Goal: Task Accomplishment & Management: Manage account settings

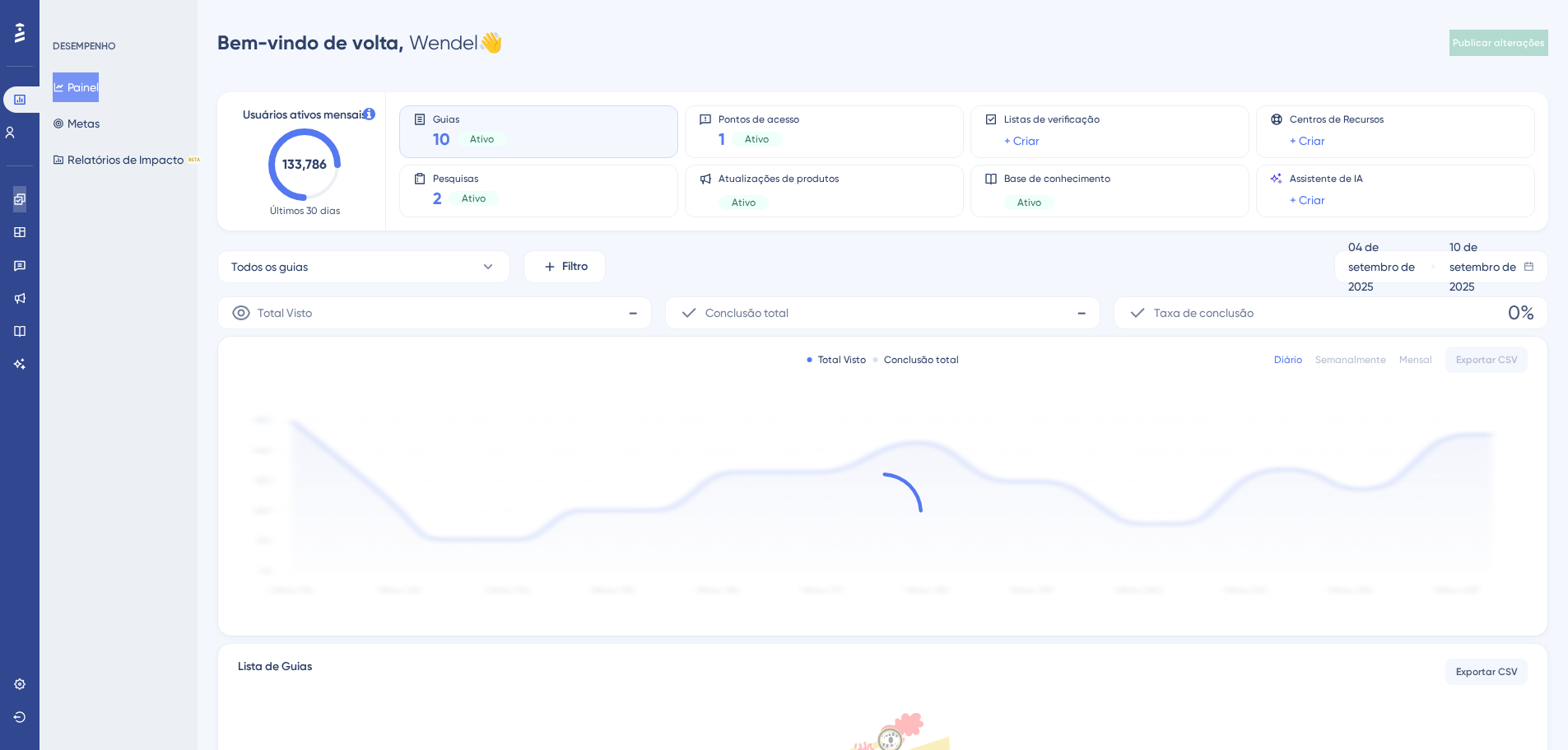
click at [18, 204] on icon at bounding box center [18, 198] width 11 height 11
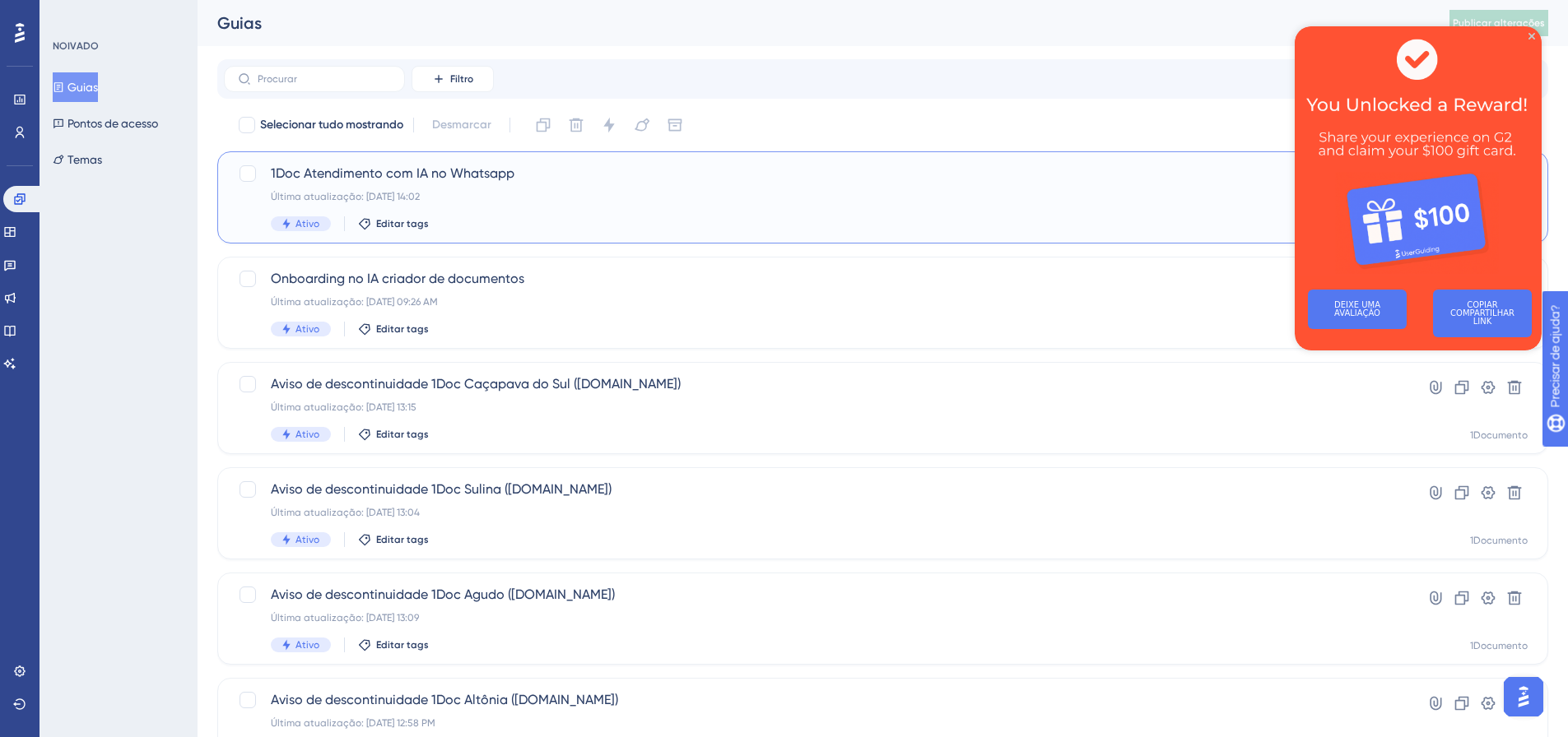
click at [426, 180] on font "1Doc Atendimento com IA no Whatsapp" at bounding box center [392, 173] width 243 height 15
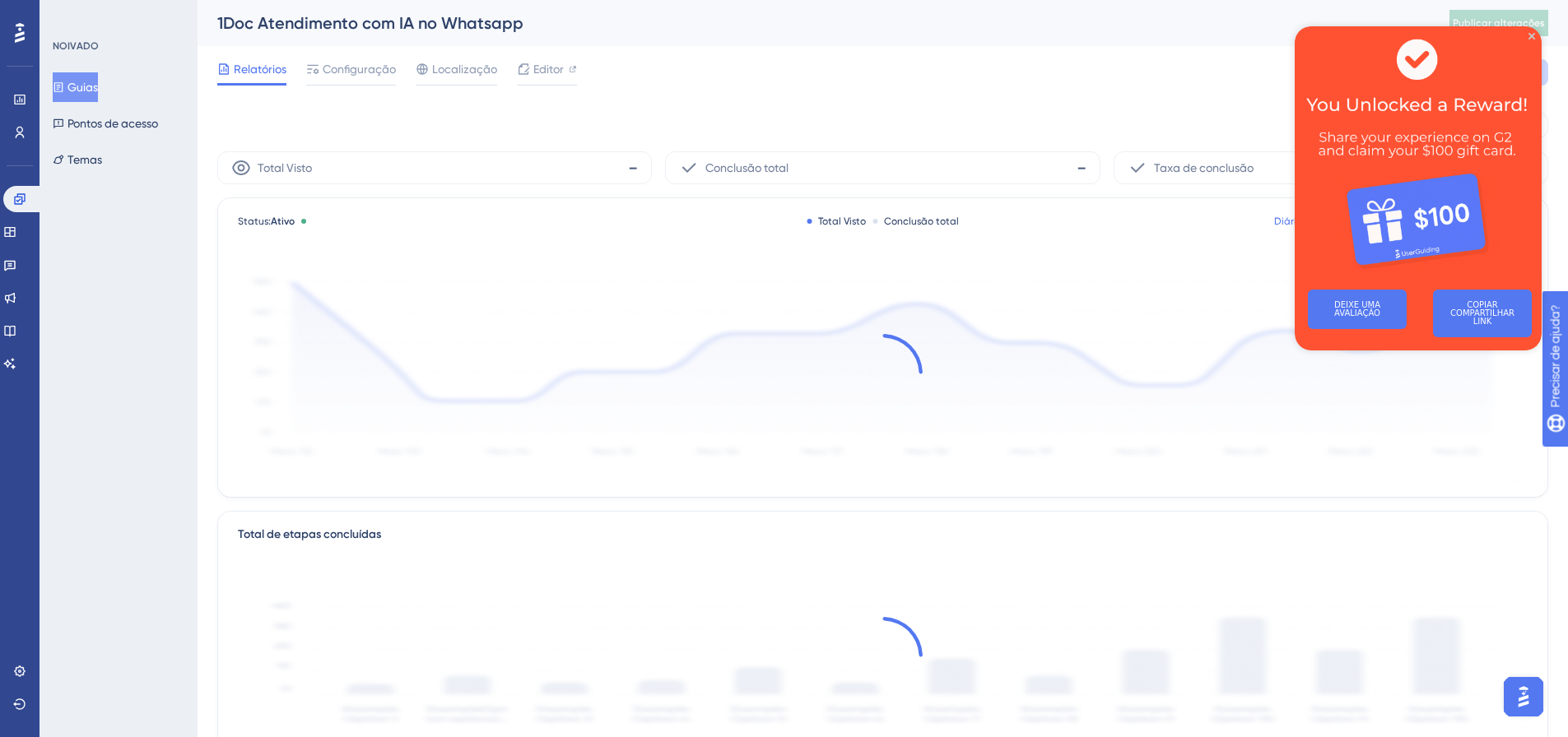
click at [1529, 31] on img at bounding box center [1418, 151] width 247 height 250
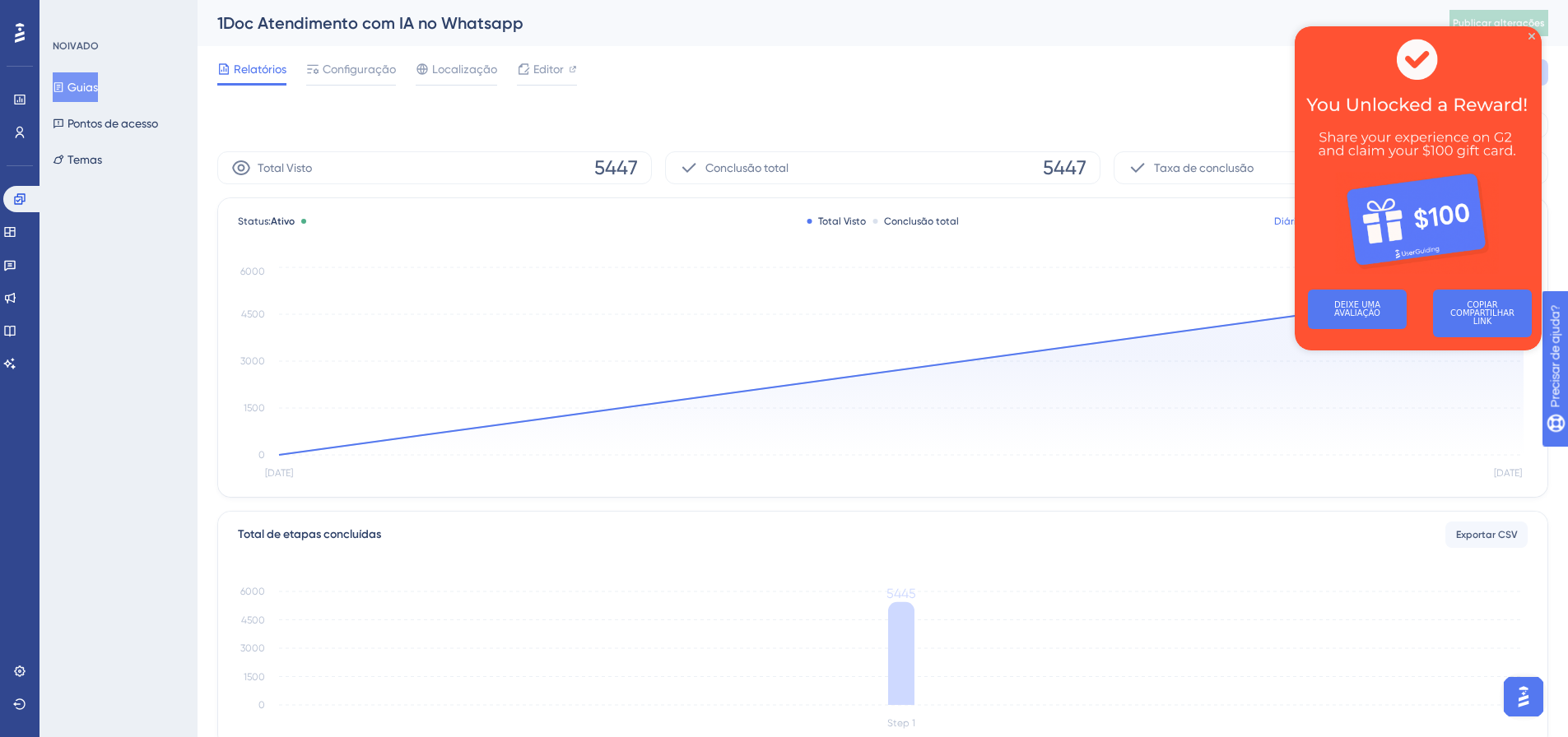
click at [343, 86] on div "Relatórios Configuração Localização Editor Solução de problemas Cancelar Salvar" at bounding box center [883, 72] width 1331 height 53
click at [344, 69] on font "Configuração" at bounding box center [359, 70] width 73 height 14
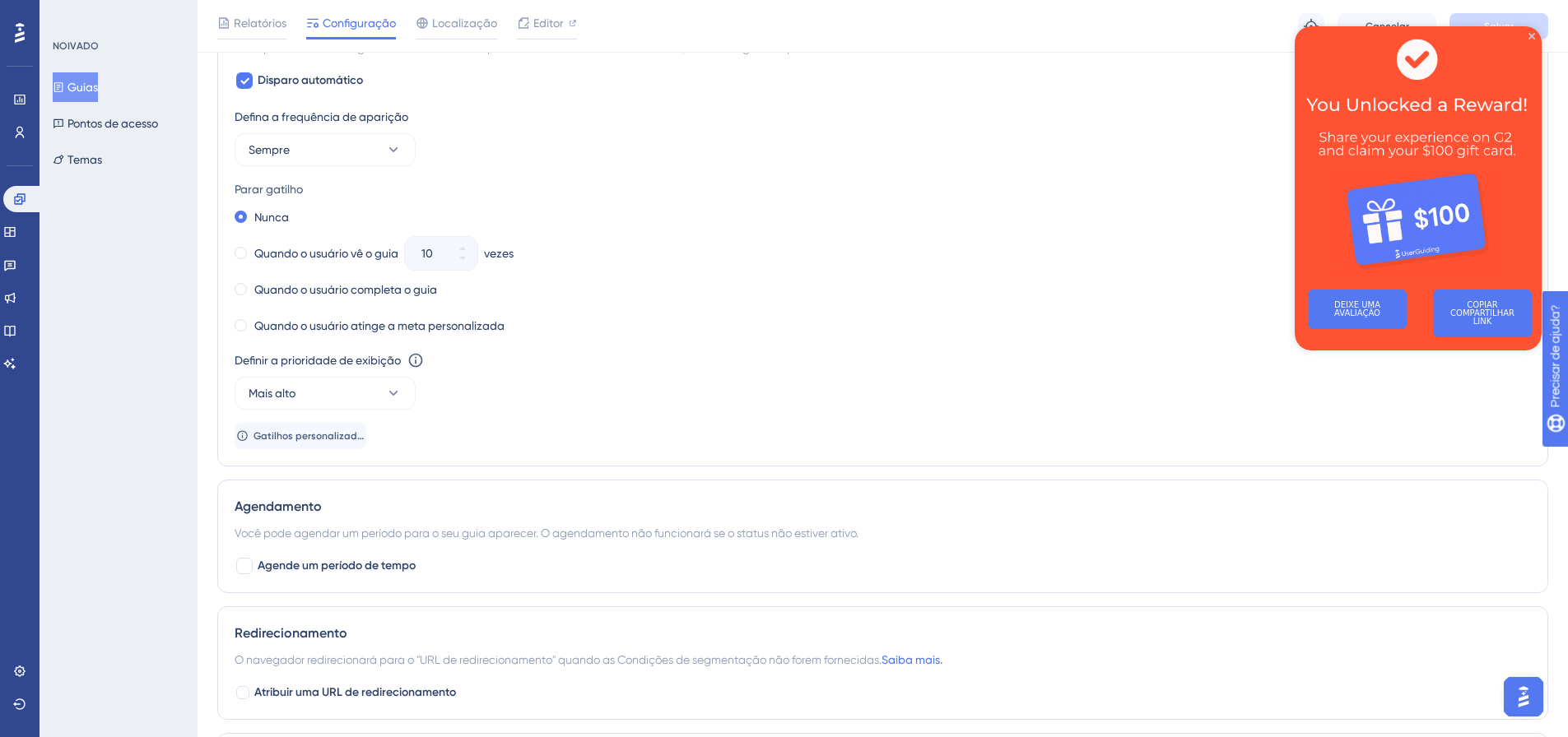
scroll to position [947, 0]
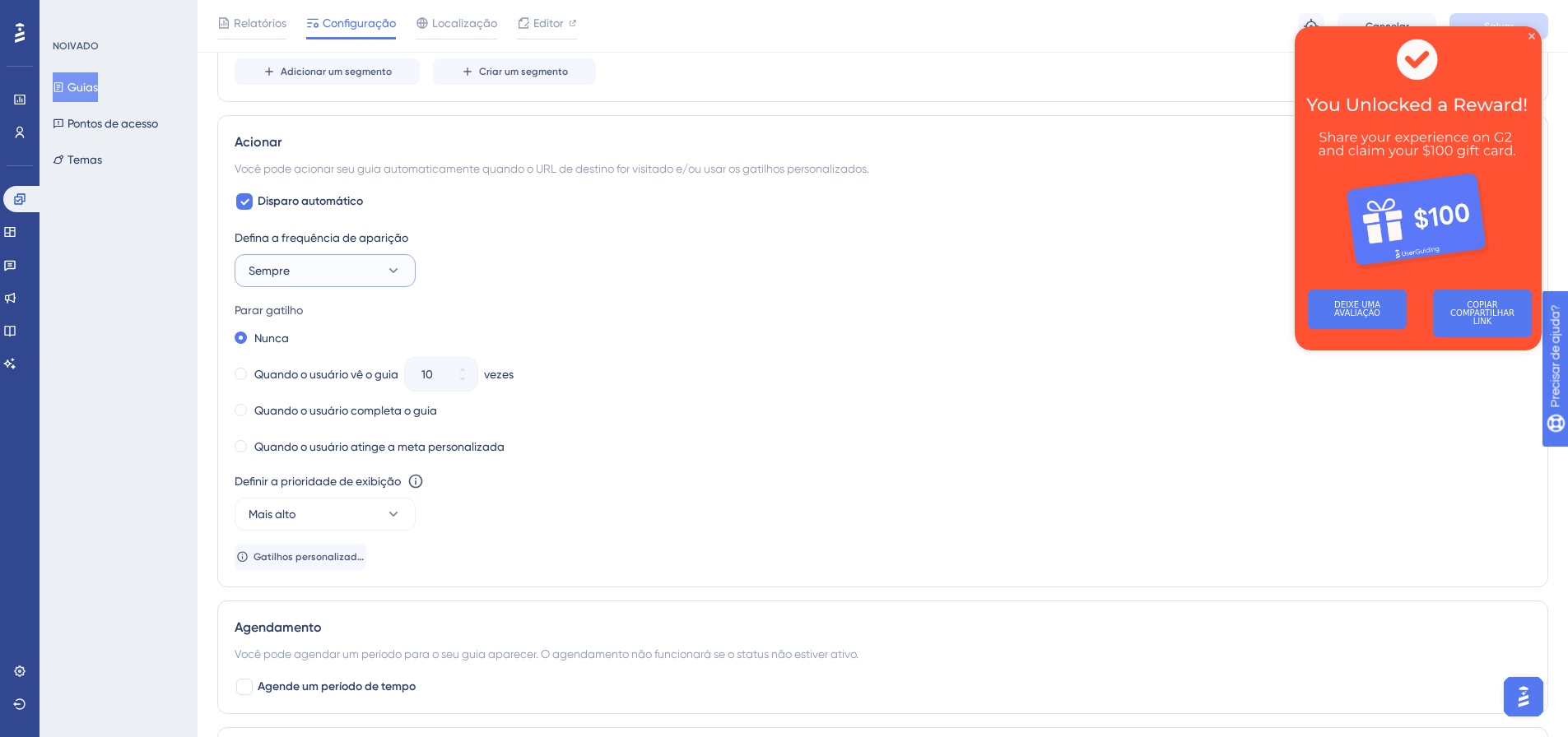
click at [340, 263] on button "Sempre" at bounding box center [325, 270] width 181 height 33
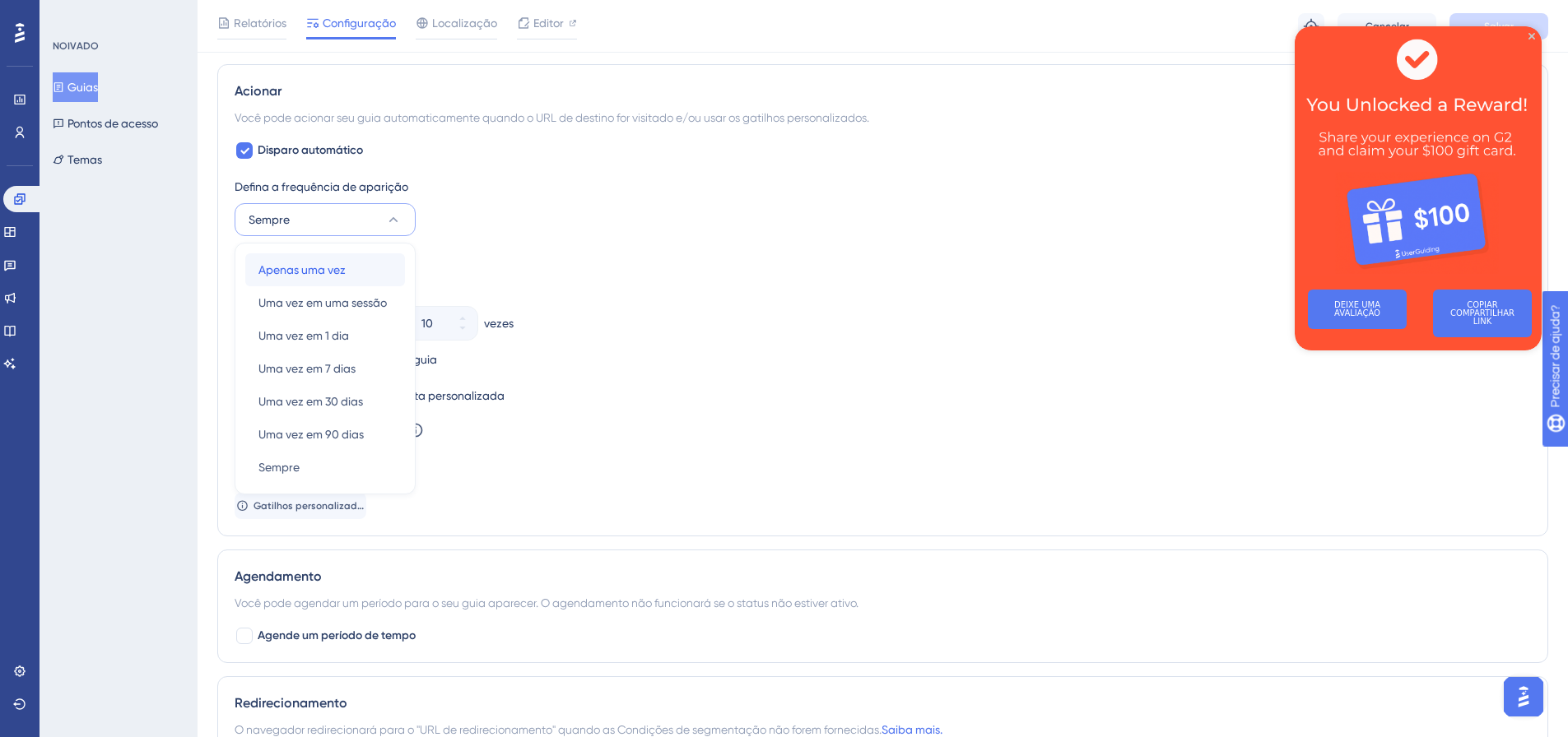
click at [328, 266] on font "Apenas uma vez" at bounding box center [302, 270] width 87 height 14
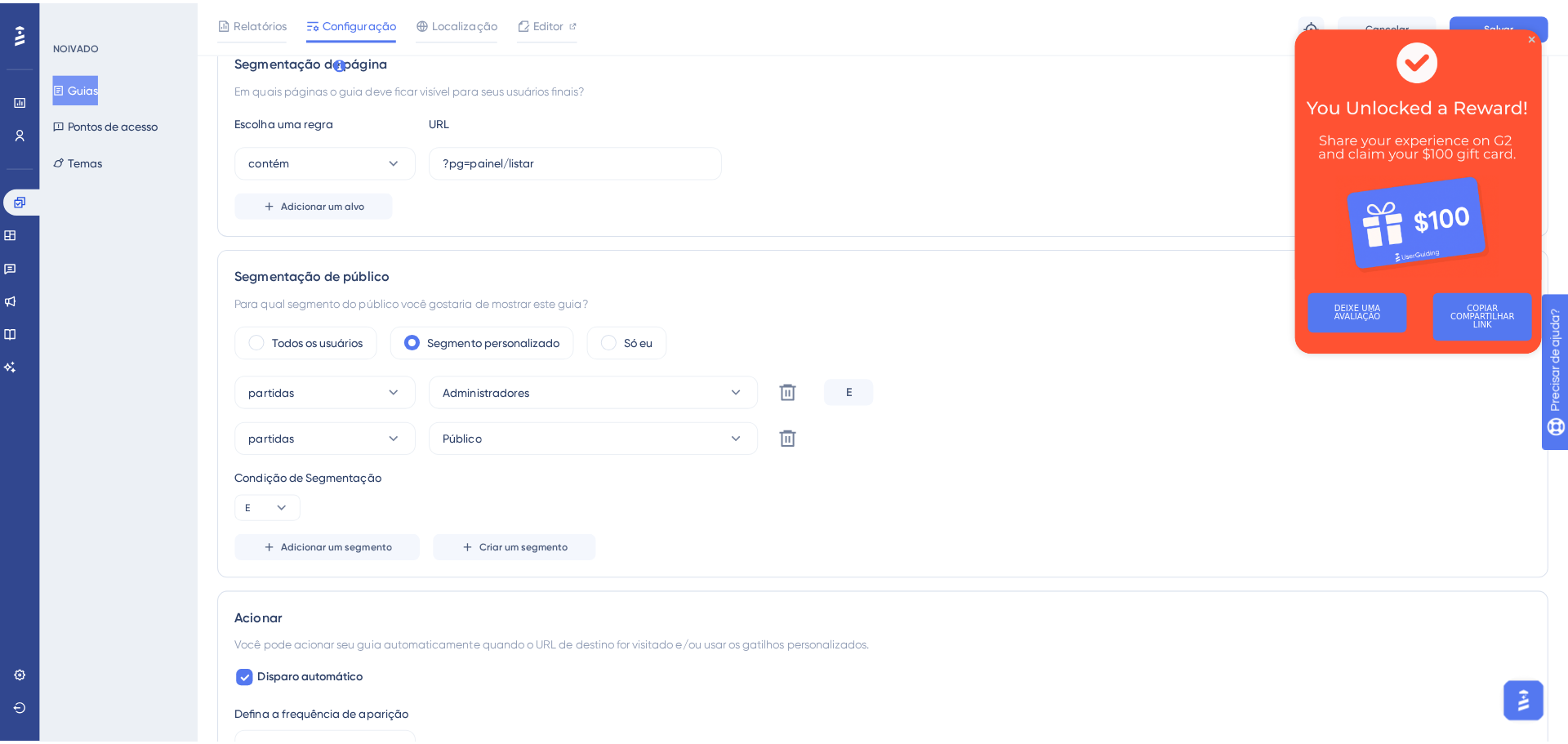
scroll to position [0, 0]
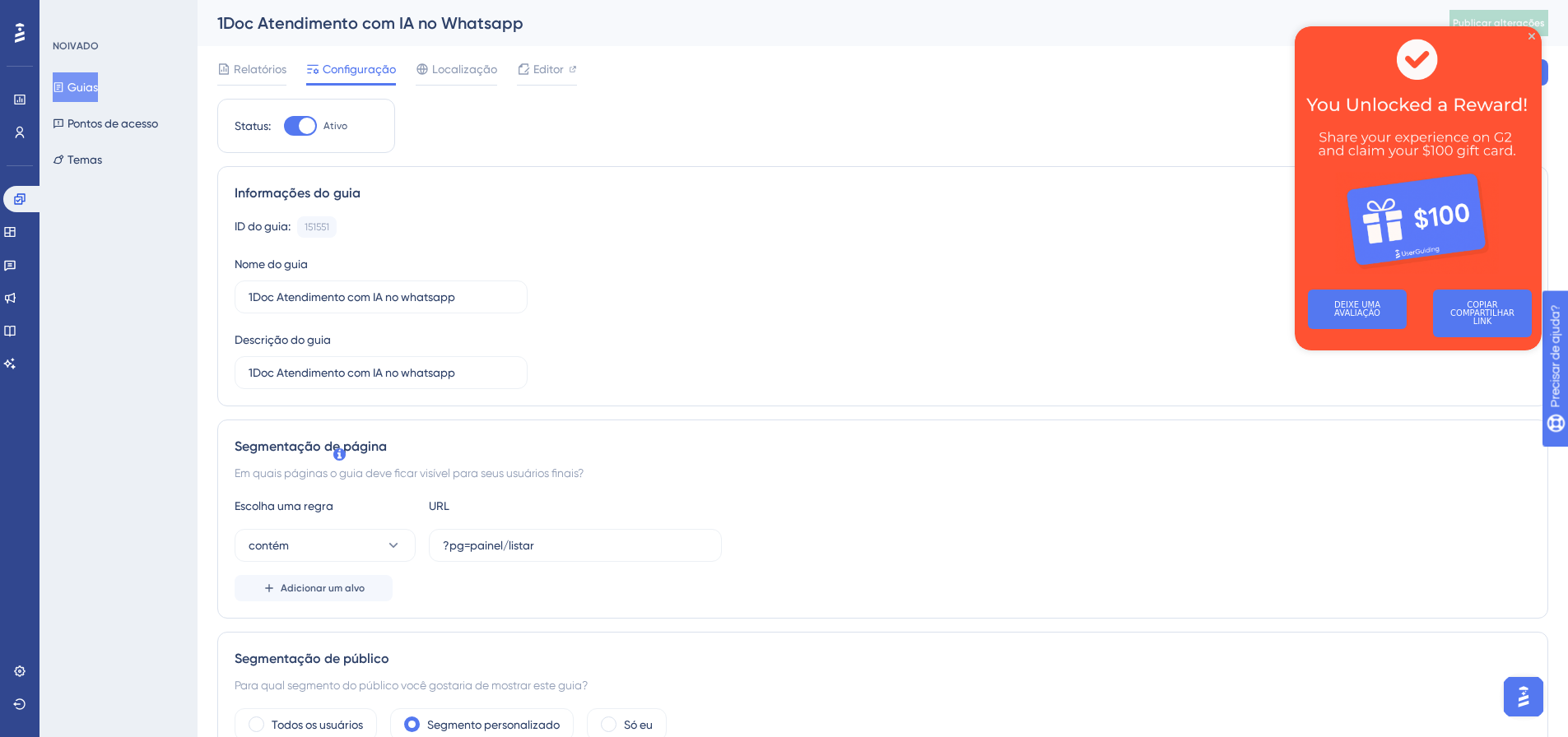
drag, startPoint x: 776, startPoint y: 316, endPoint x: 777, endPoint y: 157, distance: 159.0
click at [1534, 36] on icon "Fechar visualização" at bounding box center [1531, 36] width 7 height 7
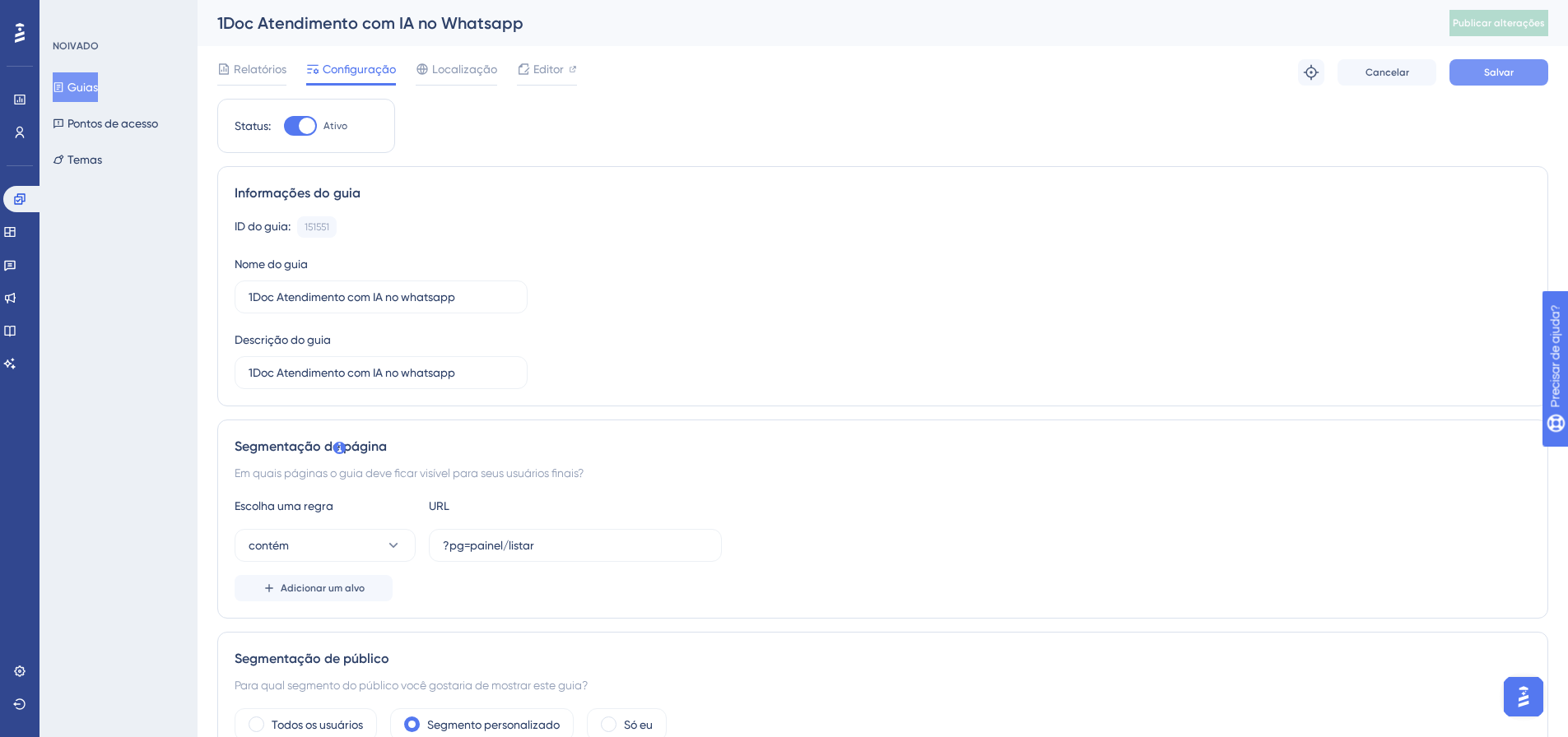
click at [1519, 59] on div "Relatórios Configuração Localização Editor Solução de problemas Cancelar Salvar" at bounding box center [883, 72] width 1331 height 53
click at [1515, 78] on button "Salvar" at bounding box center [1498, 71] width 99 height 26
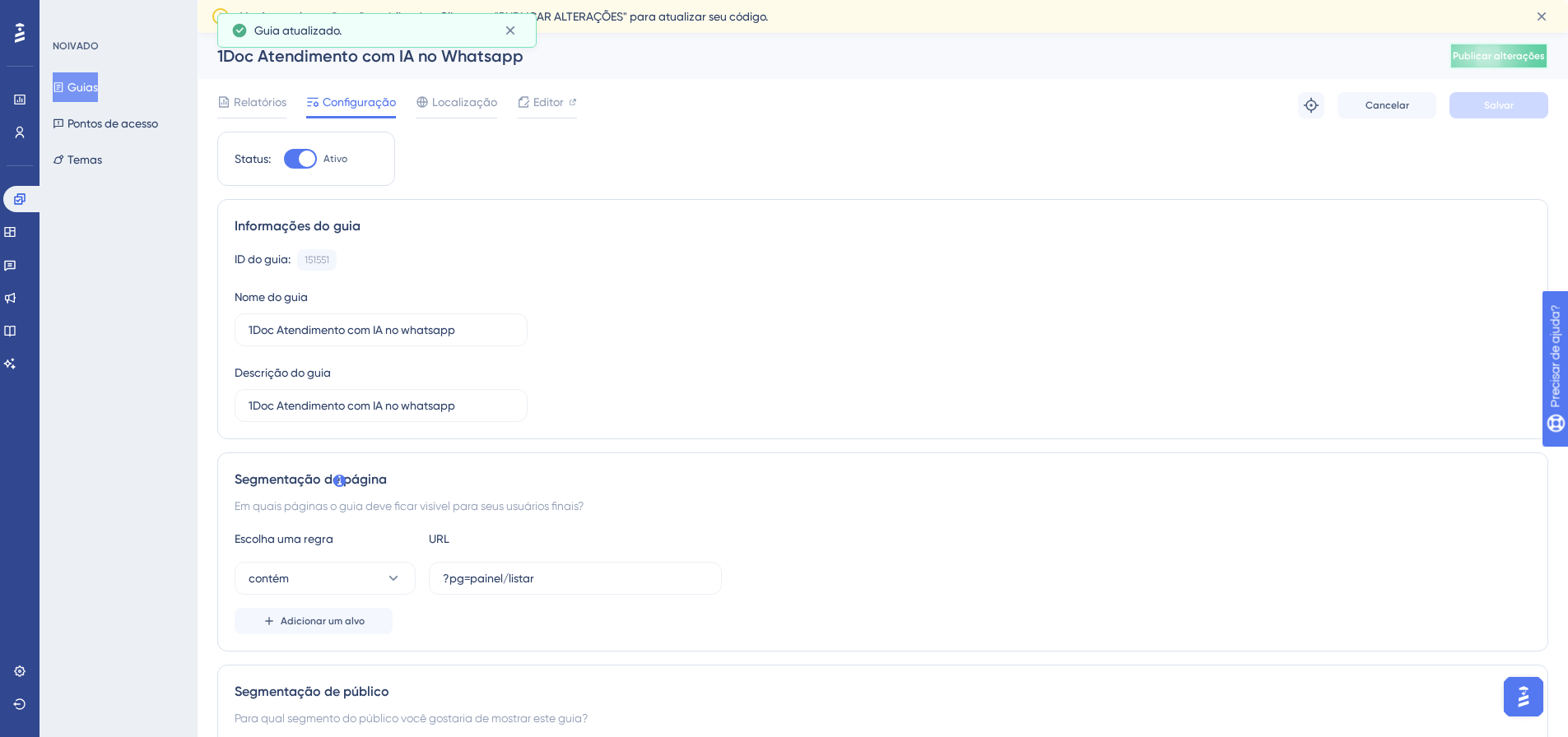
click at [1505, 45] on button "Publicar alterações" at bounding box center [1498, 55] width 99 height 26
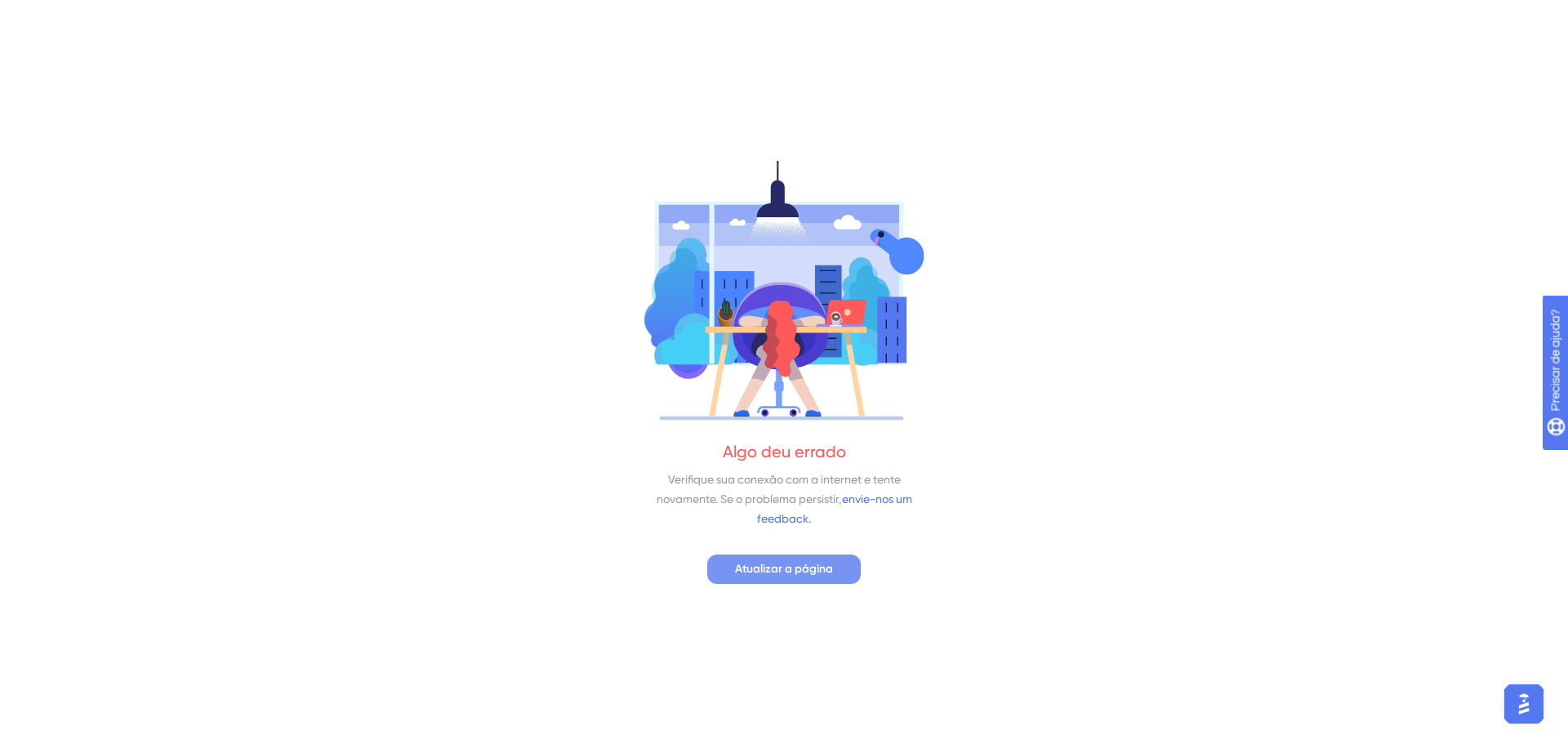
click at [789, 573] on font "Atualizar a página" at bounding box center [784, 569] width 98 height 13
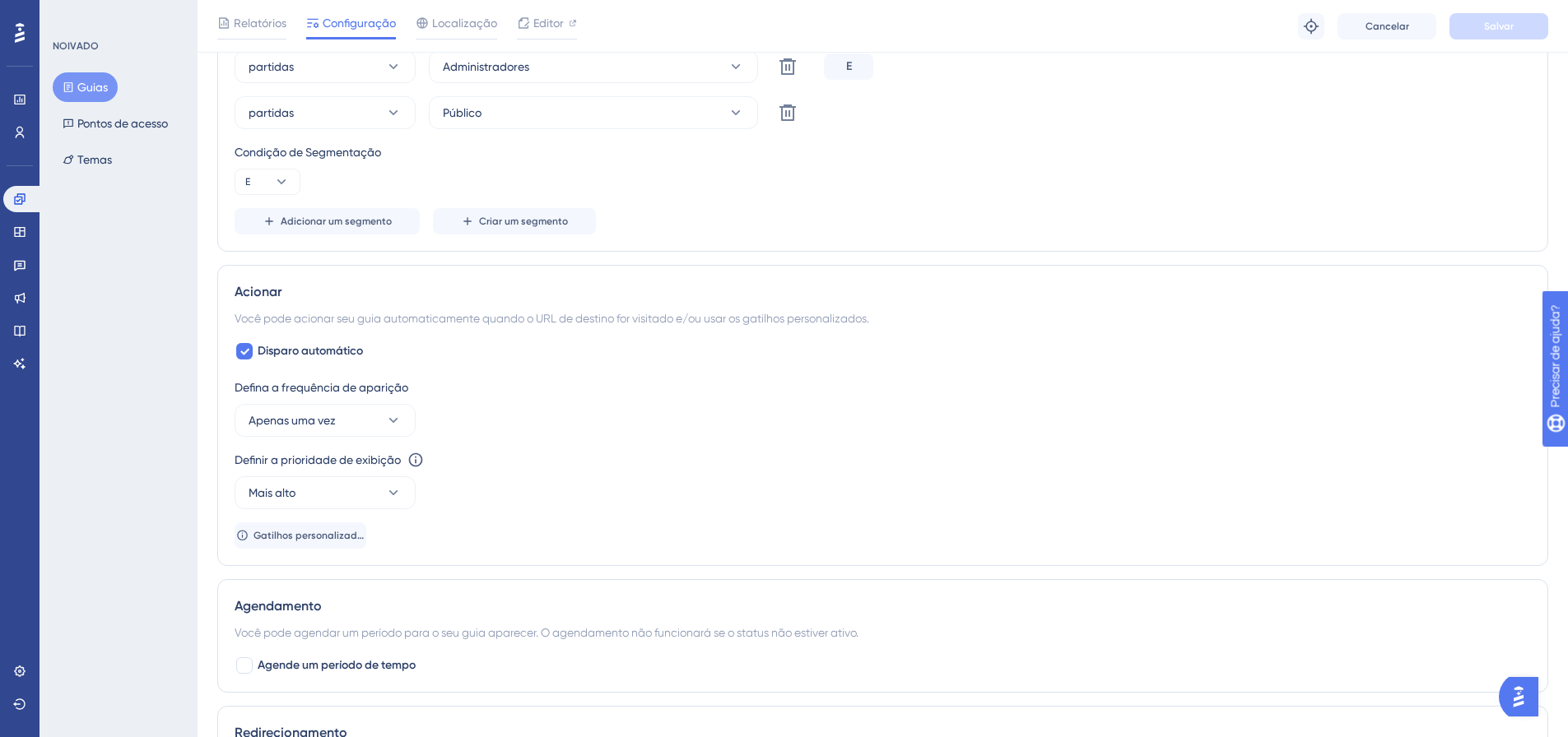
scroll to position [741, 0]
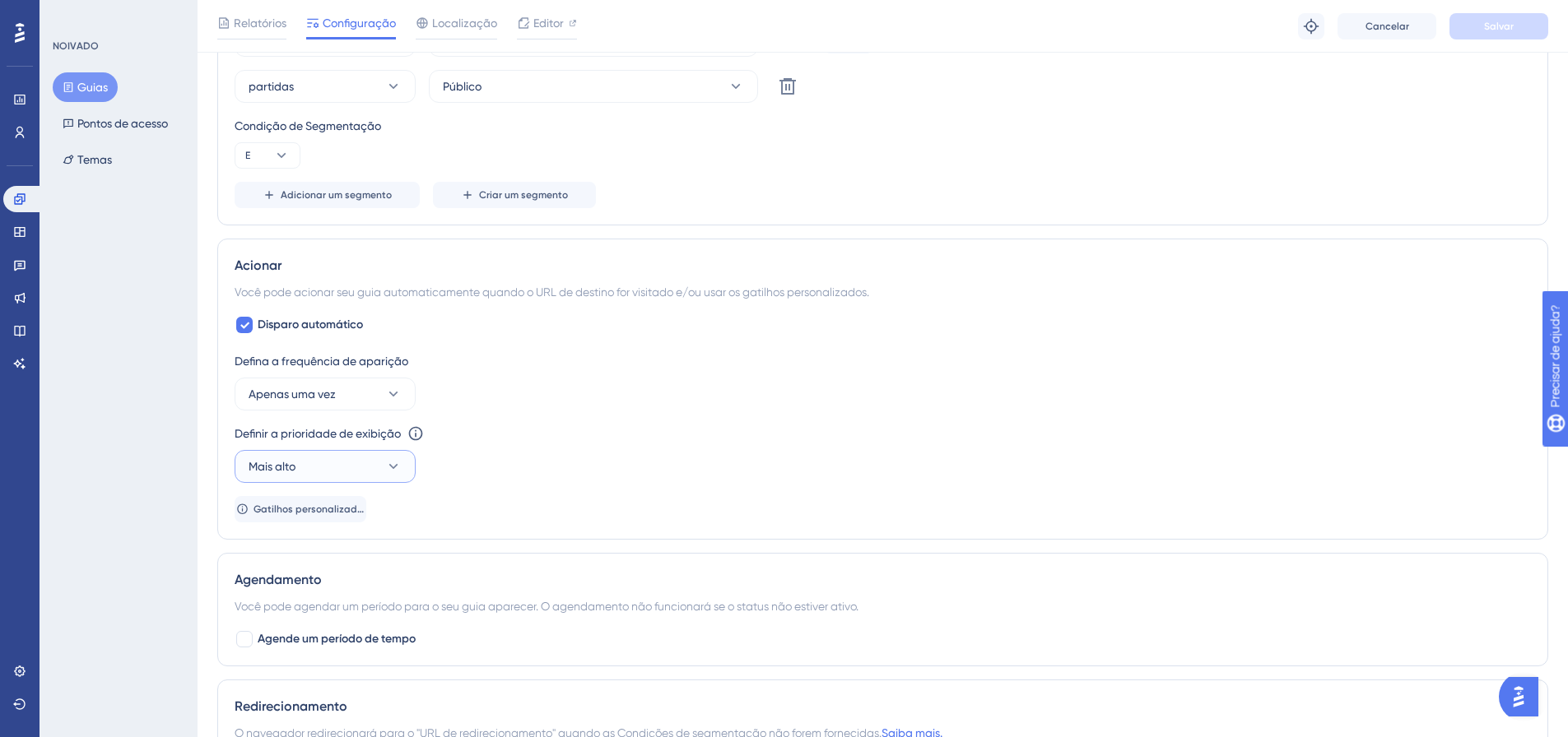
click at [333, 466] on button "Mais alto" at bounding box center [325, 467] width 181 height 33
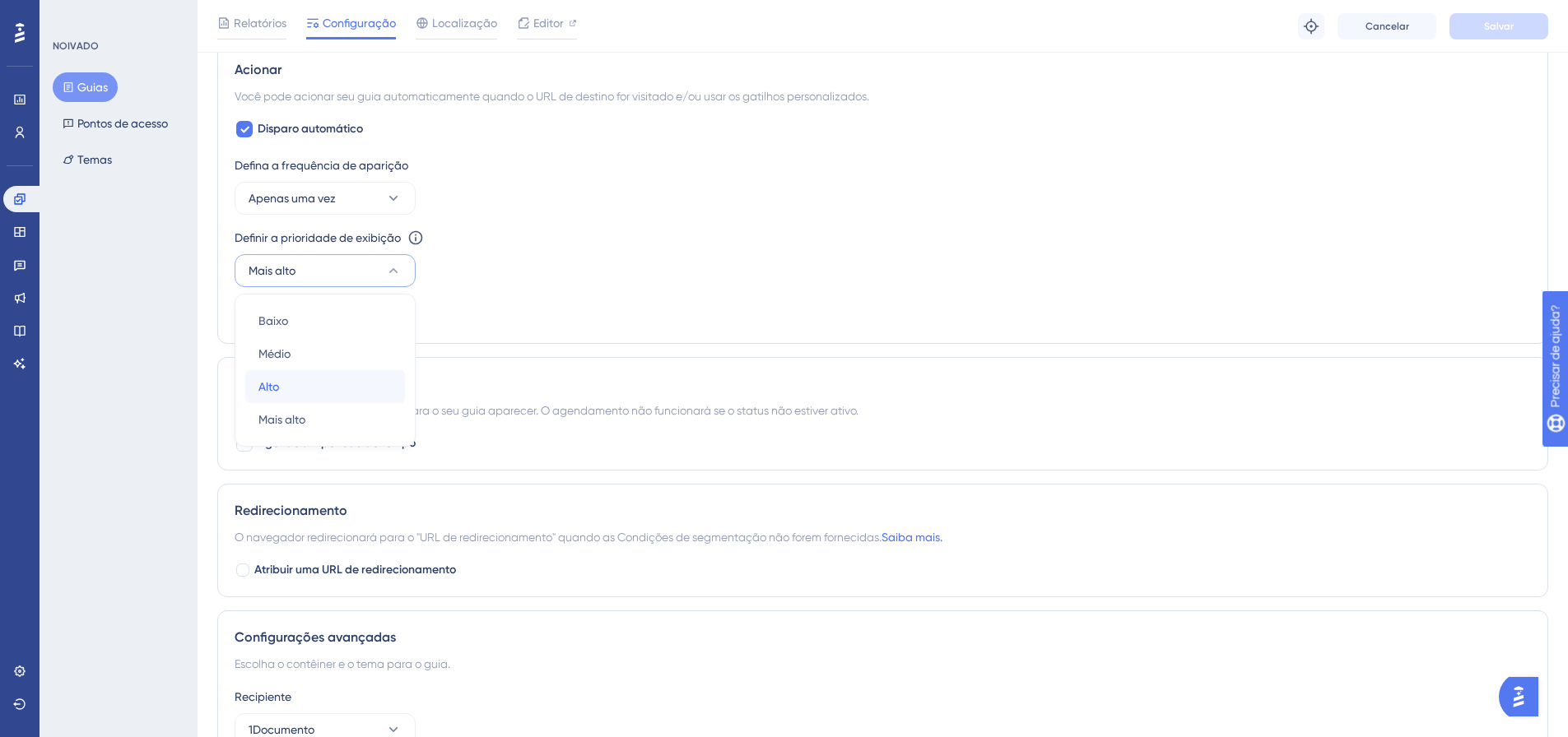
click at [286, 384] on div "[GEOGRAPHIC_DATA]" at bounding box center [326, 386] width 133 height 33
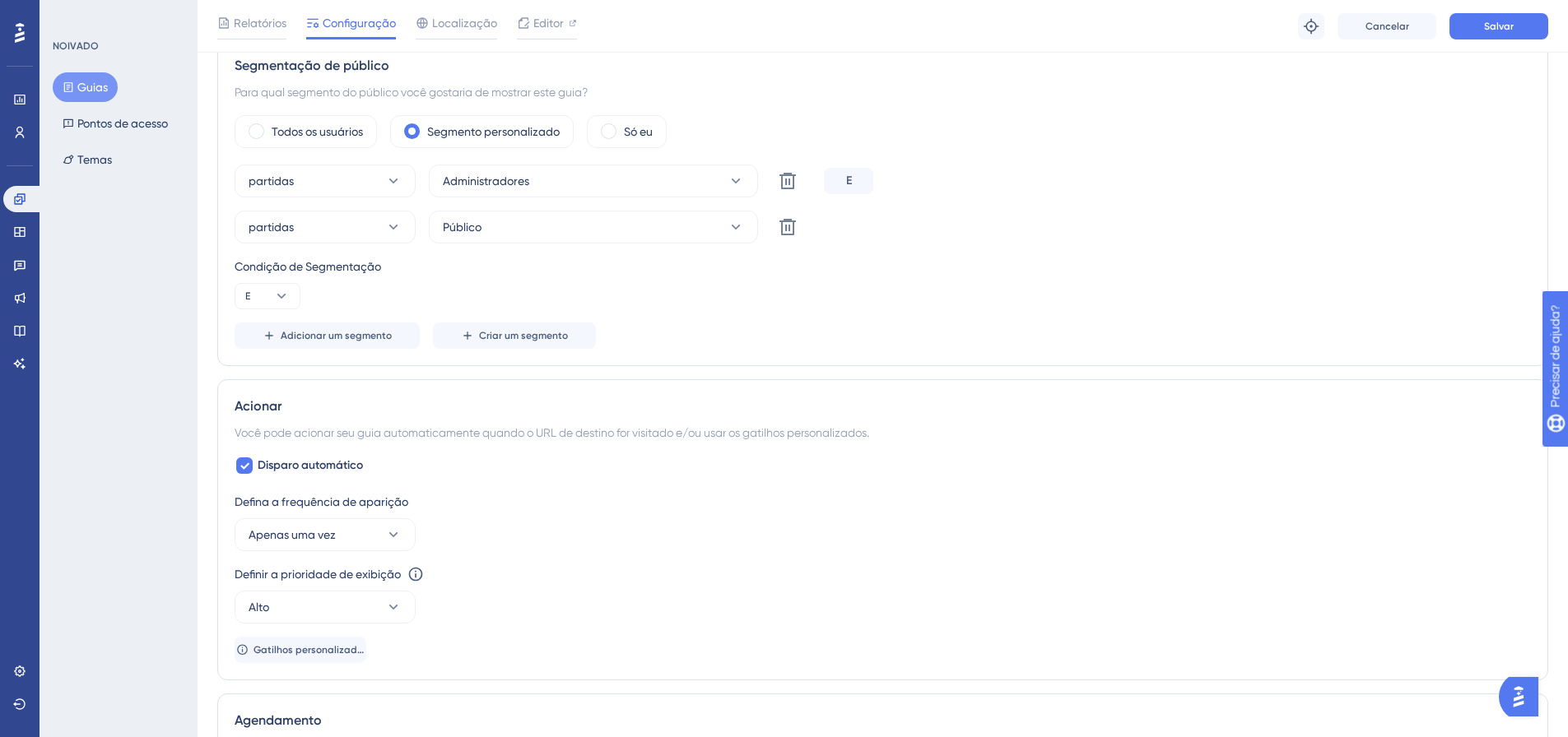
scroll to position [0, 13]
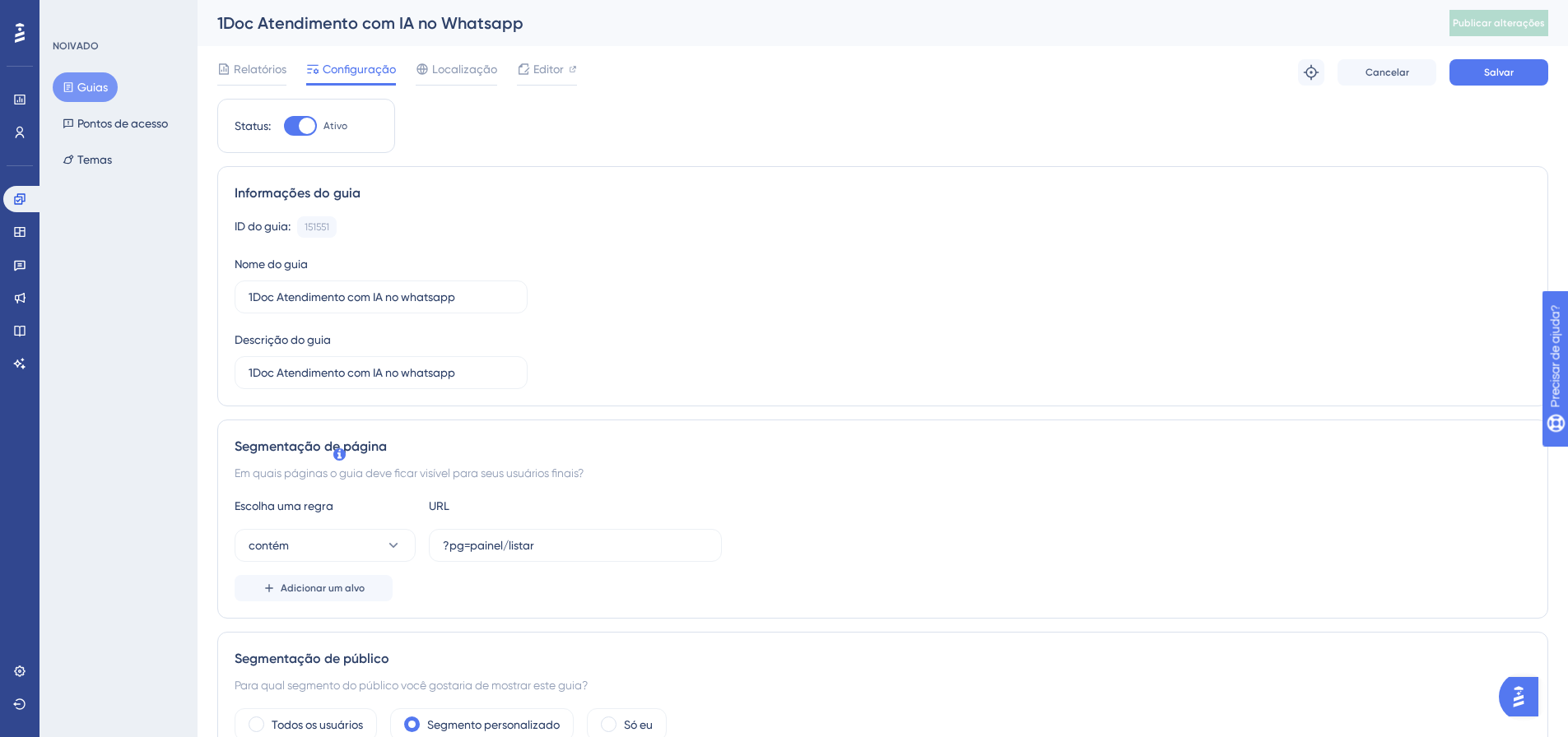
drag, startPoint x: 148, startPoint y: 525, endPoint x: 407, endPoint y: 237, distance: 387.3
click at [1501, 85] on button "Salvar" at bounding box center [1498, 71] width 99 height 26
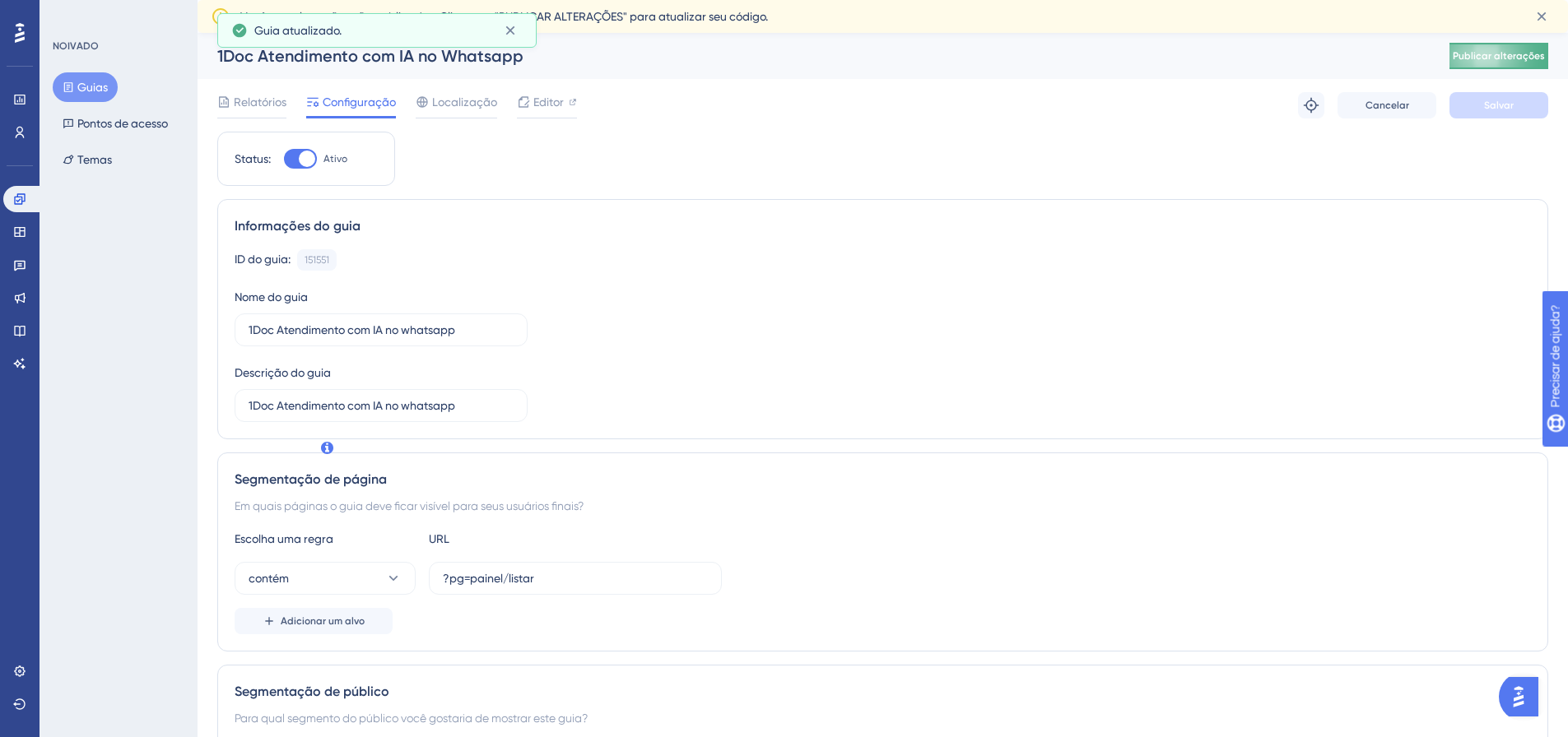
click at [1496, 53] on font "Publicar alterações" at bounding box center [1498, 56] width 92 height 12
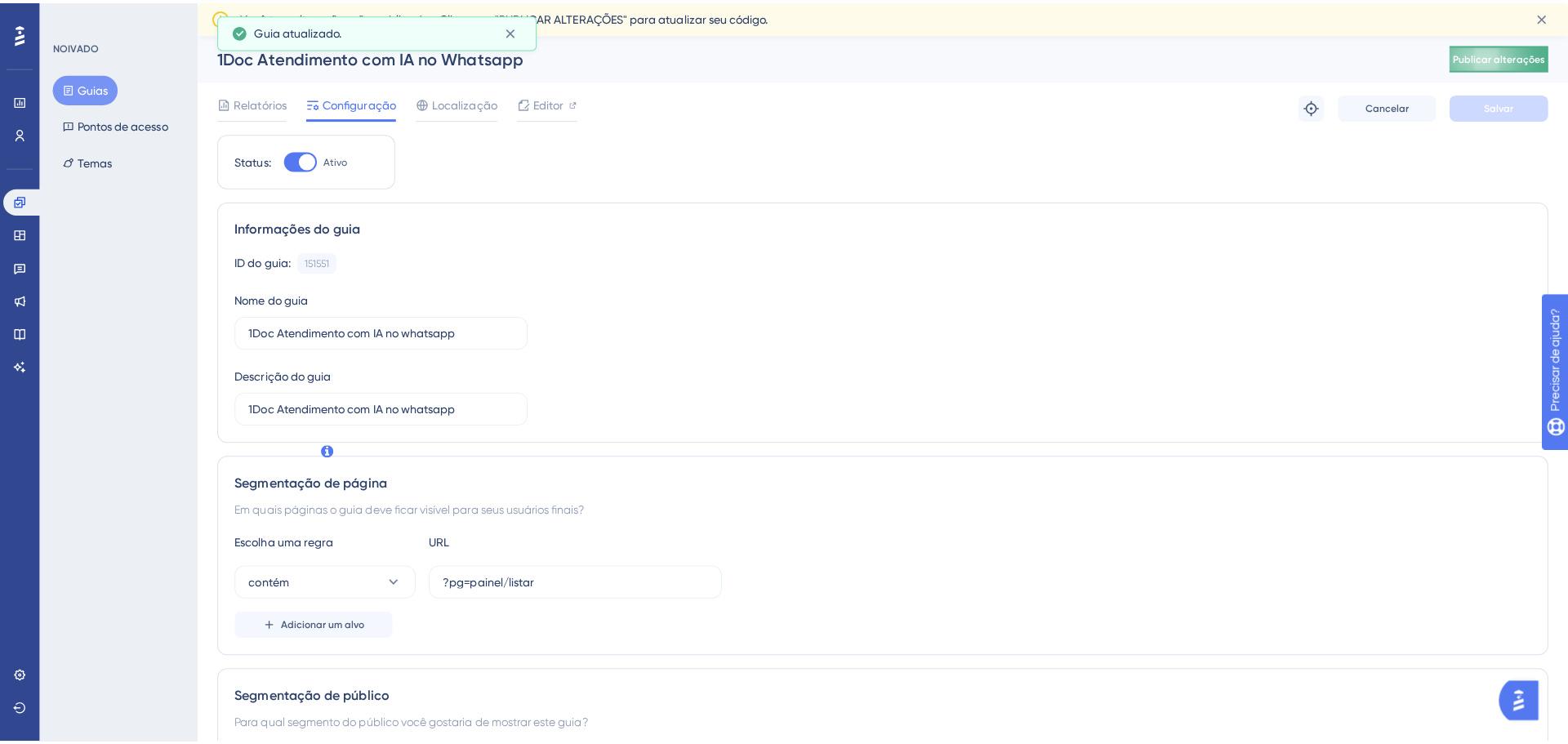
scroll to position [0, 0]
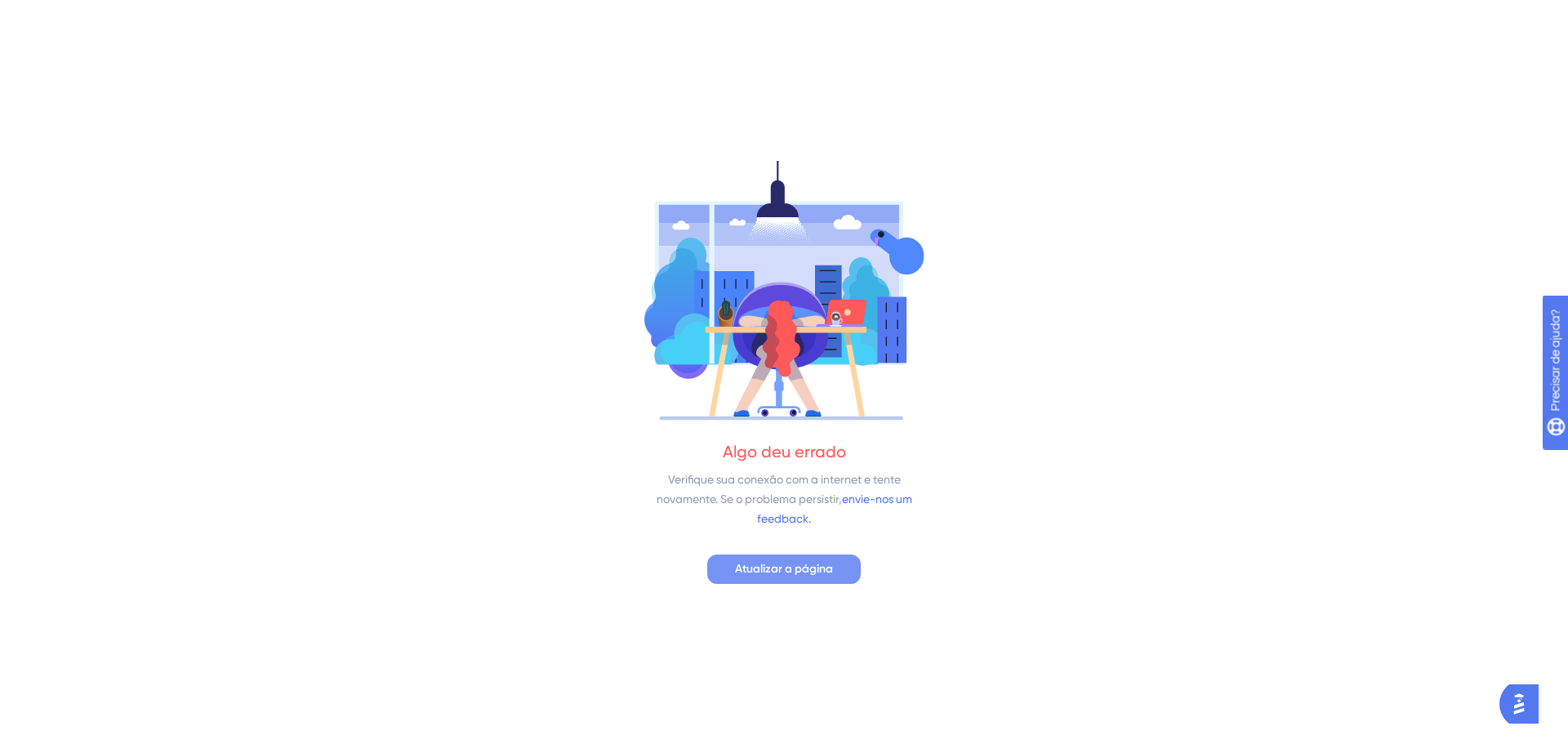
click at [731, 560] on button "Atualizar a página" at bounding box center [784, 569] width 153 height 30
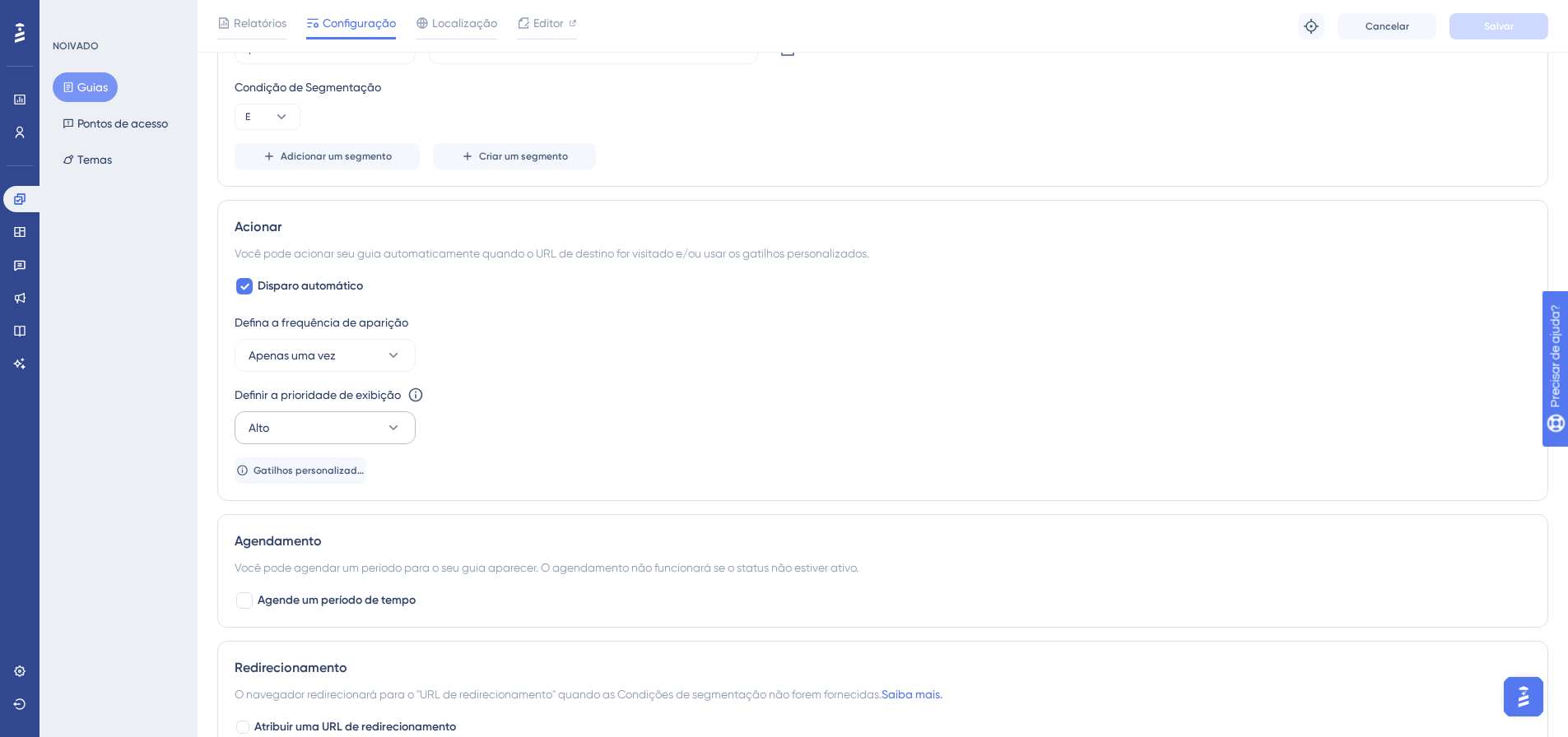
scroll to position [776, 0]
click at [390, 363] on icon at bounding box center [393, 359] width 16 height 16
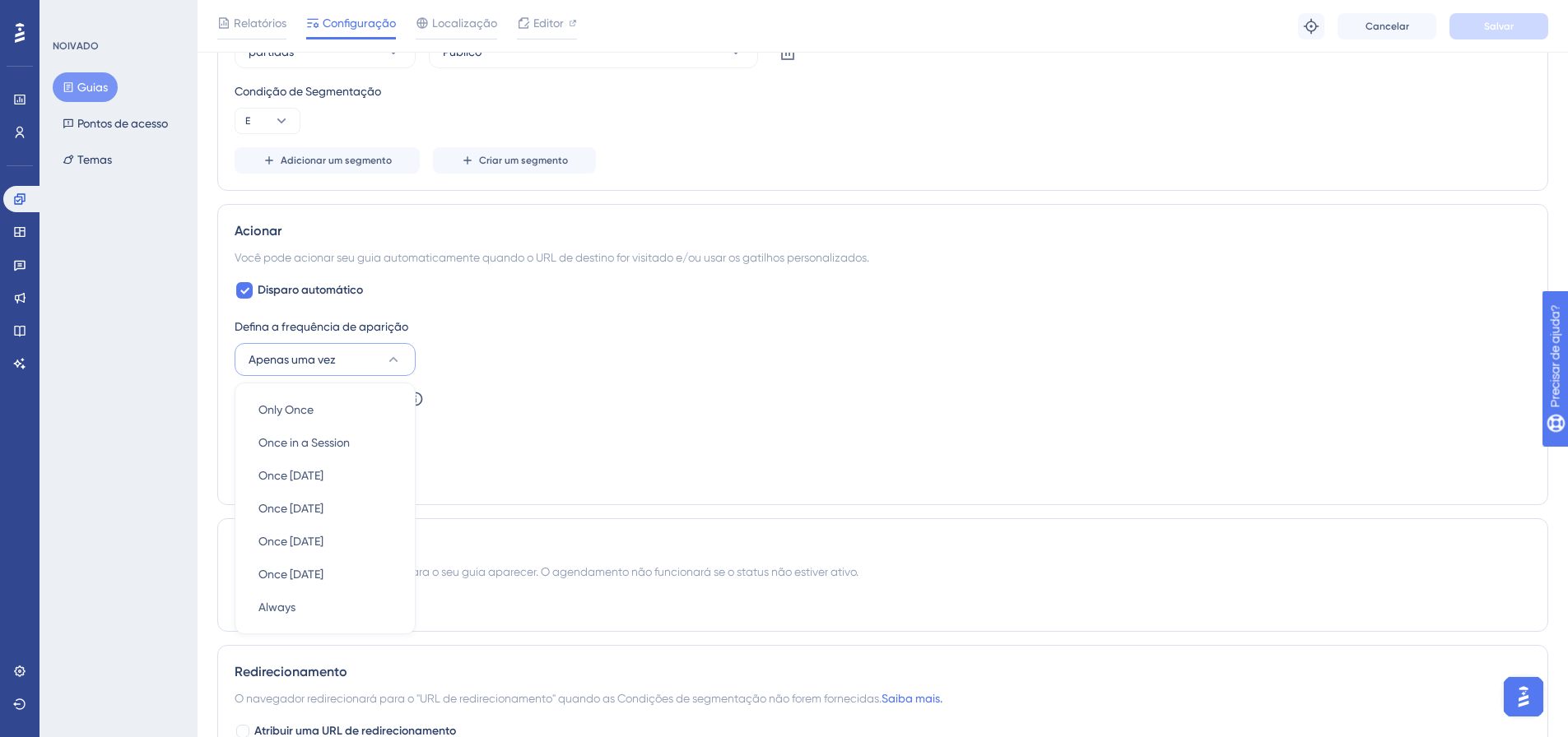
scroll to position [913, 0]
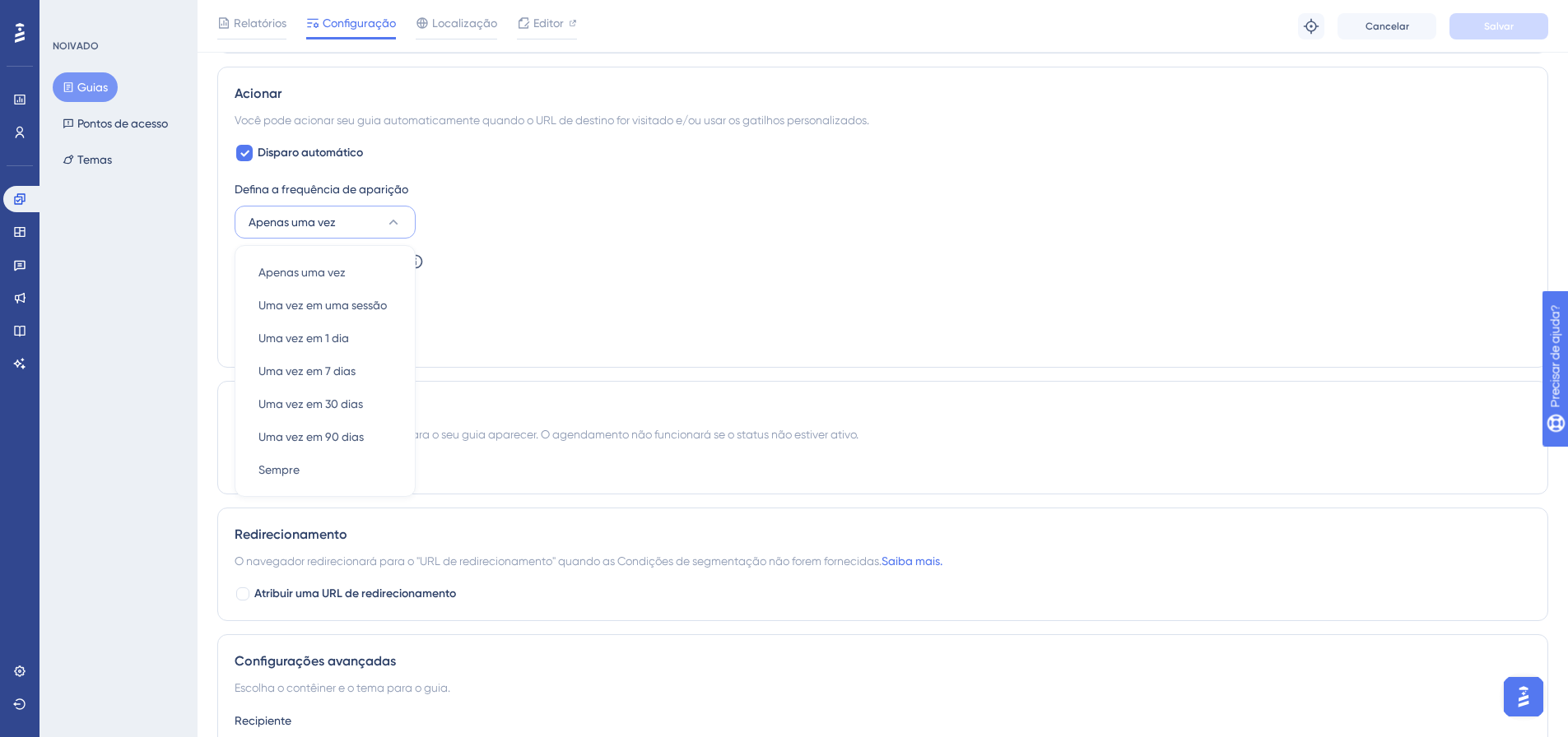
click at [485, 264] on div "Definir a prioridade de exibição Esta opção definirá a prioridade de exibição e…" at bounding box center [883, 262] width 1297 height 19
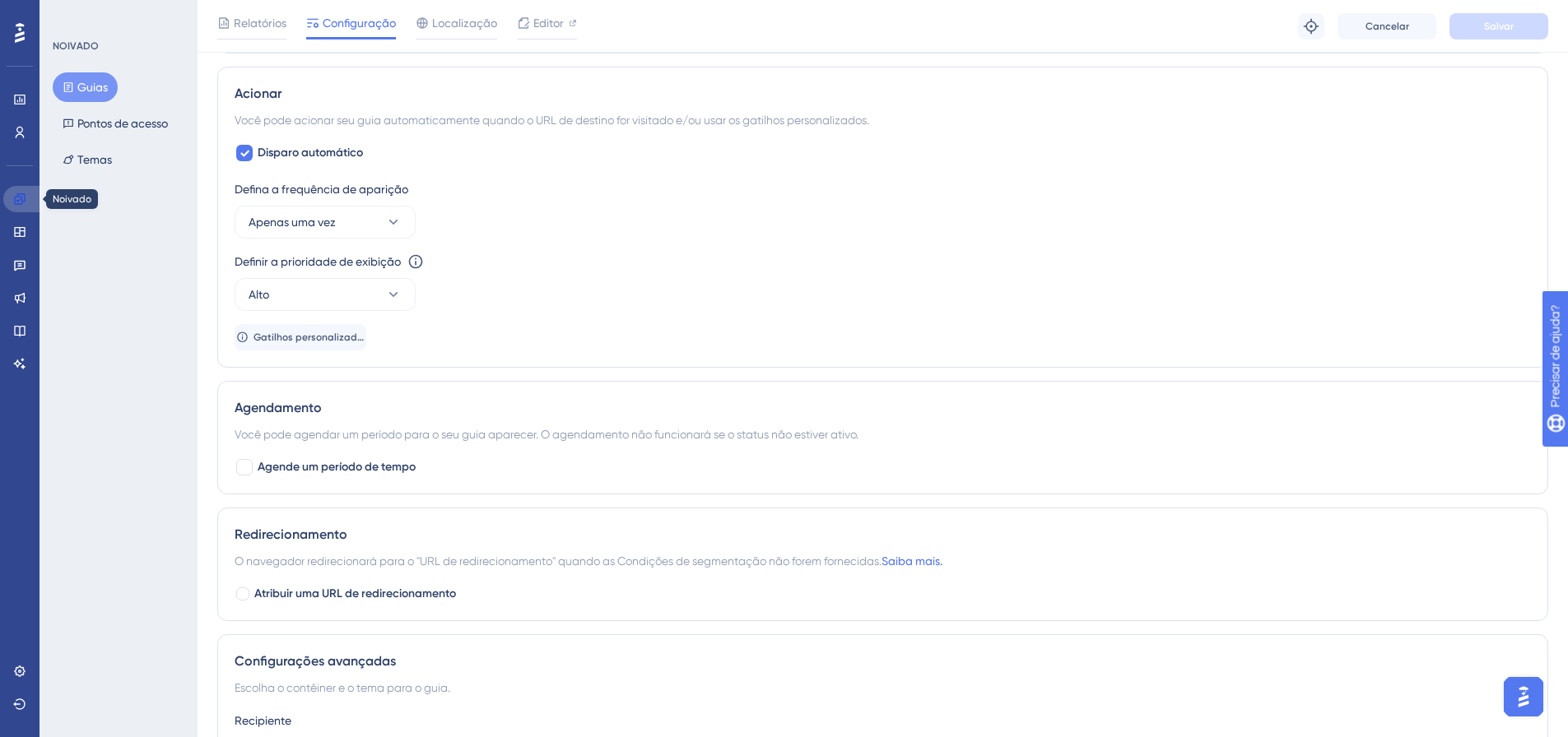
click at [21, 206] on link at bounding box center [22, 199] width 40 height 26
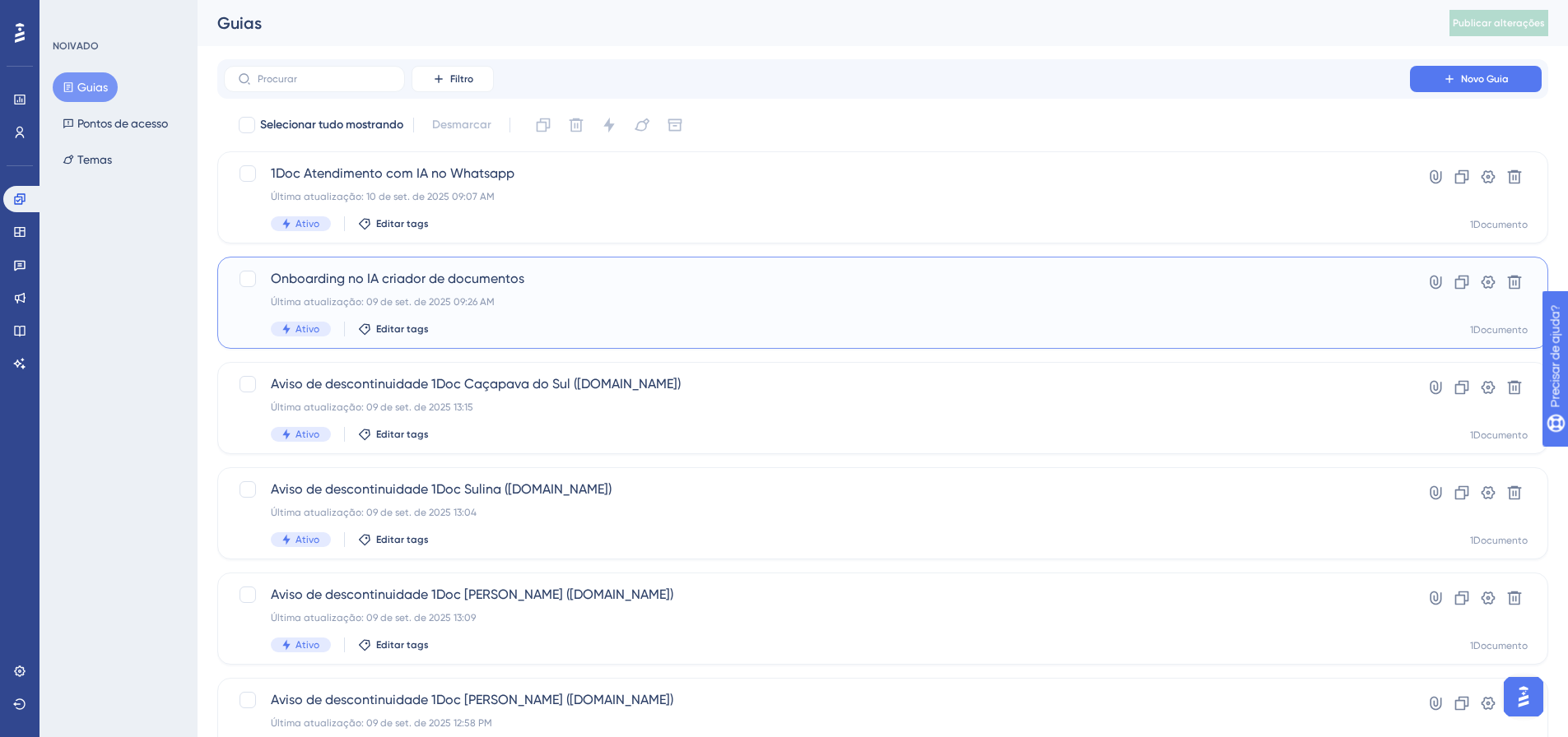
click at [359, 298] on font "Última atualização: 09 de set. de 2025 09:26 AM" at bounding box center [383, 302] width 224 height 12
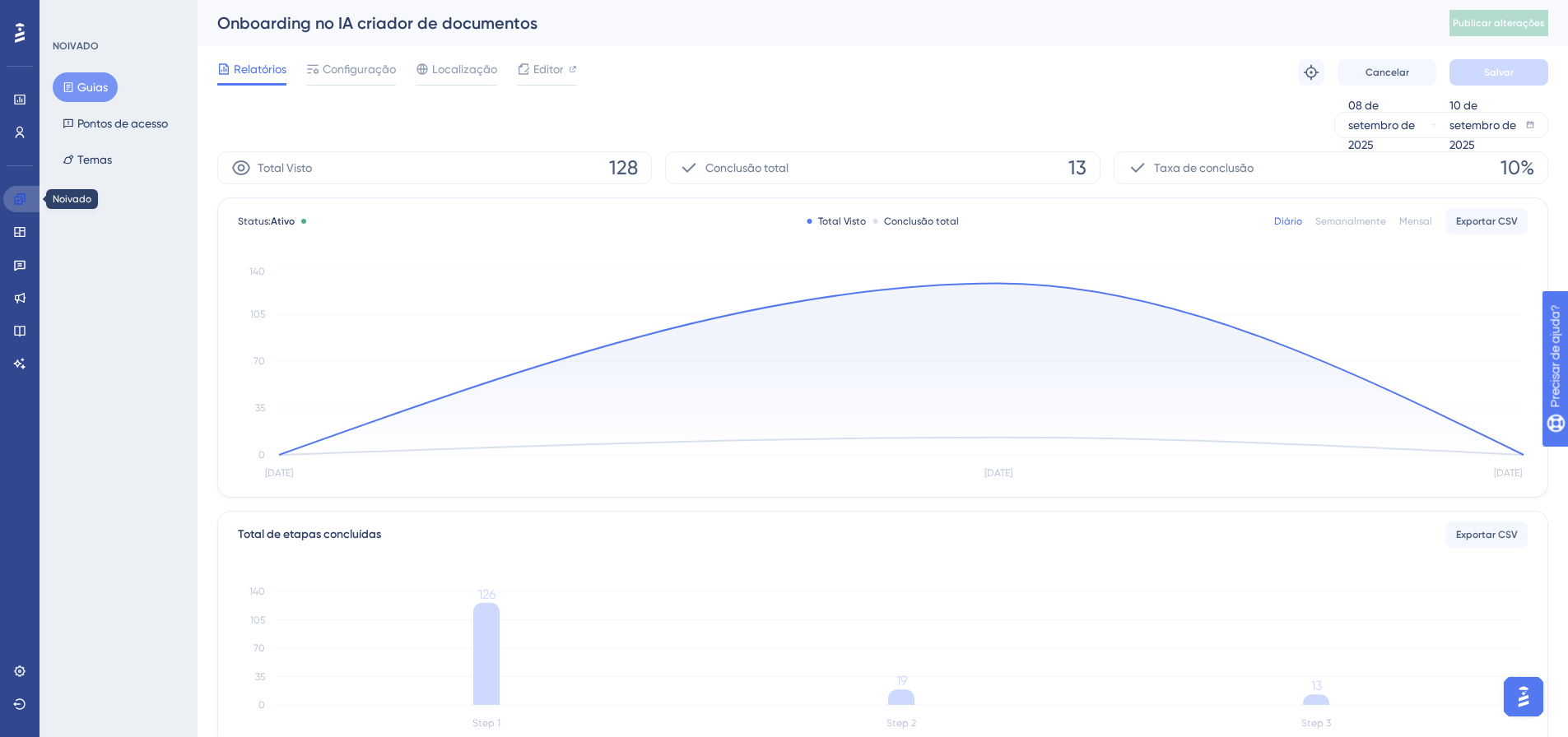
click at [33, 196] on link at bounding box center [22, 199] width 40 height 26
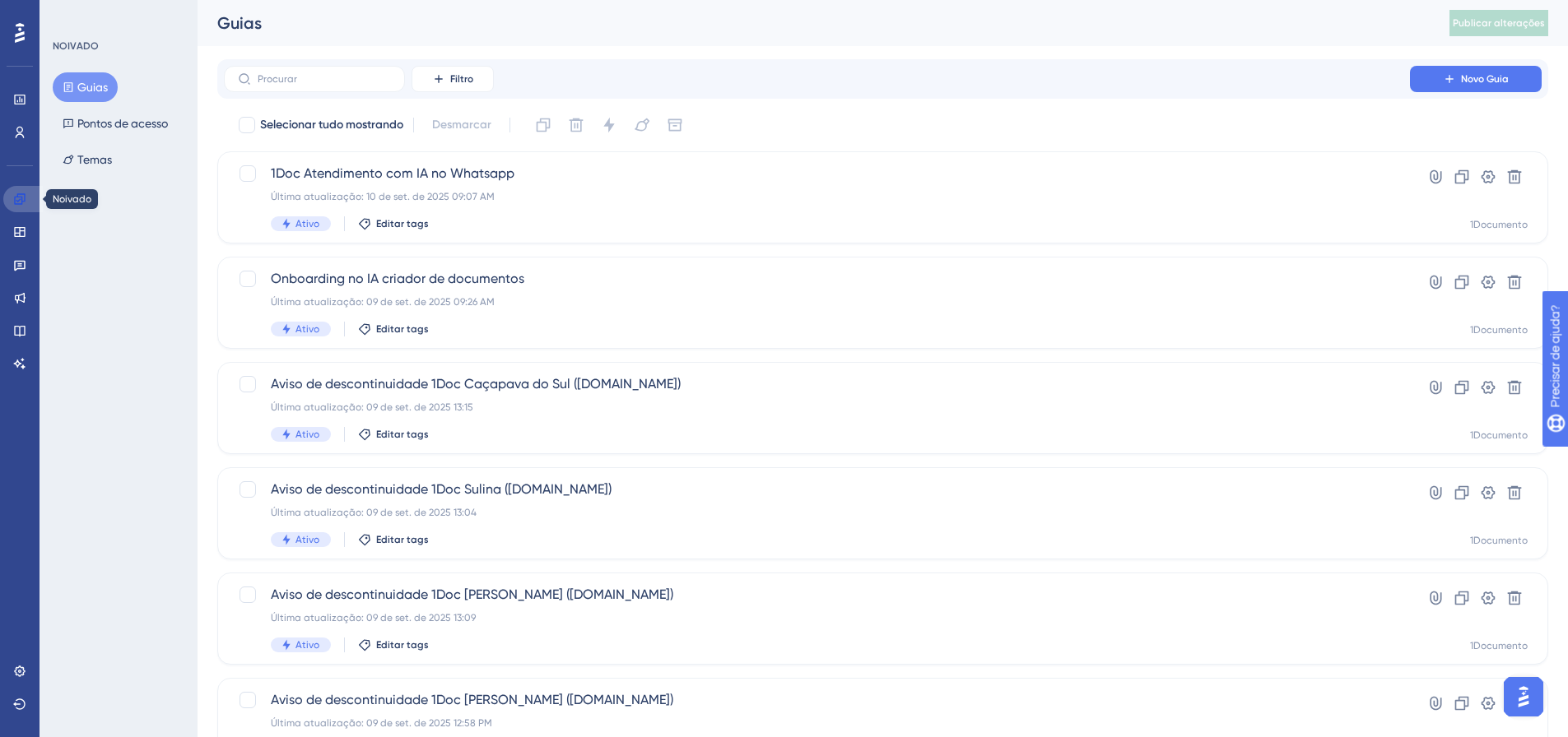
click at [27, 202] on link at bounding box center [22, 199] width 40 height 26
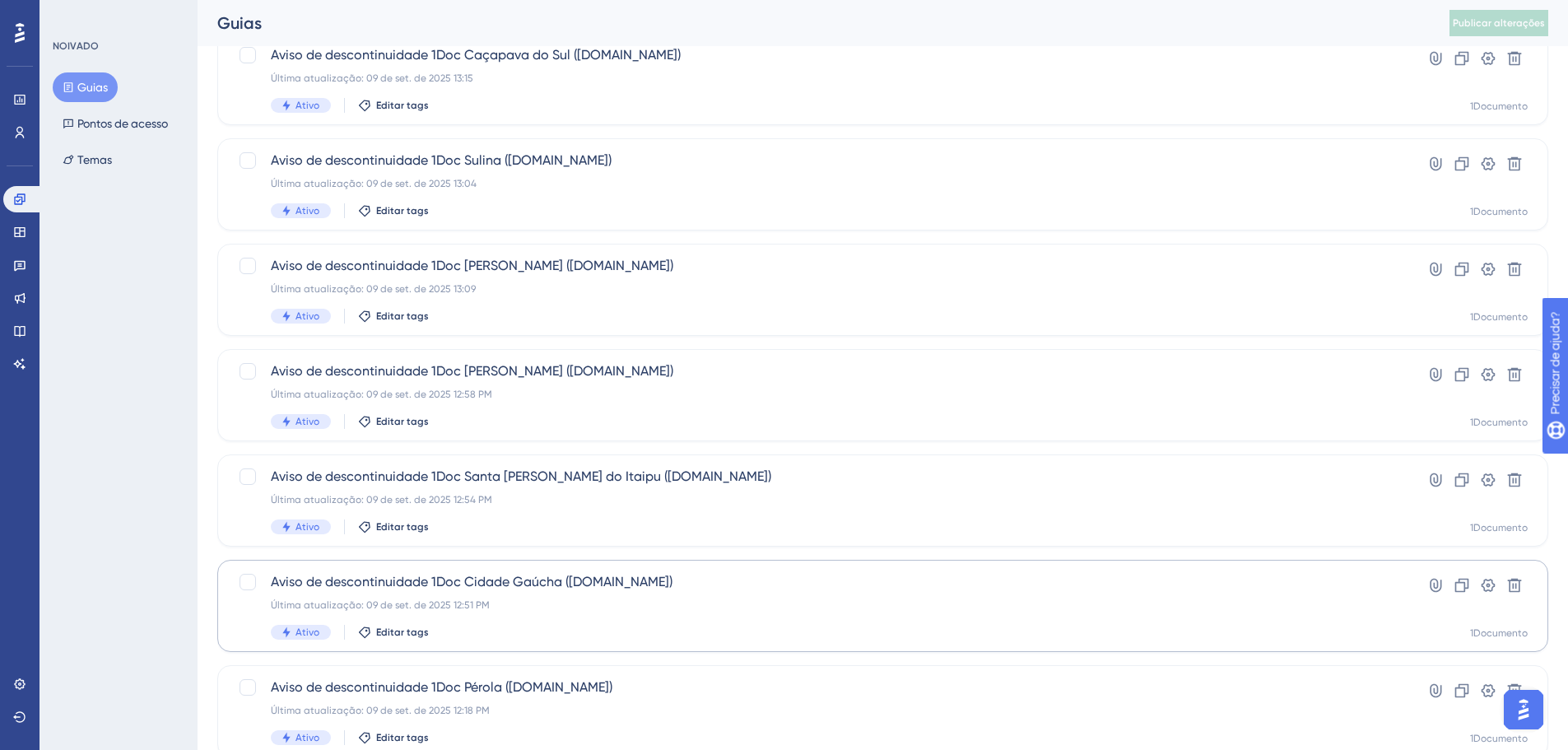
scroll to position [528, 0]
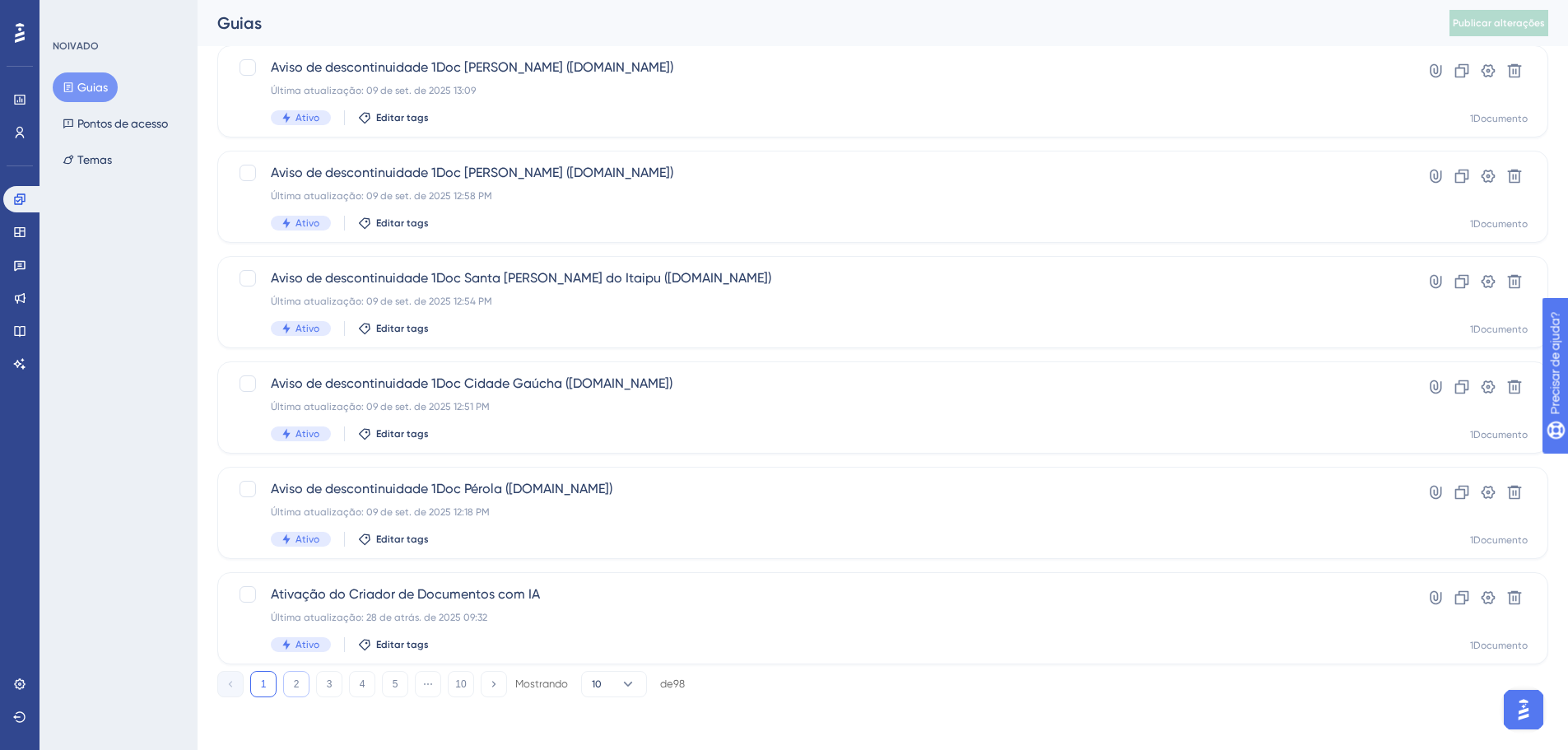
click at [287, 681] on button "2" at bounding box center [296, 683] width 26 height 26
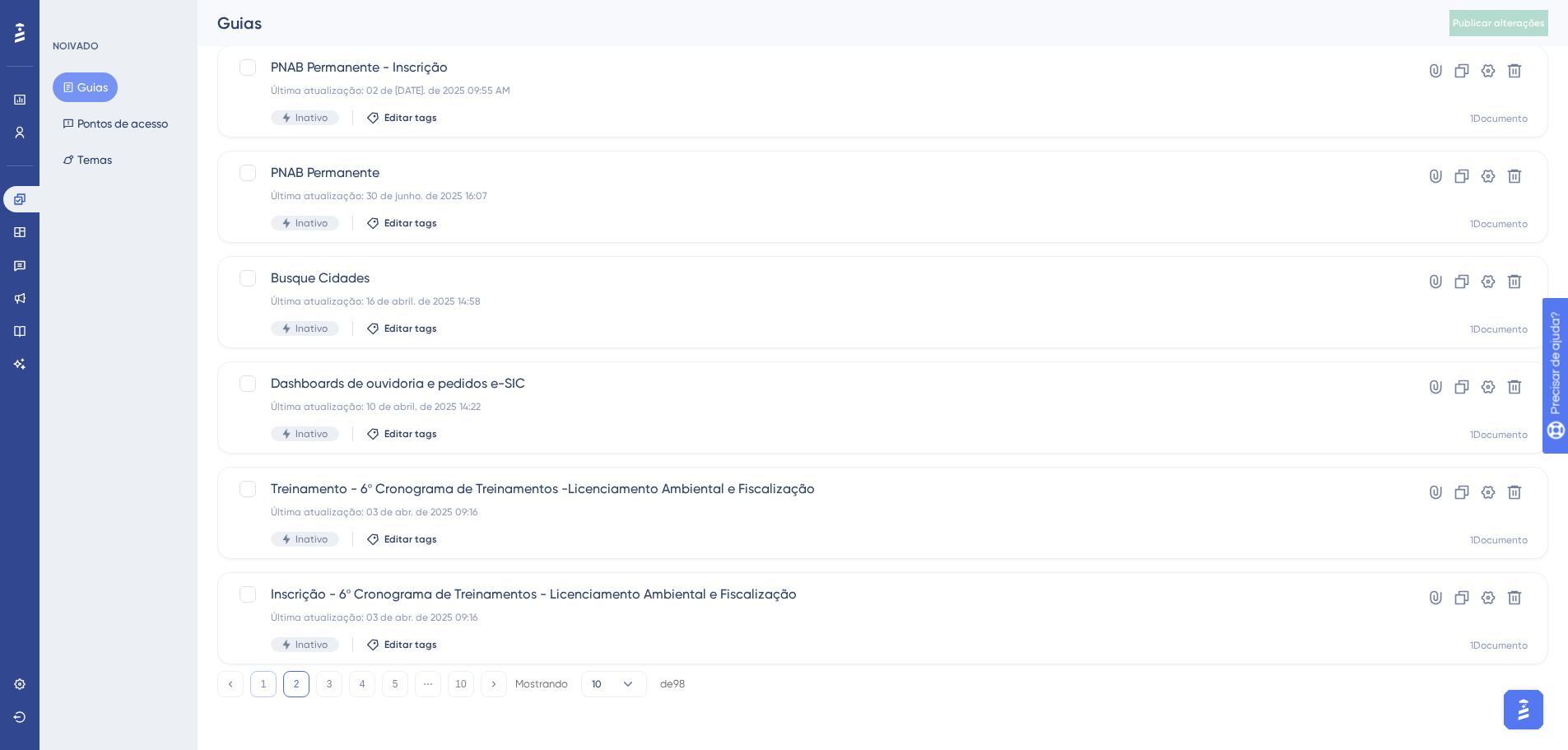
click at [264, 694] on button "1" at bounding box center [263, 683] width 26 height 26
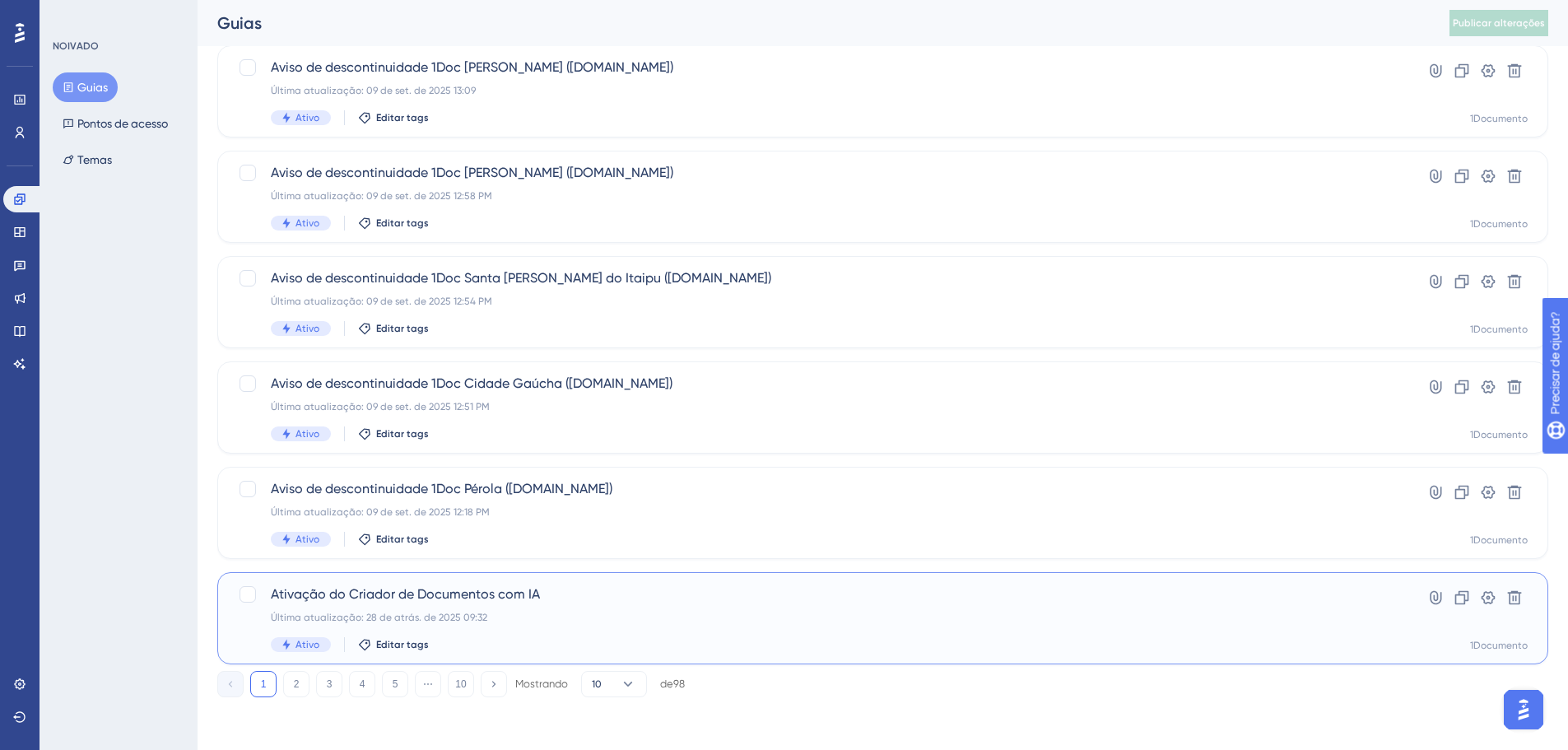
click at [409, 603] on span "Ativação do Criador de Documentos com IA" at bounding box center [816, 594] width 1093 height 19
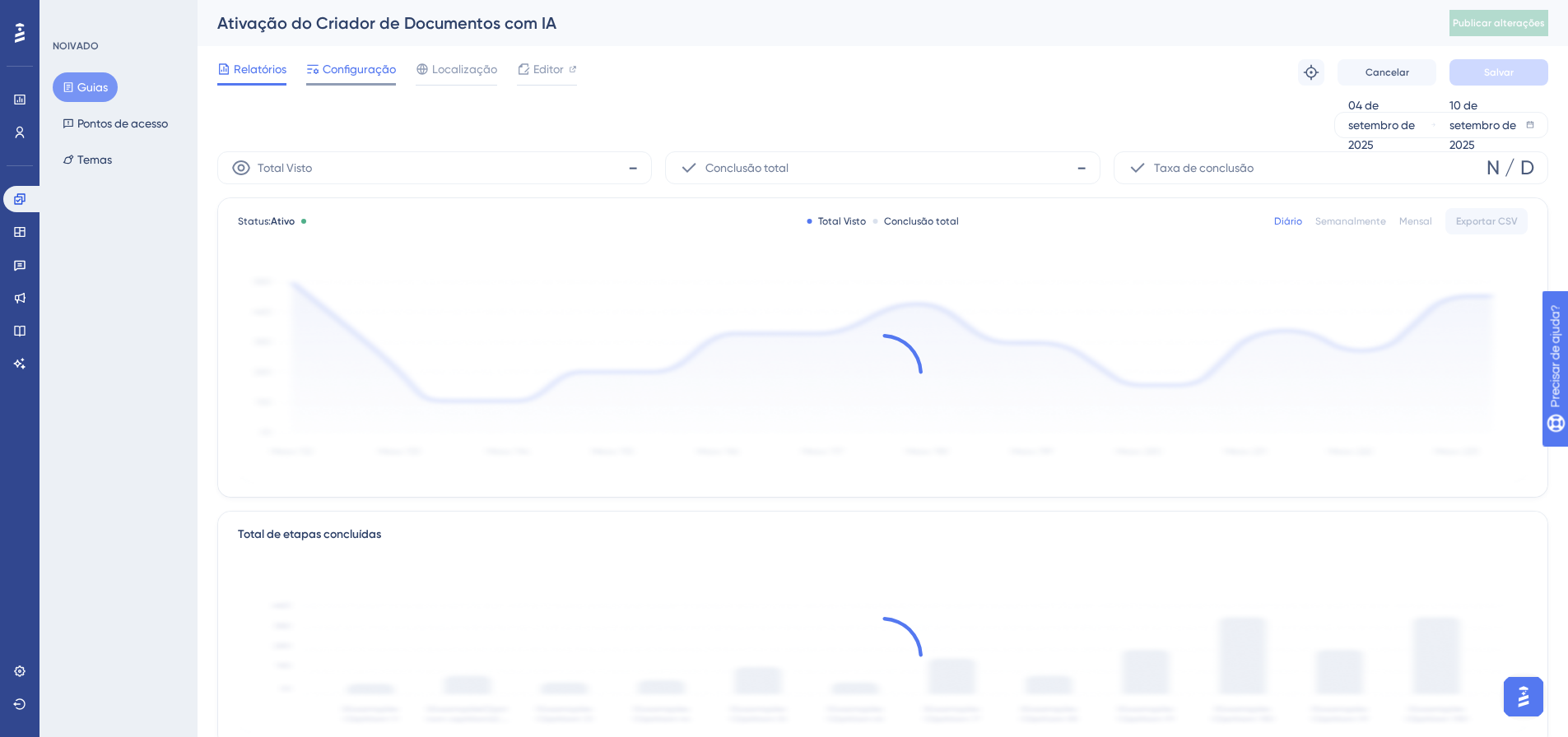
click at [350, 69] on font "Configuração" at bounding box center [359, 70] width 73 height 14
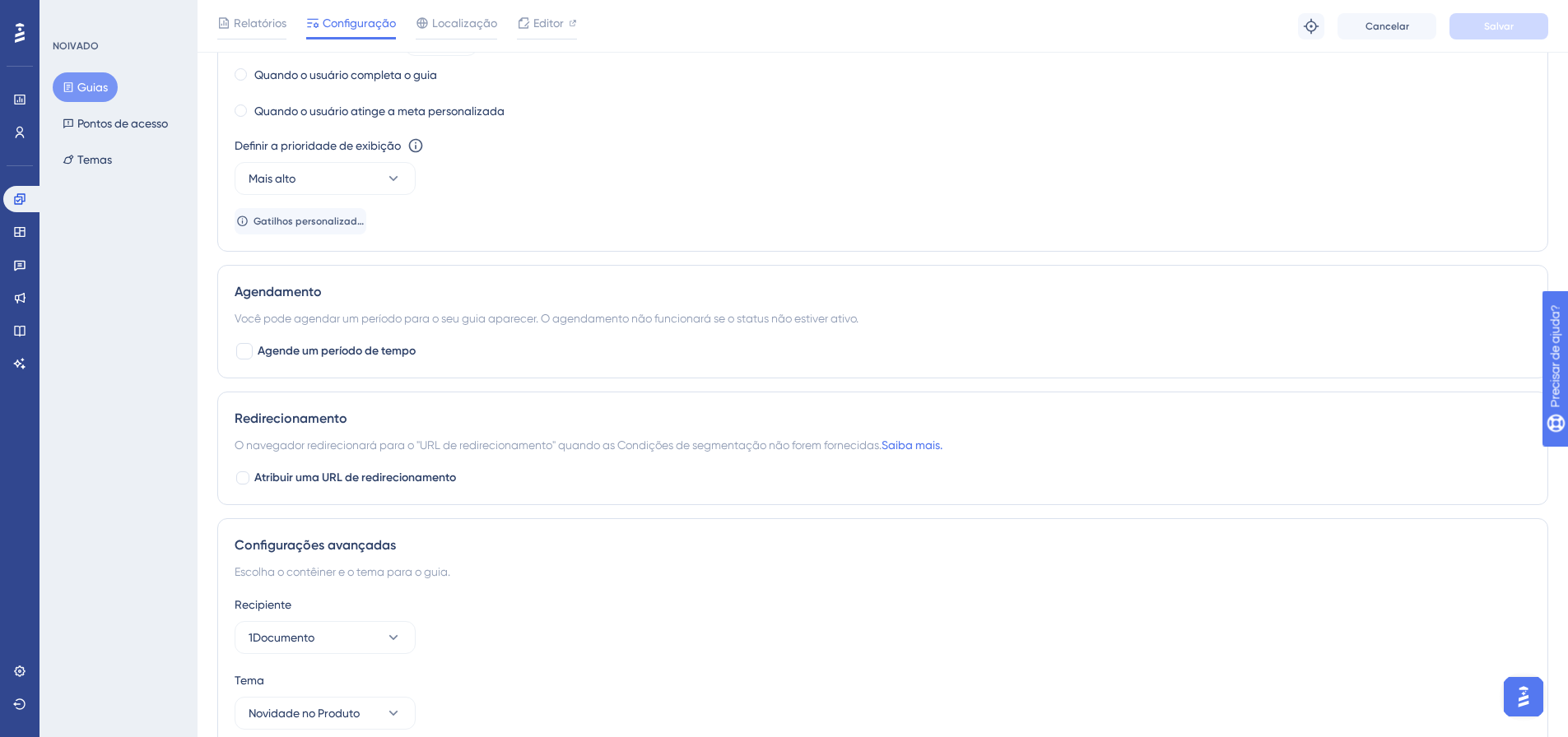
scroll to position [1387, 0]
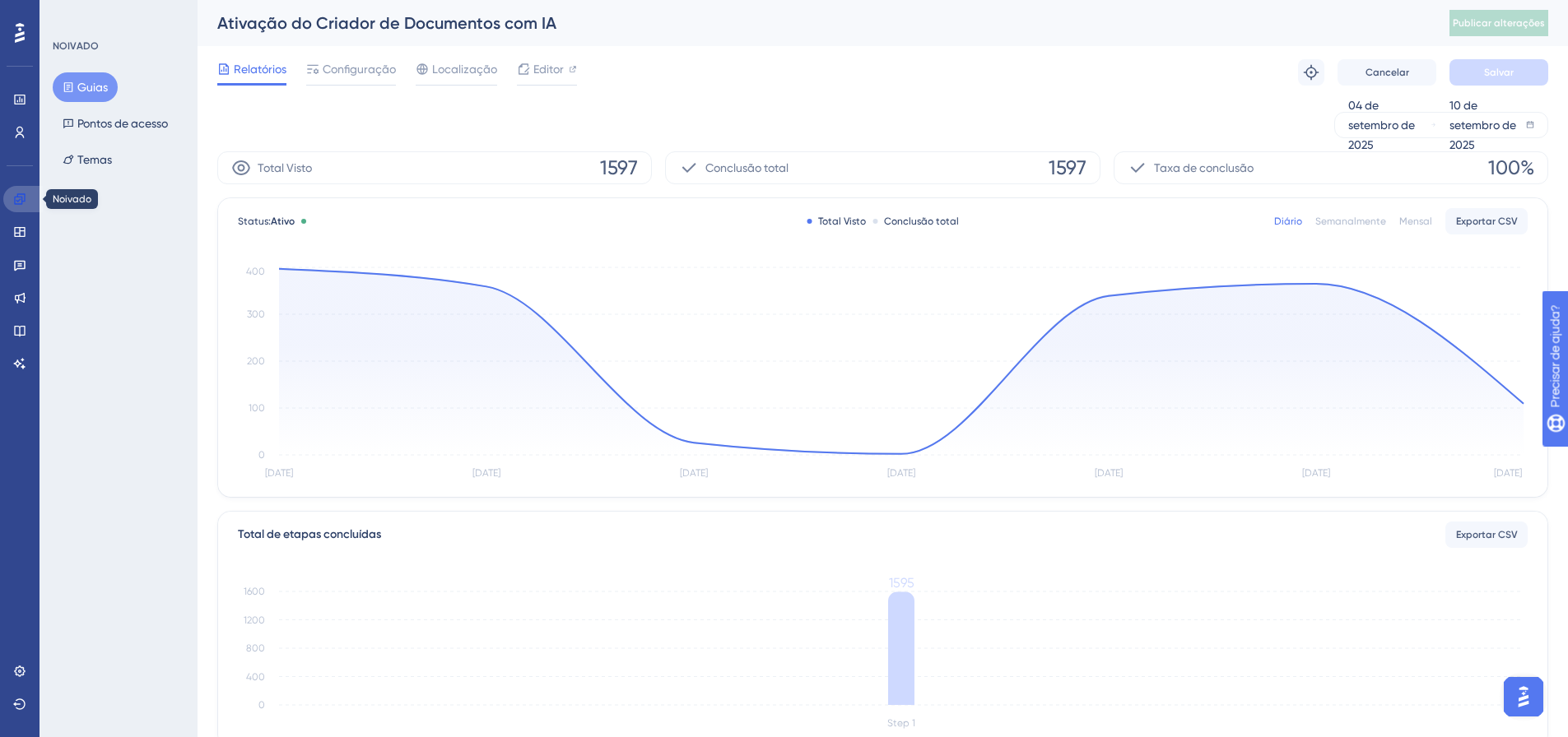
click at [19, 190] on link at bounding box center [22, 199] width 40 height 26
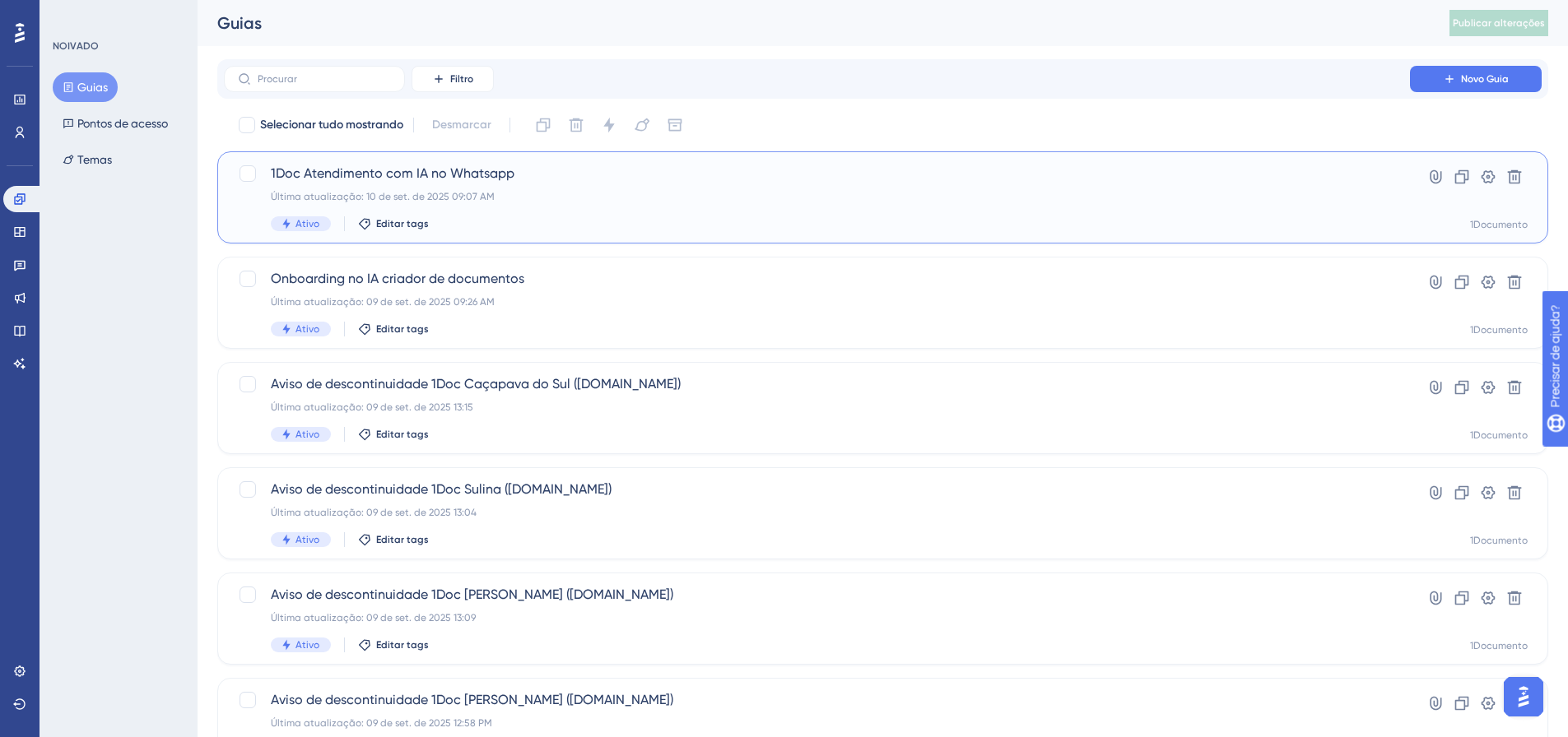
click at [400, 173] on font "1Doc Atendimento com IA no Whatsapp" at bounding box center [392, 173] width 243 height 15
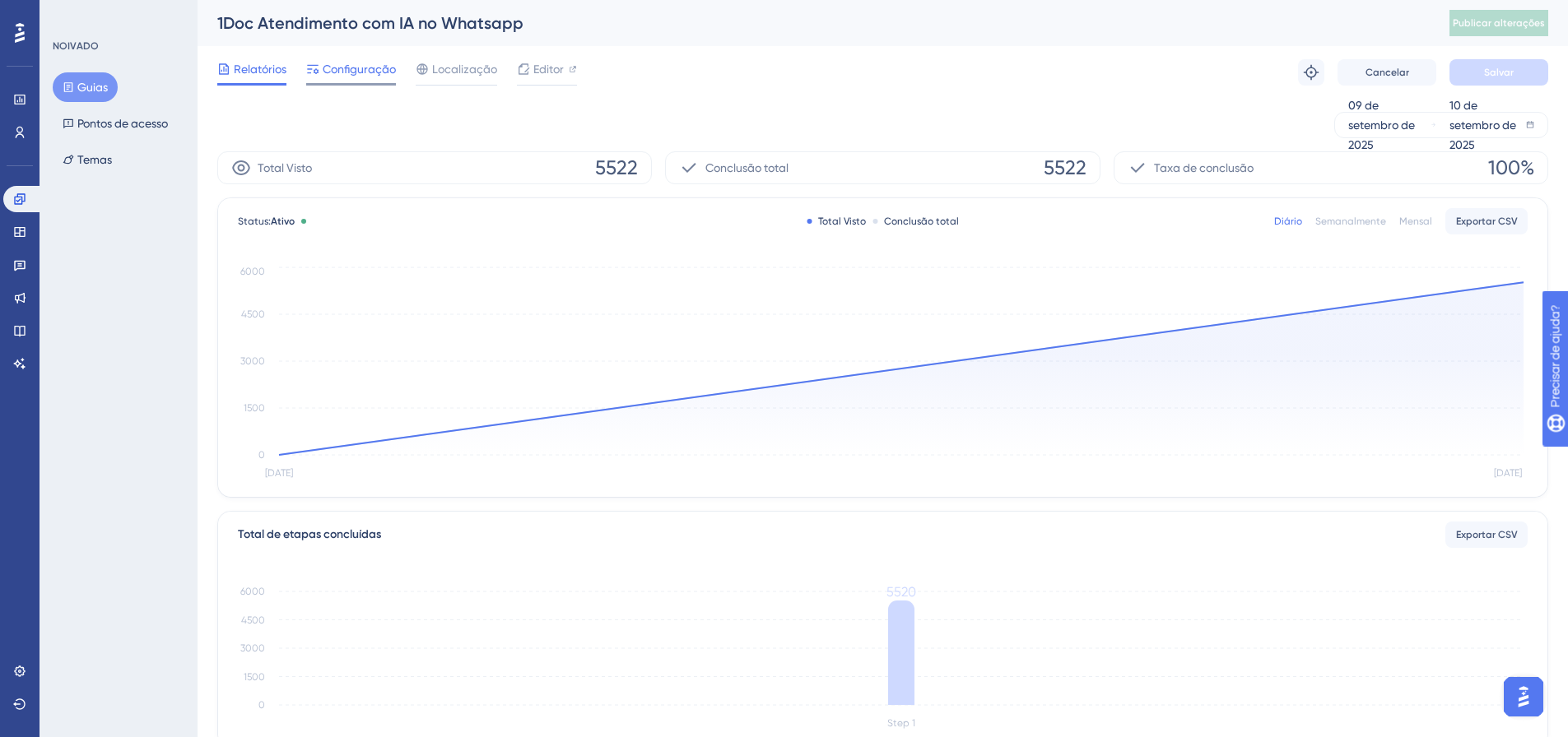
click at [326, 69] on font "Configuração" at bounding box center [359, 70] width 73 height 14
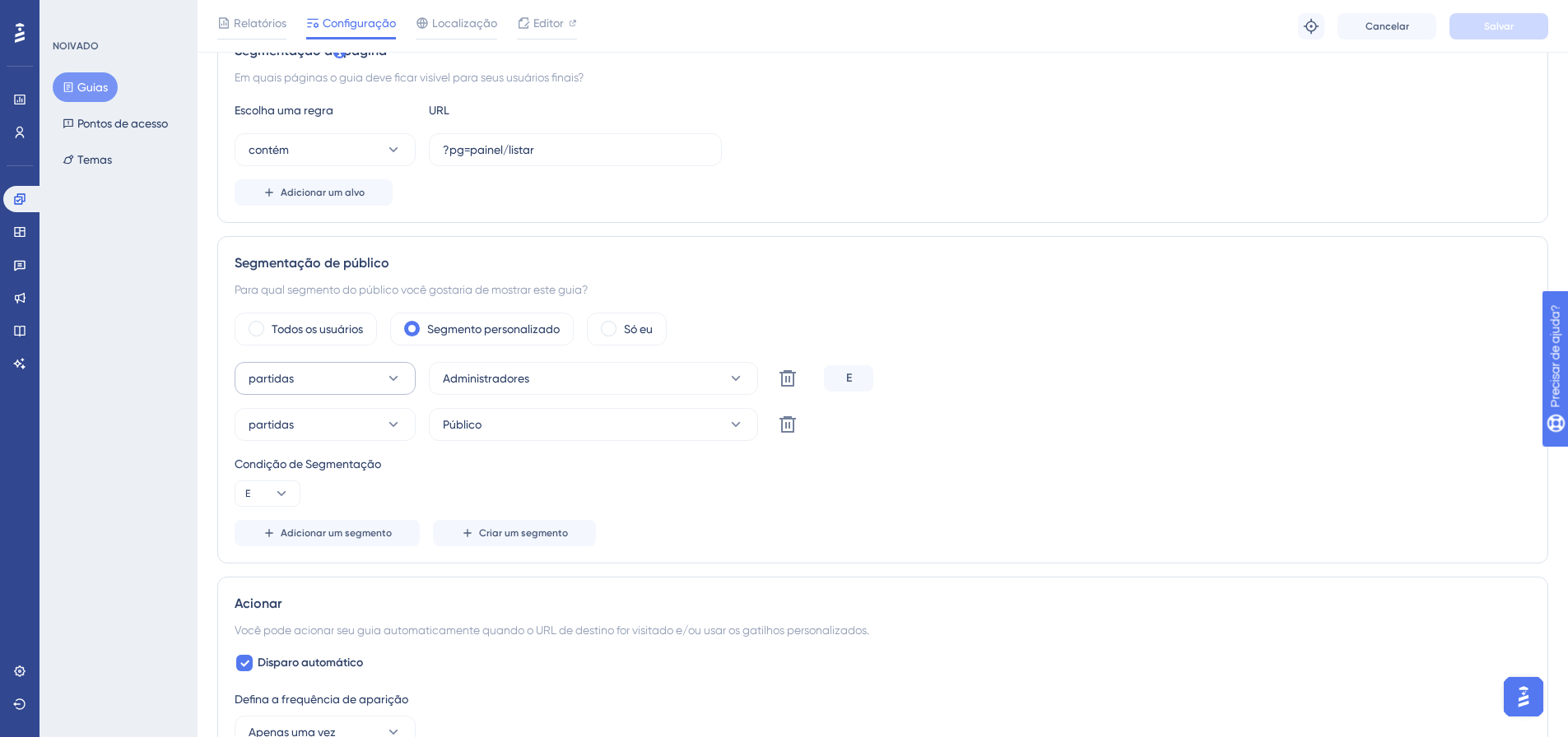
scroll to position [494, 0]
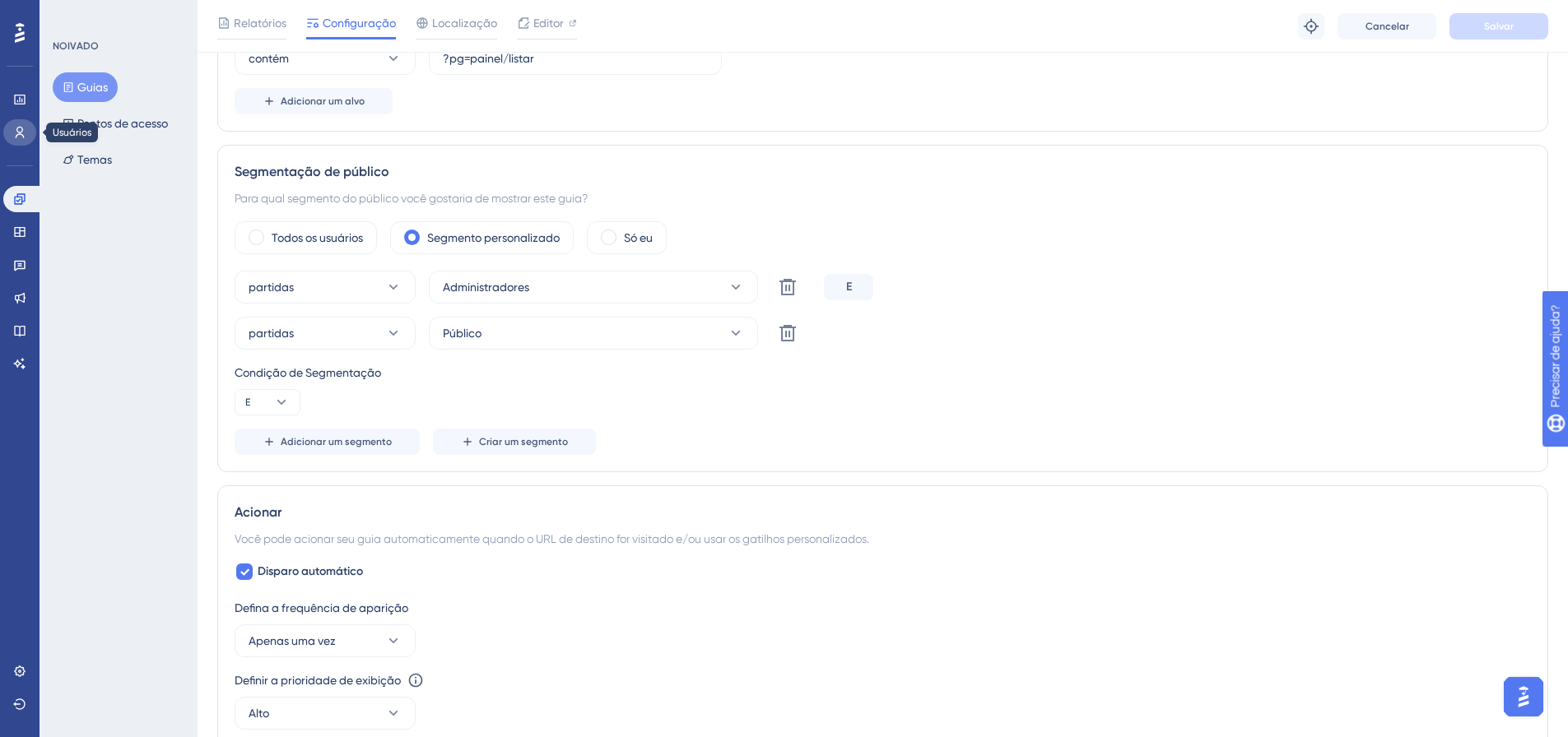
click at [23, 125] on link at bounding box center [19, 132] width 33 height 26
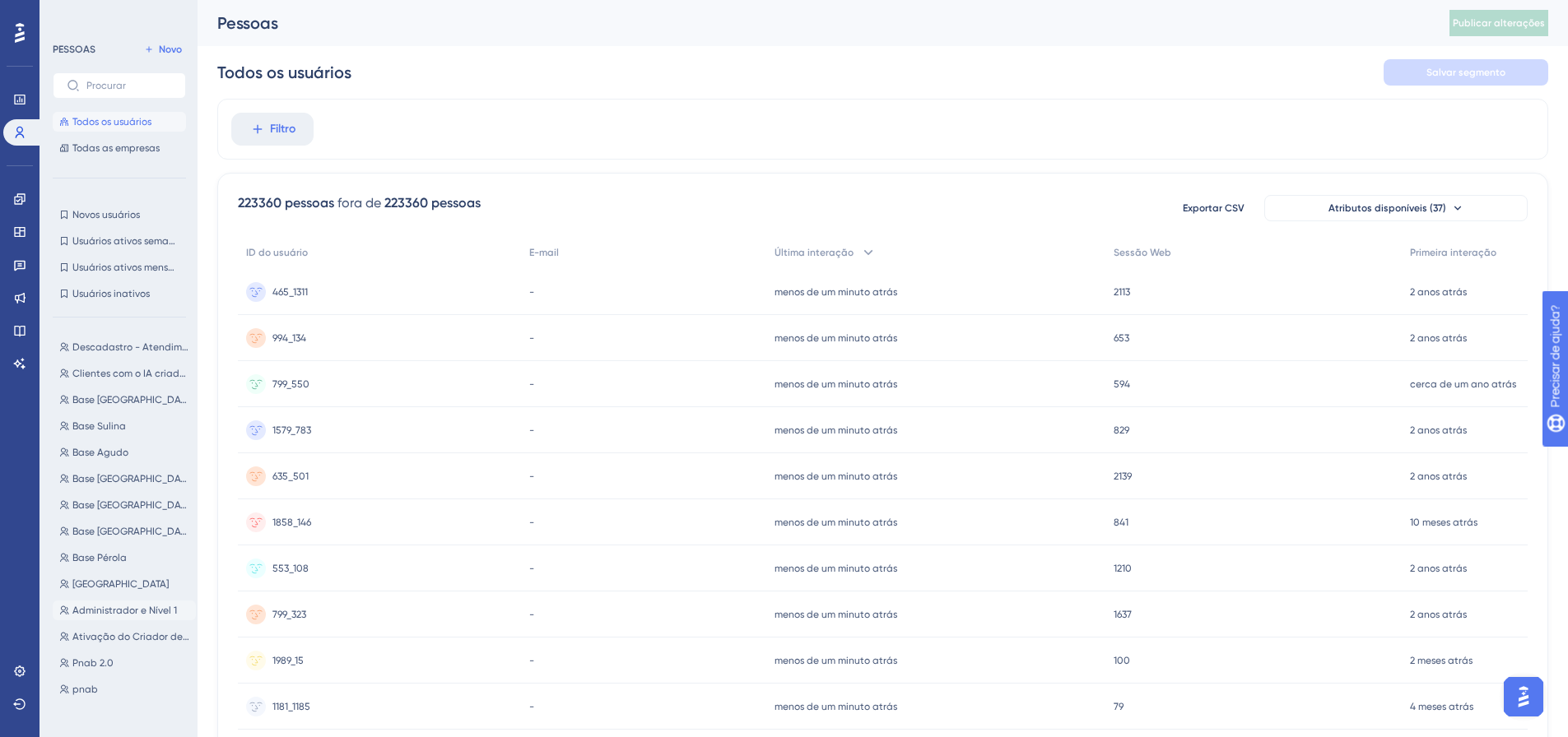
scroll to position [164, 0]
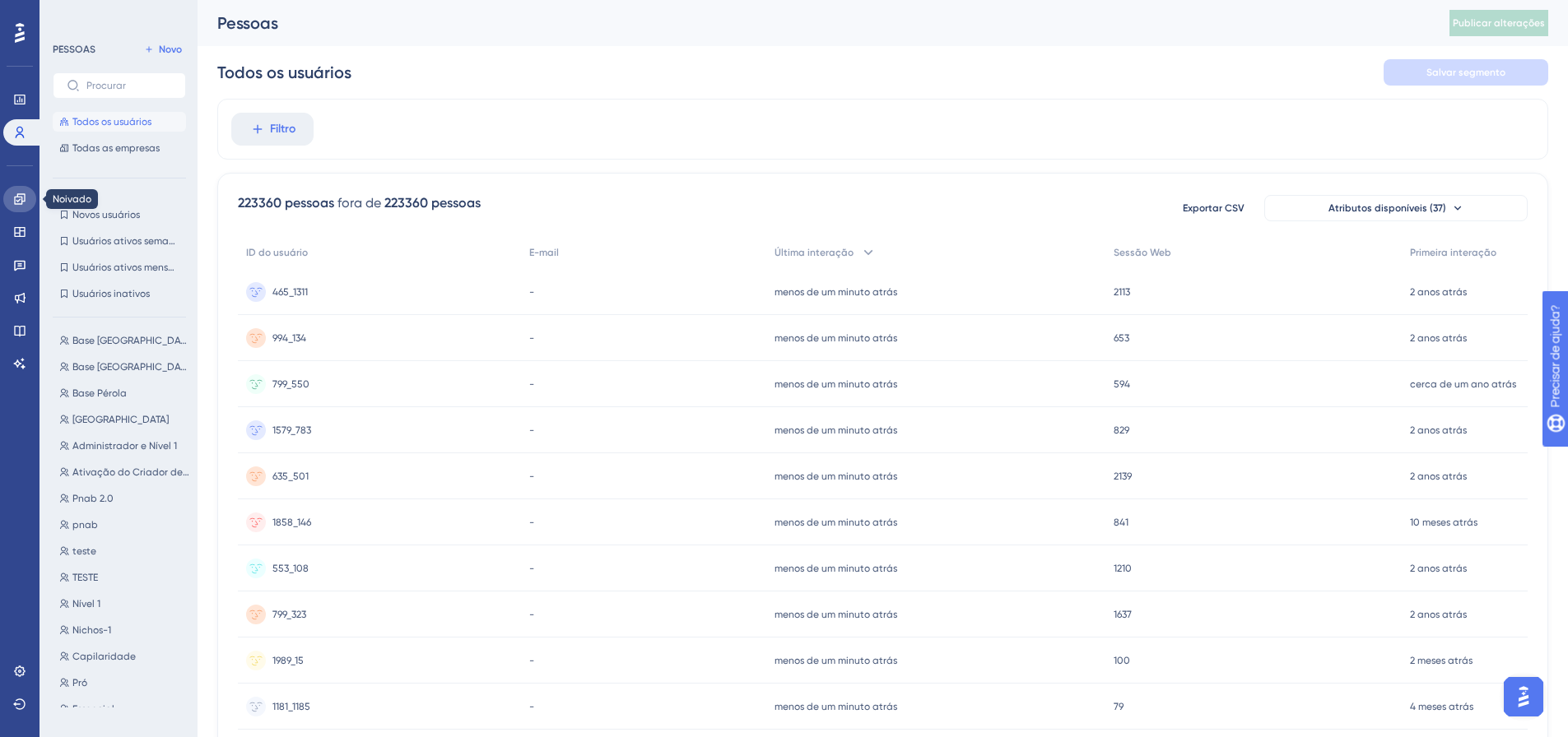
click at [19, 191] on link at bounding box center [19, 199] width 33 height 26
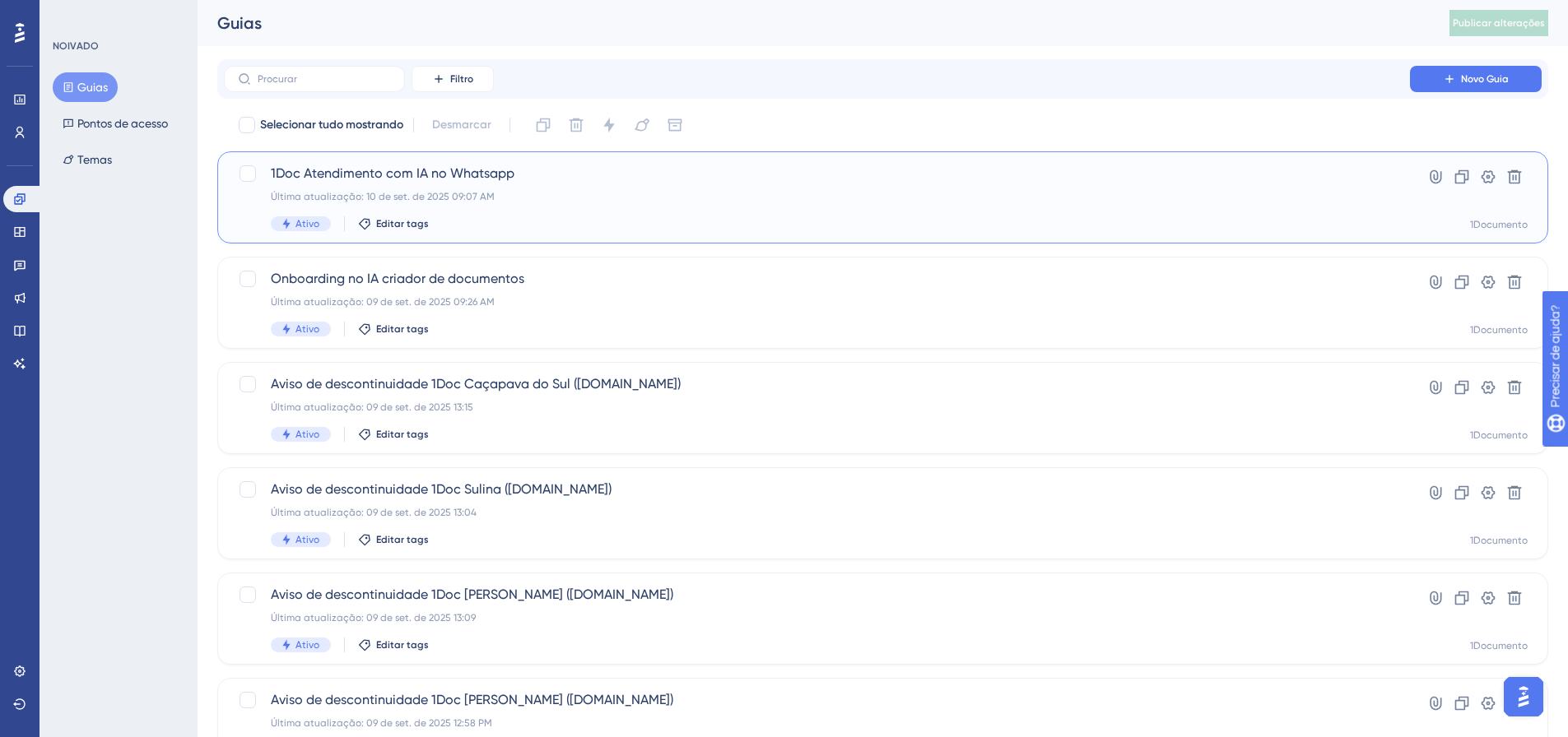
click at [386, 188] on div "1Doc Atendimento com IA no Whatsapp Última atualização: 10 de set. de 2025 09:0…" at bounding box center [816, 198] width 1093 height 68
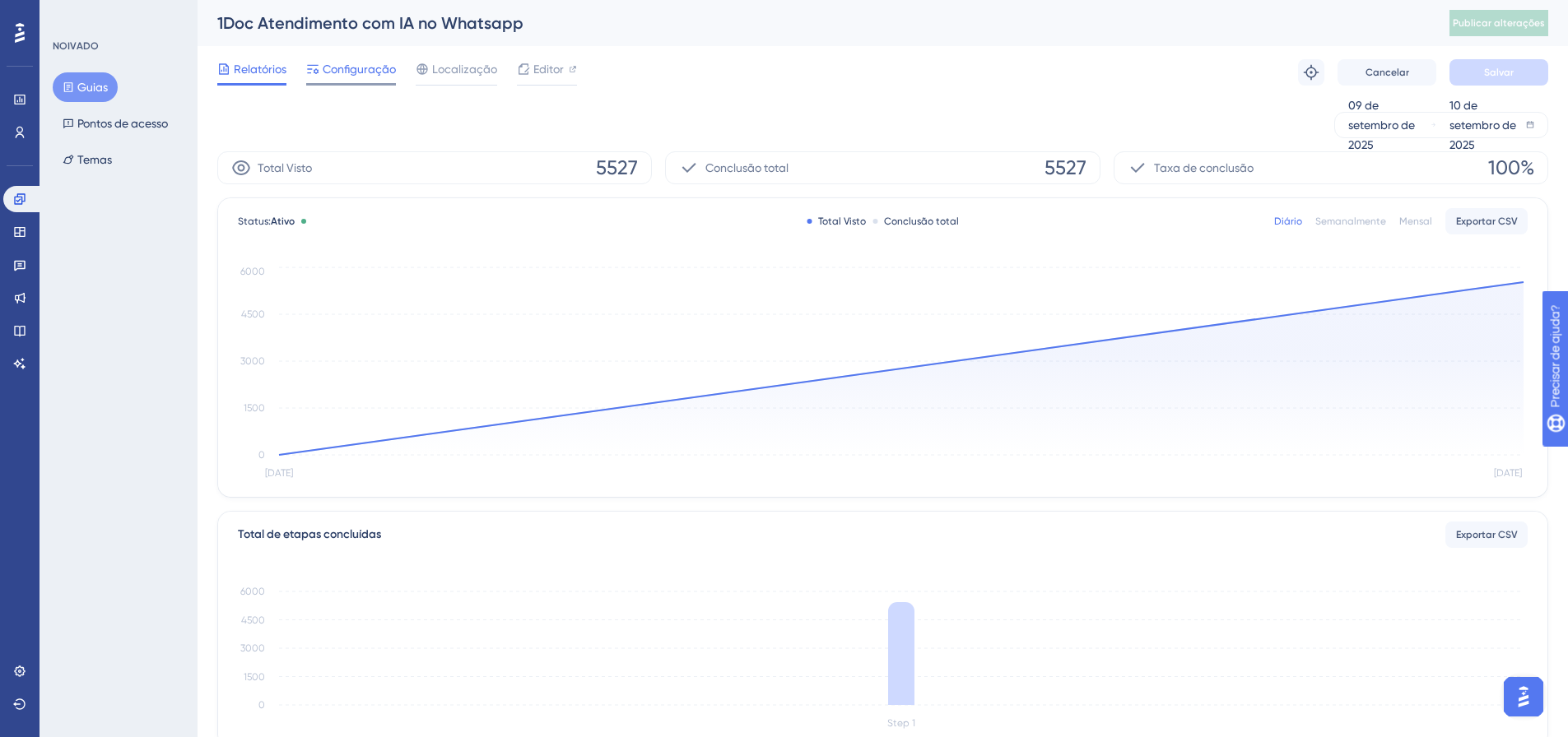
click at [352, 79] on div "Configuração" at bounding box center [351, 71] width 90 height 26
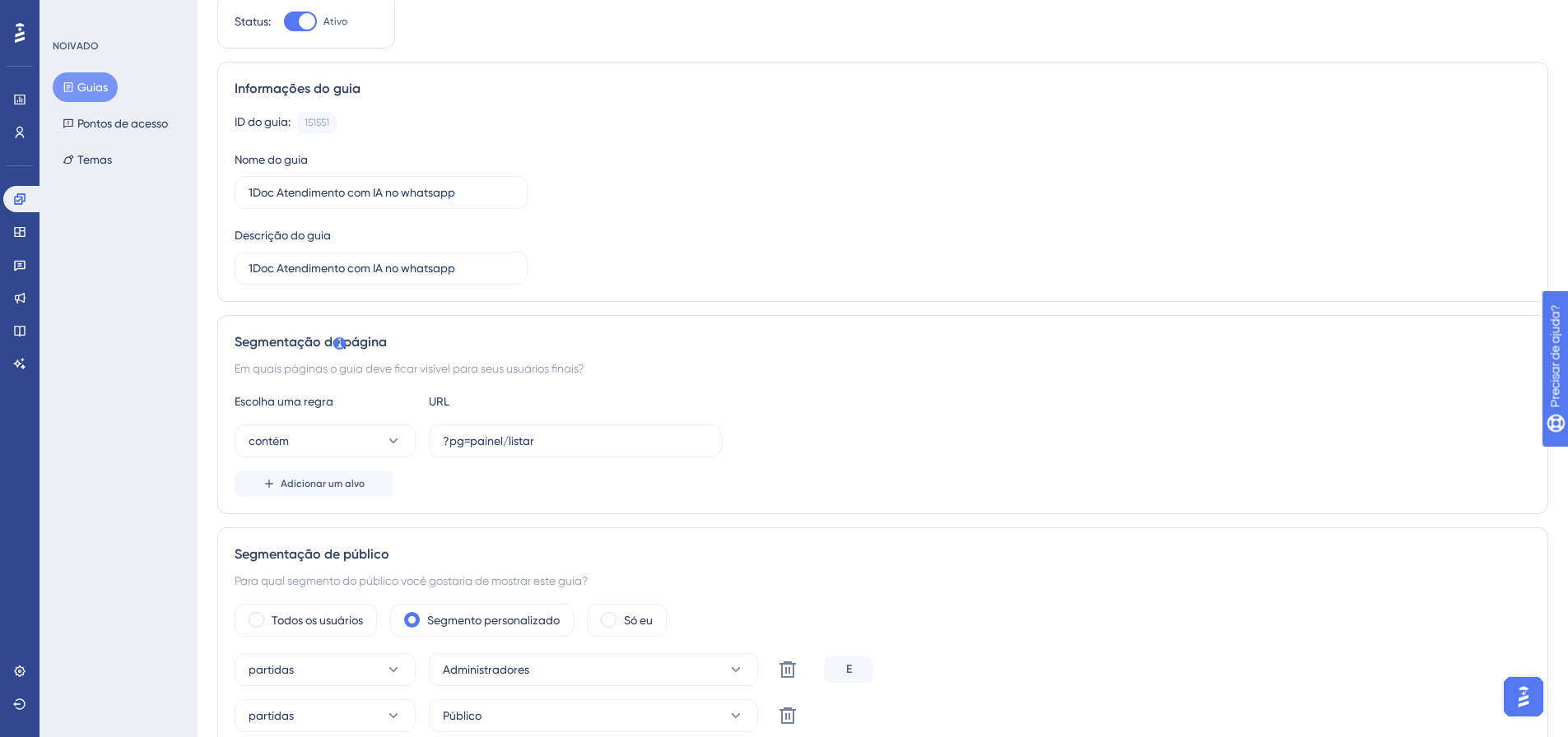
scroll to position [247, 0]
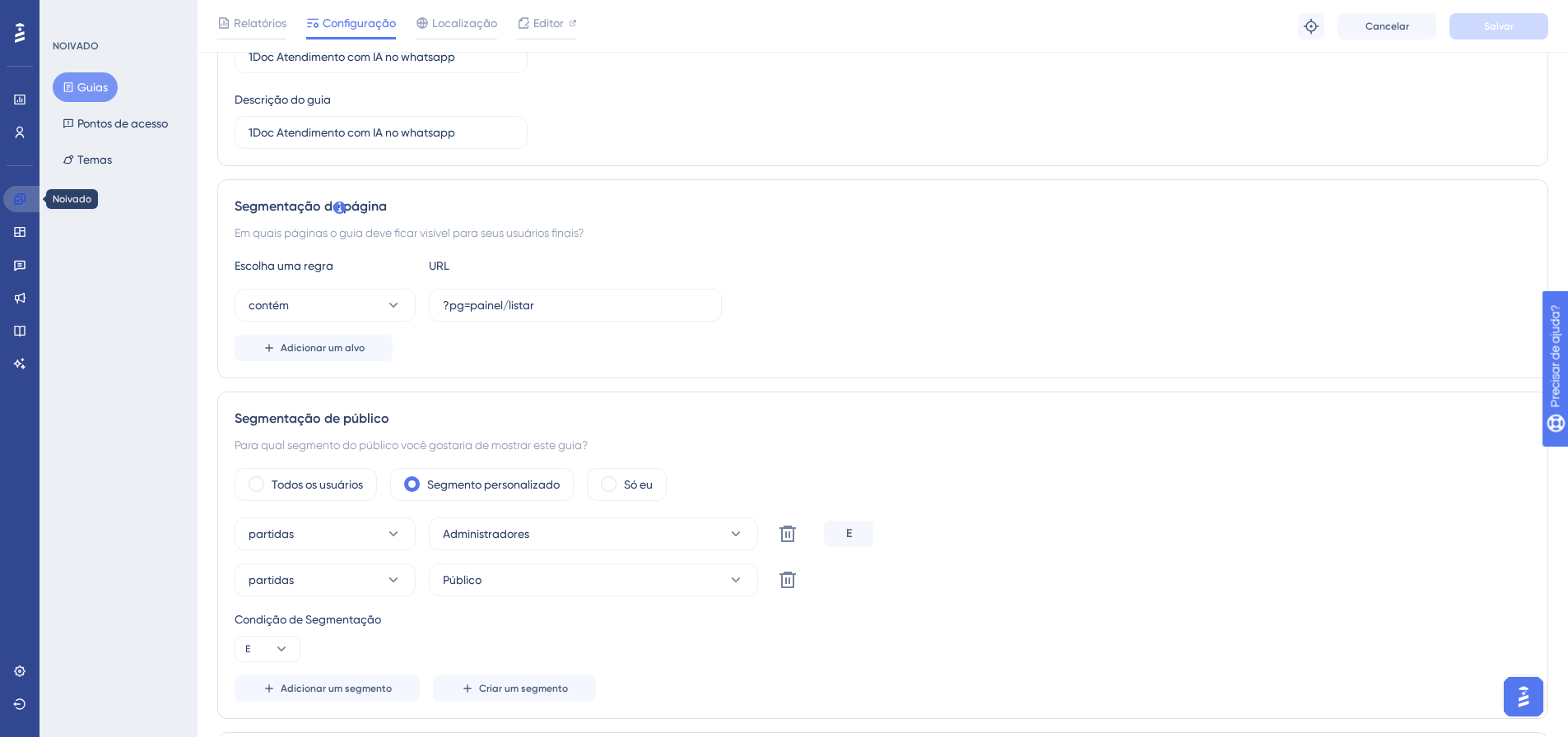
click at [31, 196] on link at bounding box center [22, 199] width 40 height 26
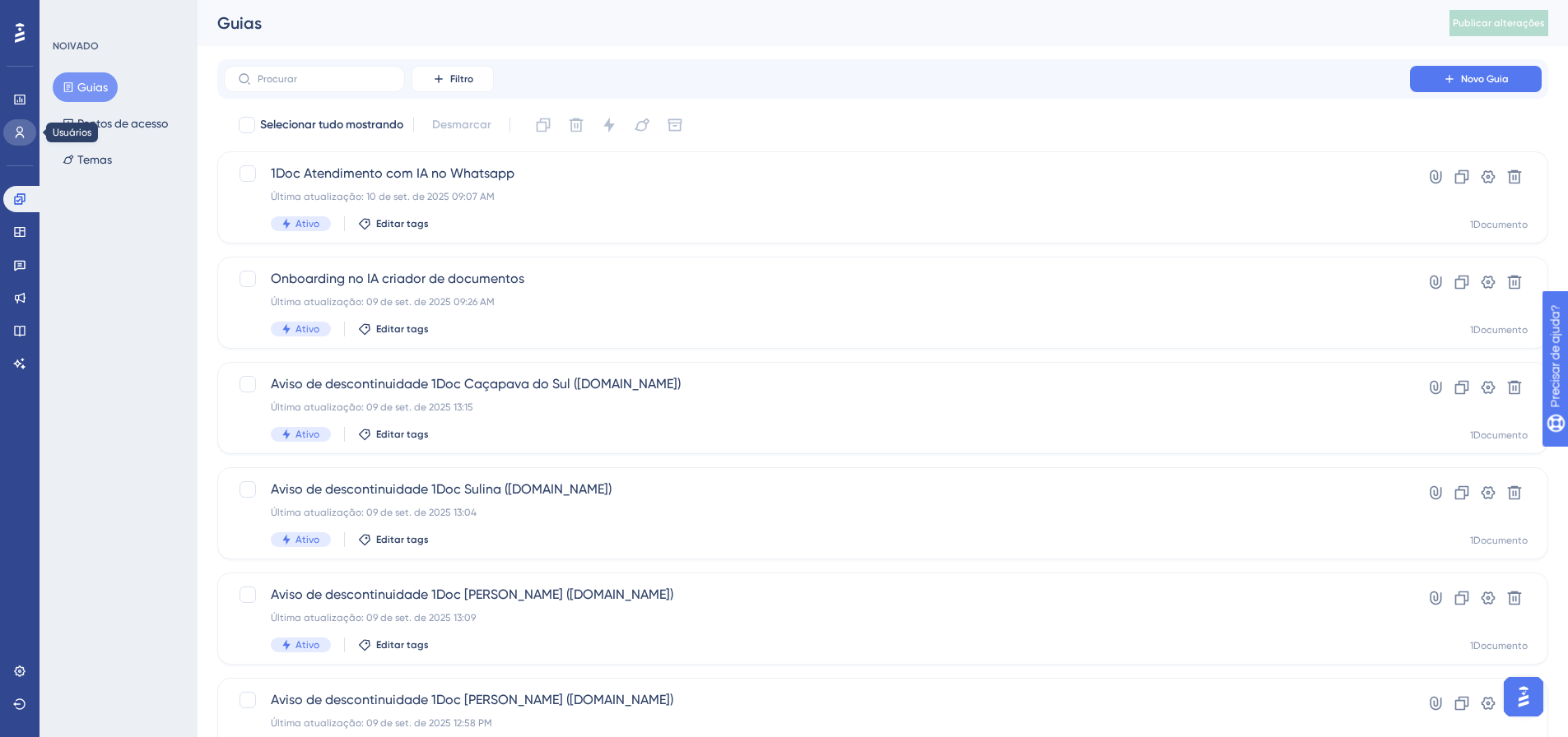
click at [11, 136] on link at bounding box center [19, 132] width 33 height 26
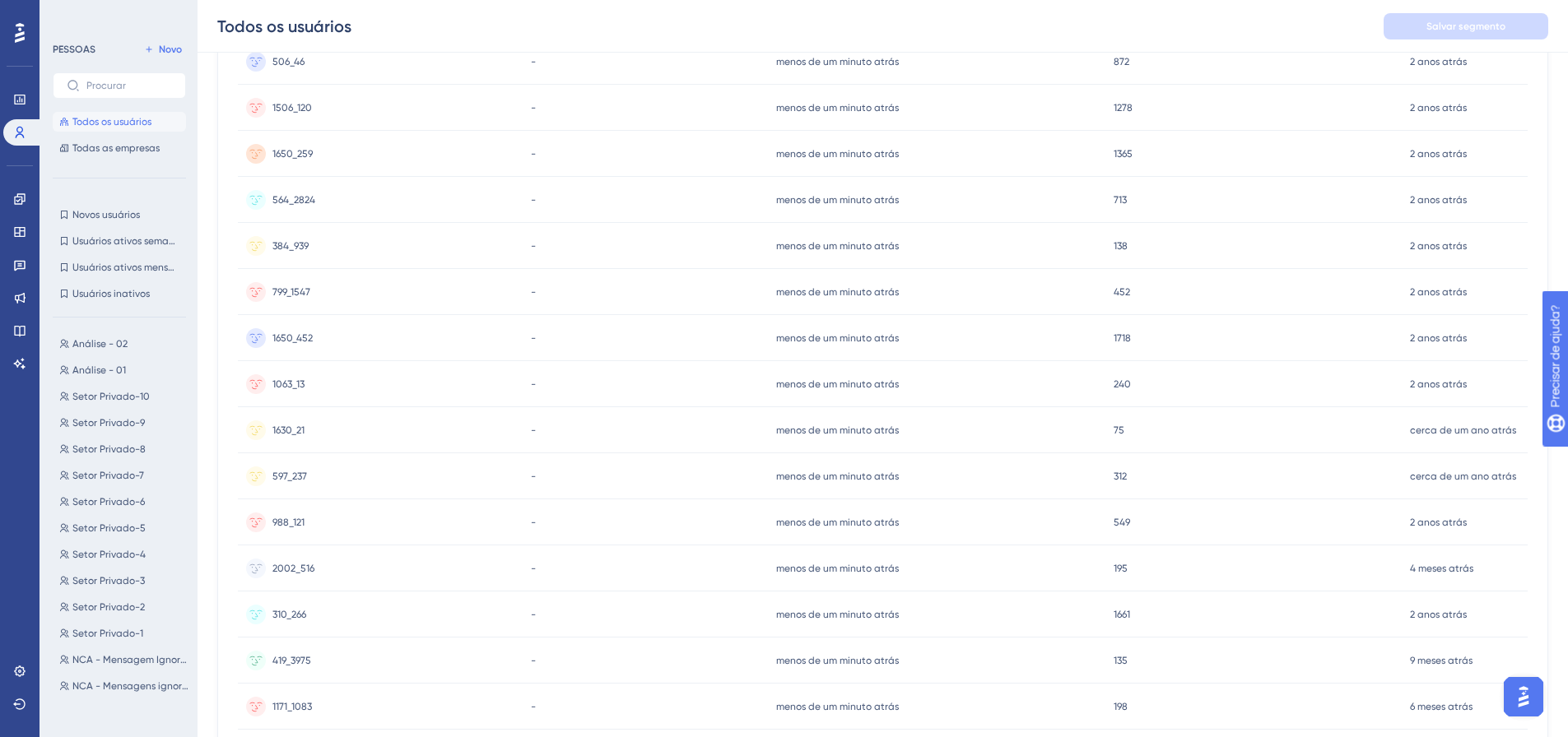
scroll to position [875, 0]
click at [83, 687] on font "Público" at bounding box center [90, 684] width 35 height 12
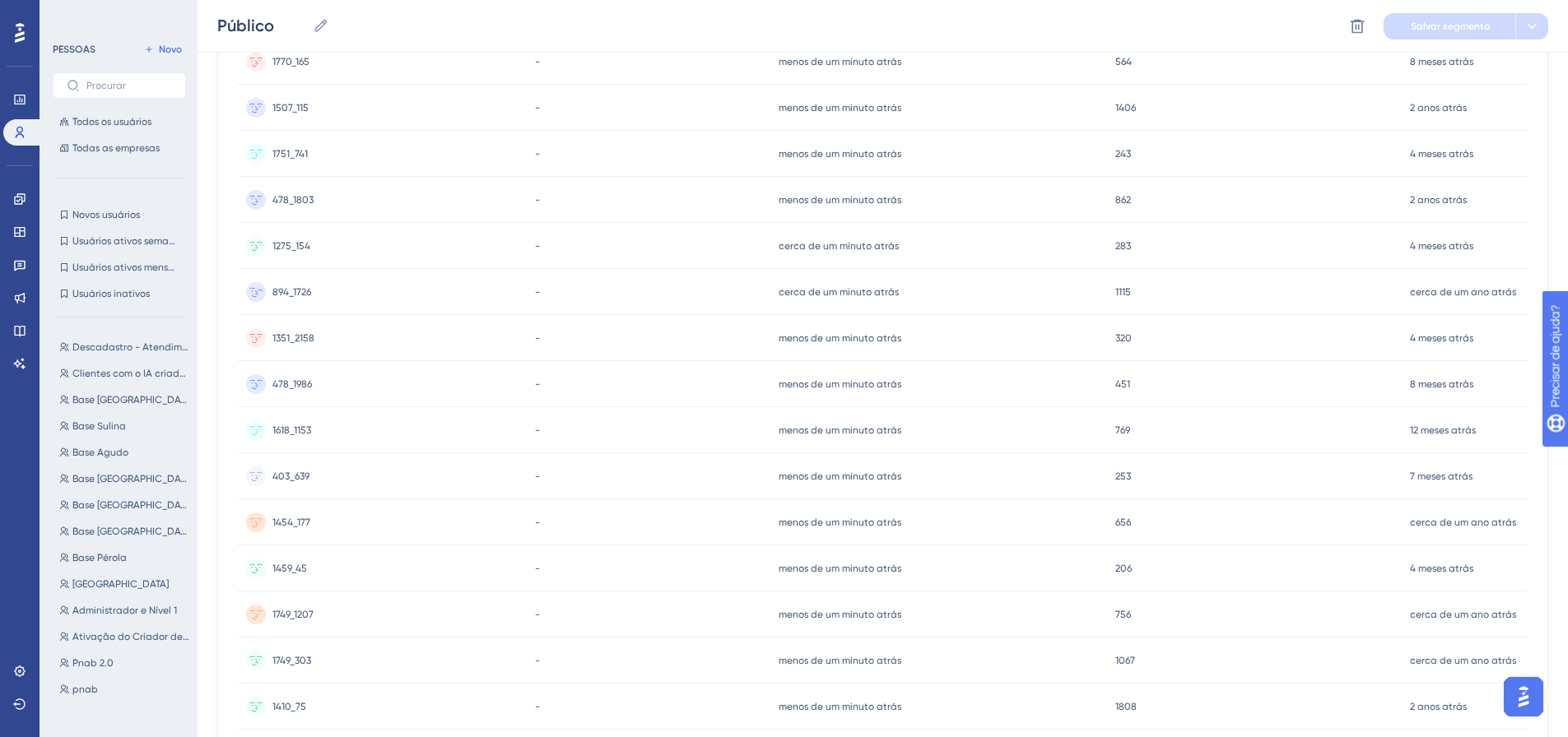
scroll to position [0, 0]
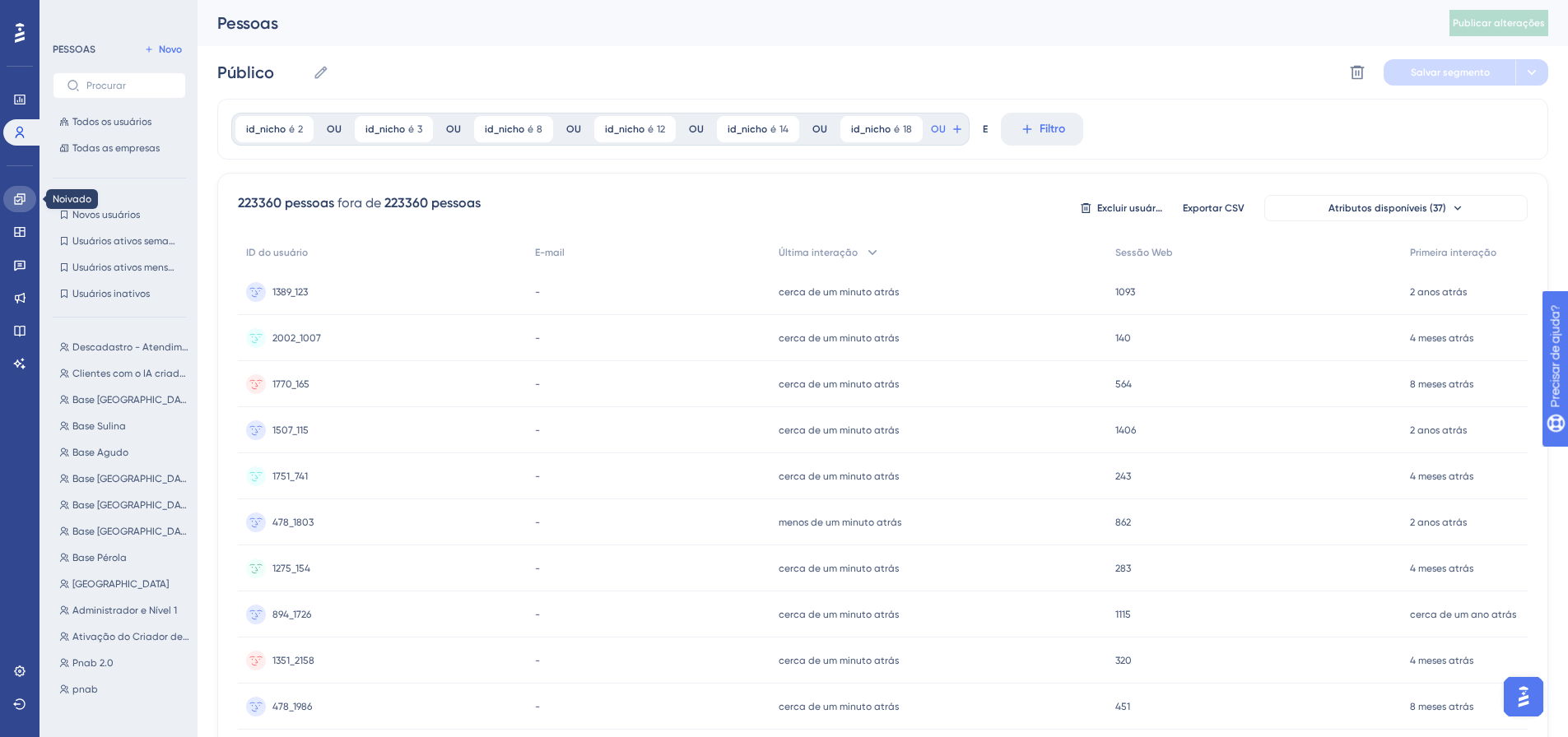
click at [17, 198] on icon at bounding box center [20, 199] width 14 height 14
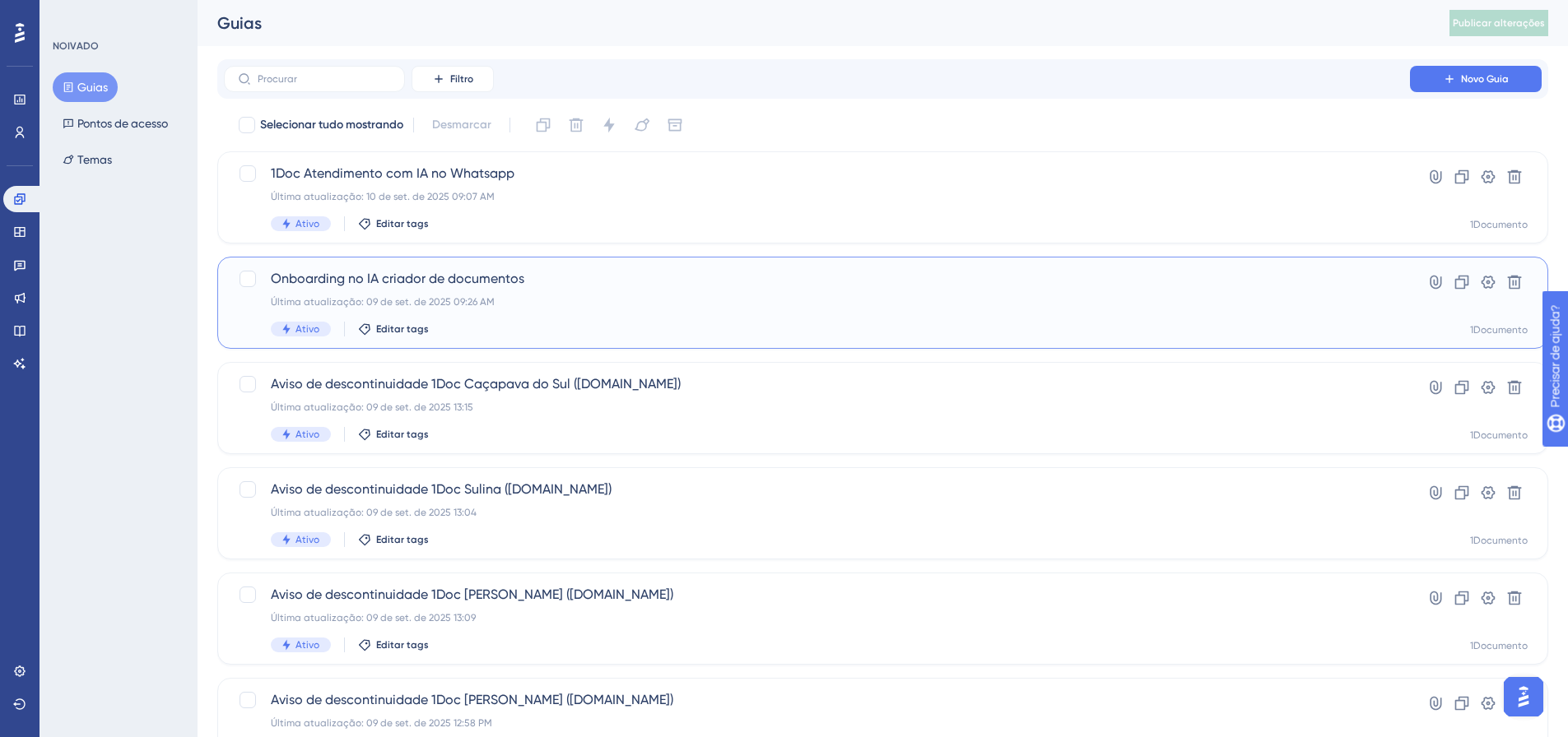
click at [345, 317] on div "Onboarding no IA criador de documentos Última atualização: 09 de set. de 2025 0…" at bounding box center [816, 303] width 1093 height 68
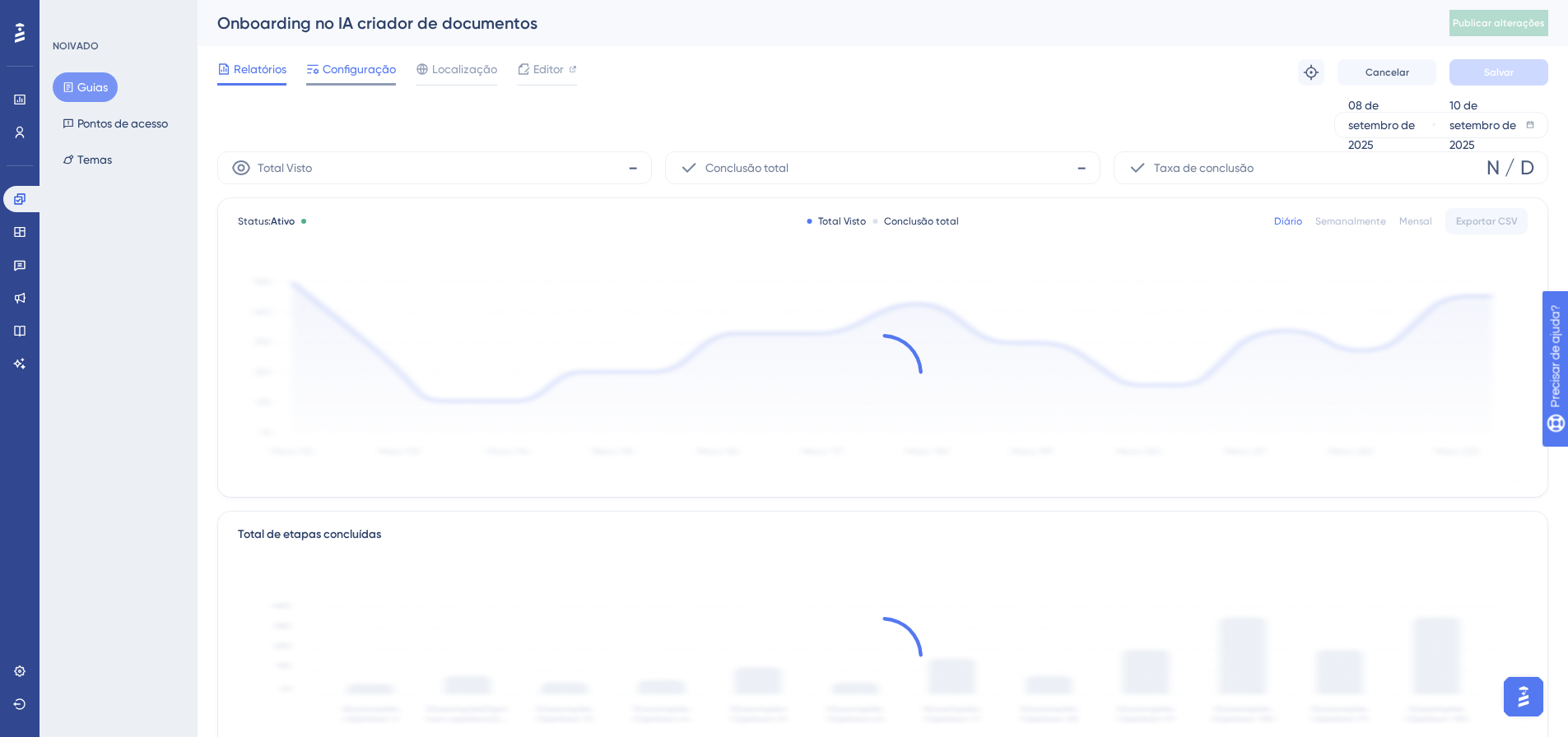
click at [345, 70] on font "Configuração" at bounding box center [359, 70] width 73 height 14
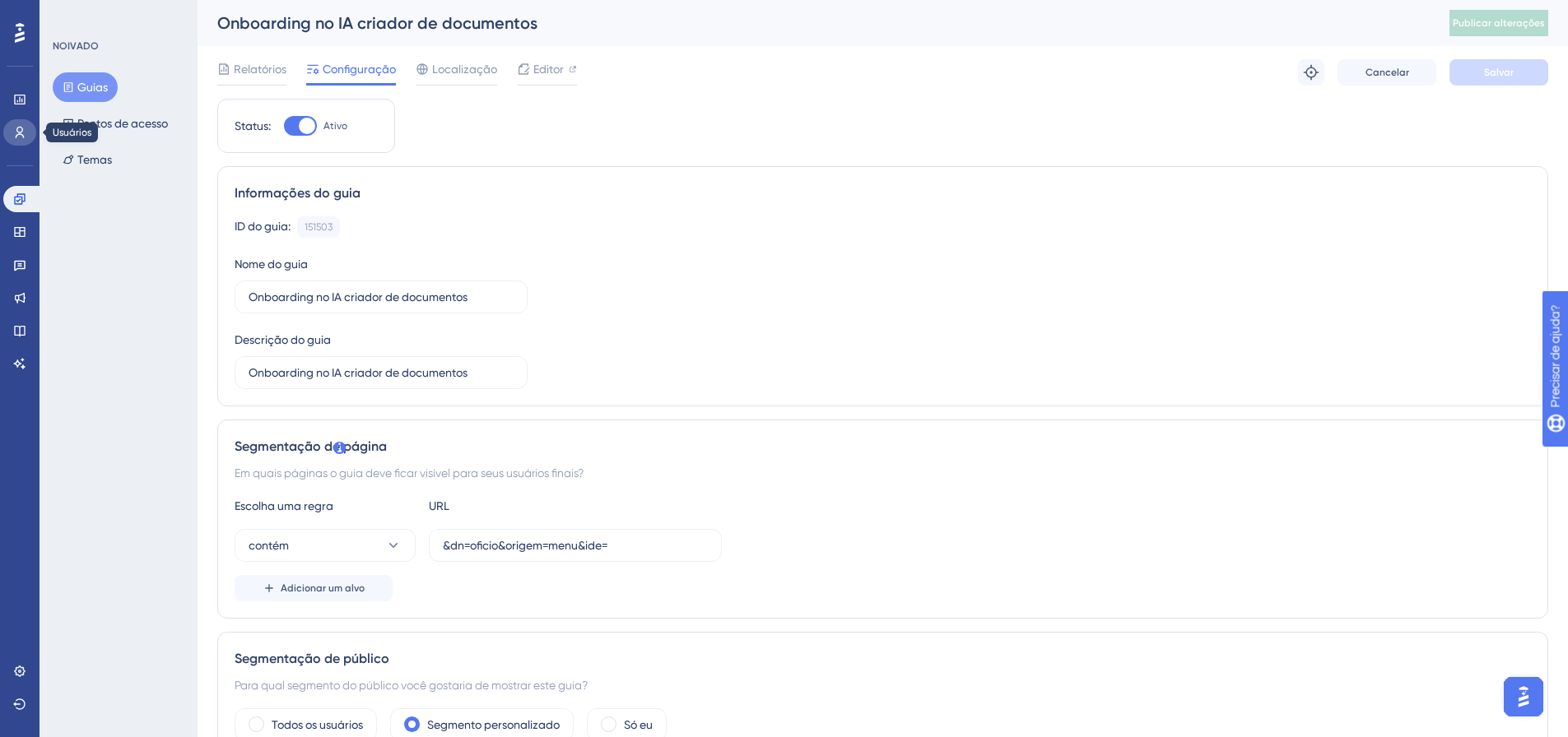
click at [9, 135] on link at bounding box center [19, 132] width 33 height 26
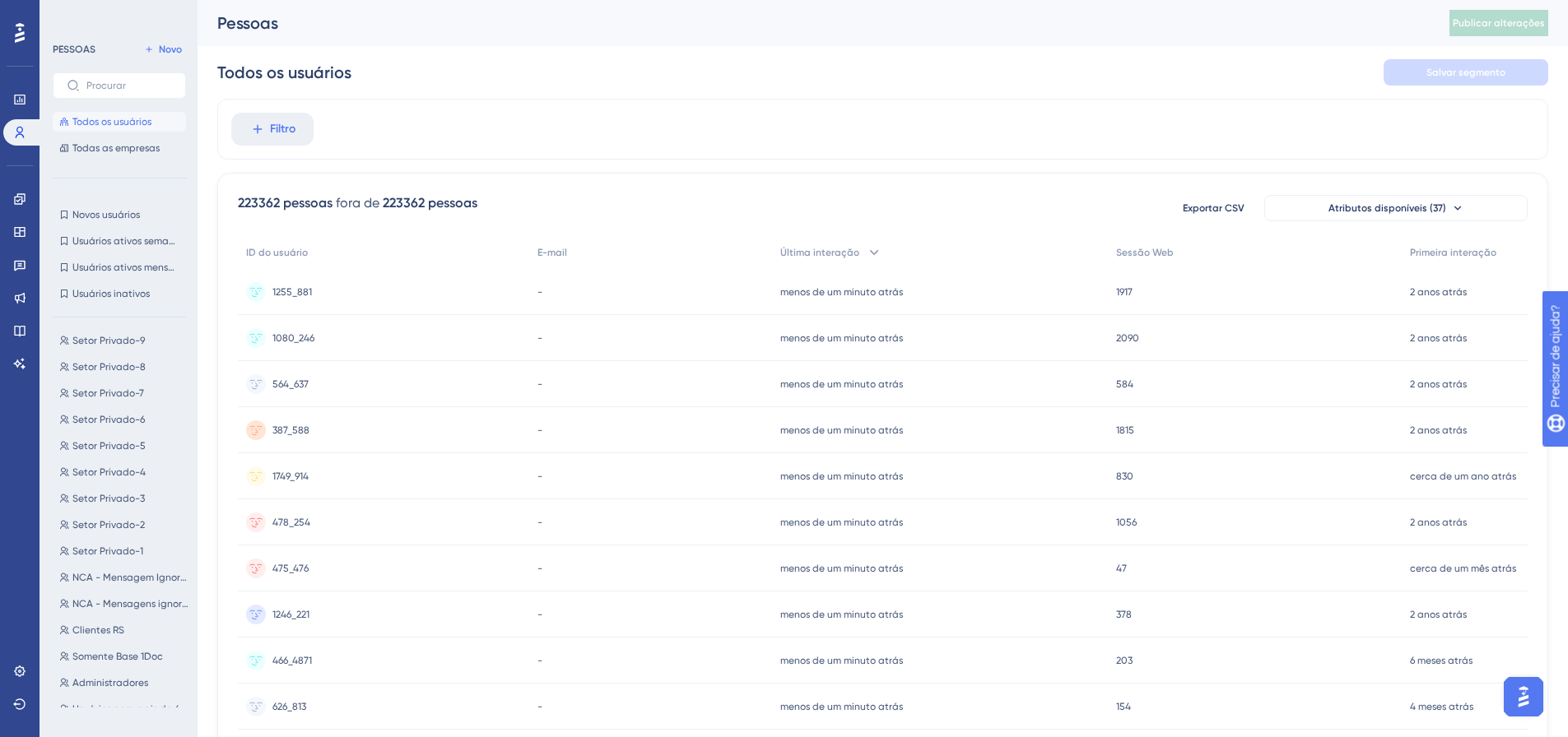
scroll to position [875, 0]
click at [119, 683] on button "Público Público" at bounding box center [125, 684] width 143 height 19
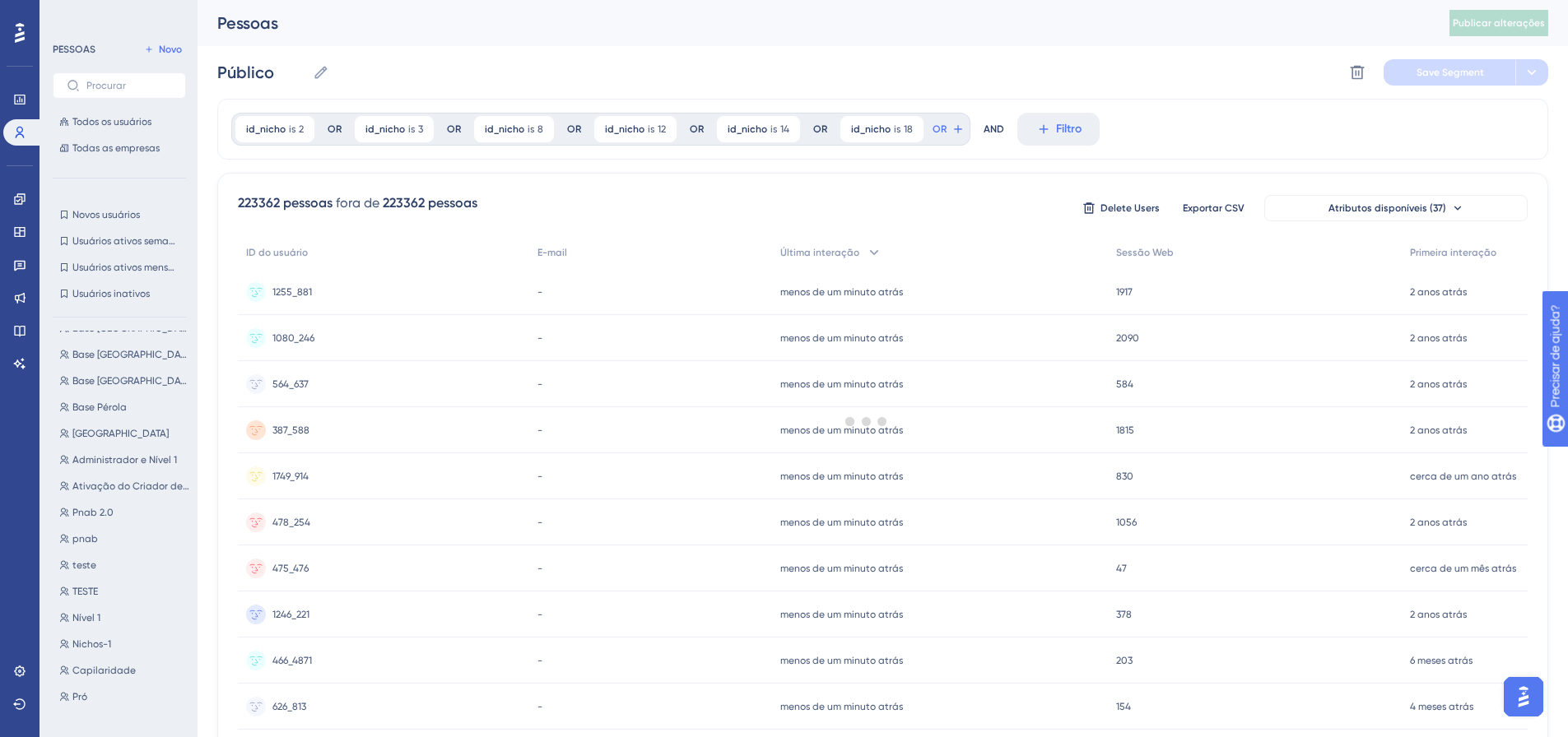
scroll to position [0, 0]
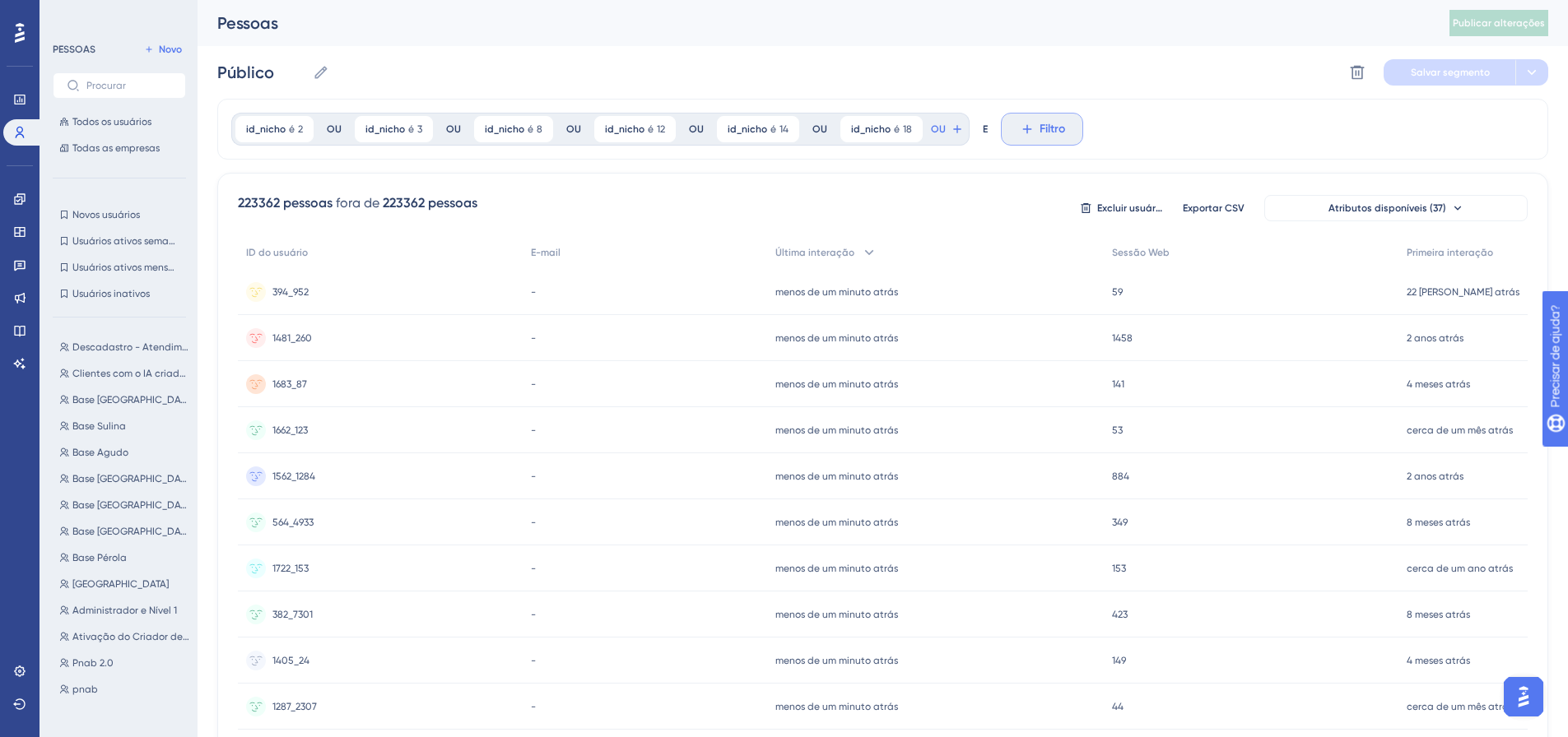
click at [1022, 127] on icon at bounding box center [1027, 128] width 14 height 14
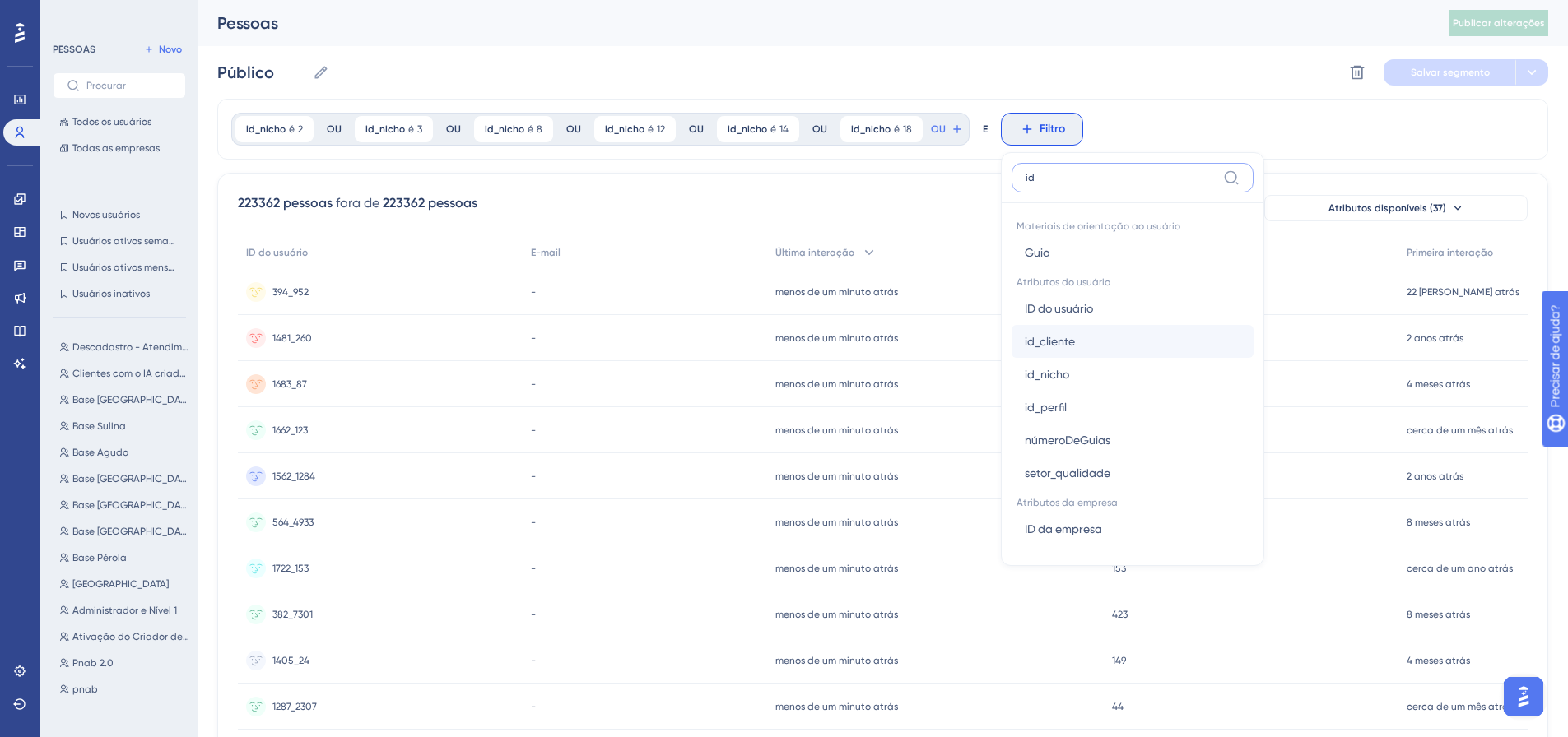
type input "id"
click at [1095, 338] on button "id_cliente id_cliente" at bounding box center [1132, 342] width 242 height 33
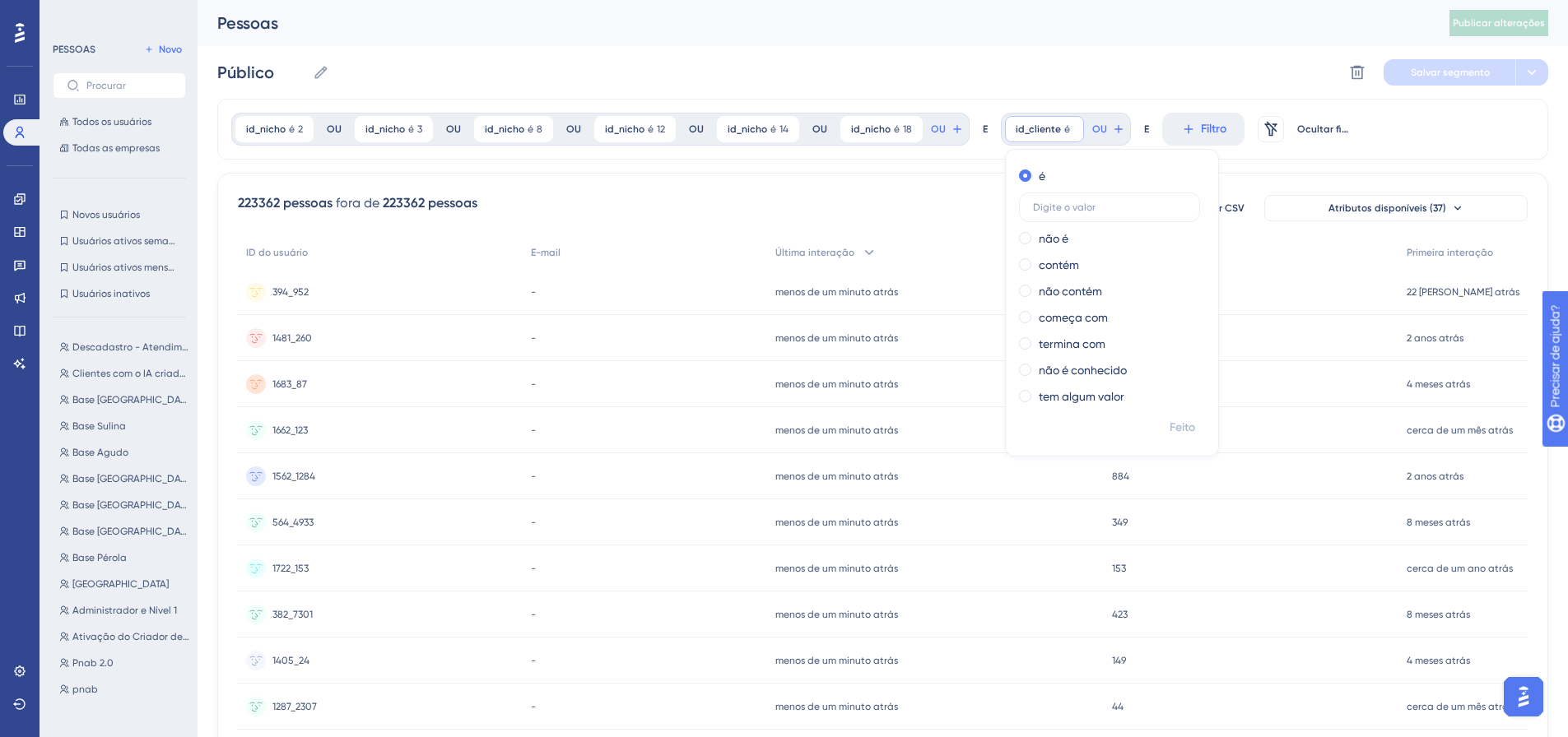
click at [958, 180] on div "223362 pessoas fora de 223362 pessoas Excluir usuários Exportar CSV Atributos d…" at bounding box center [883, 719] width 1331 height 1091
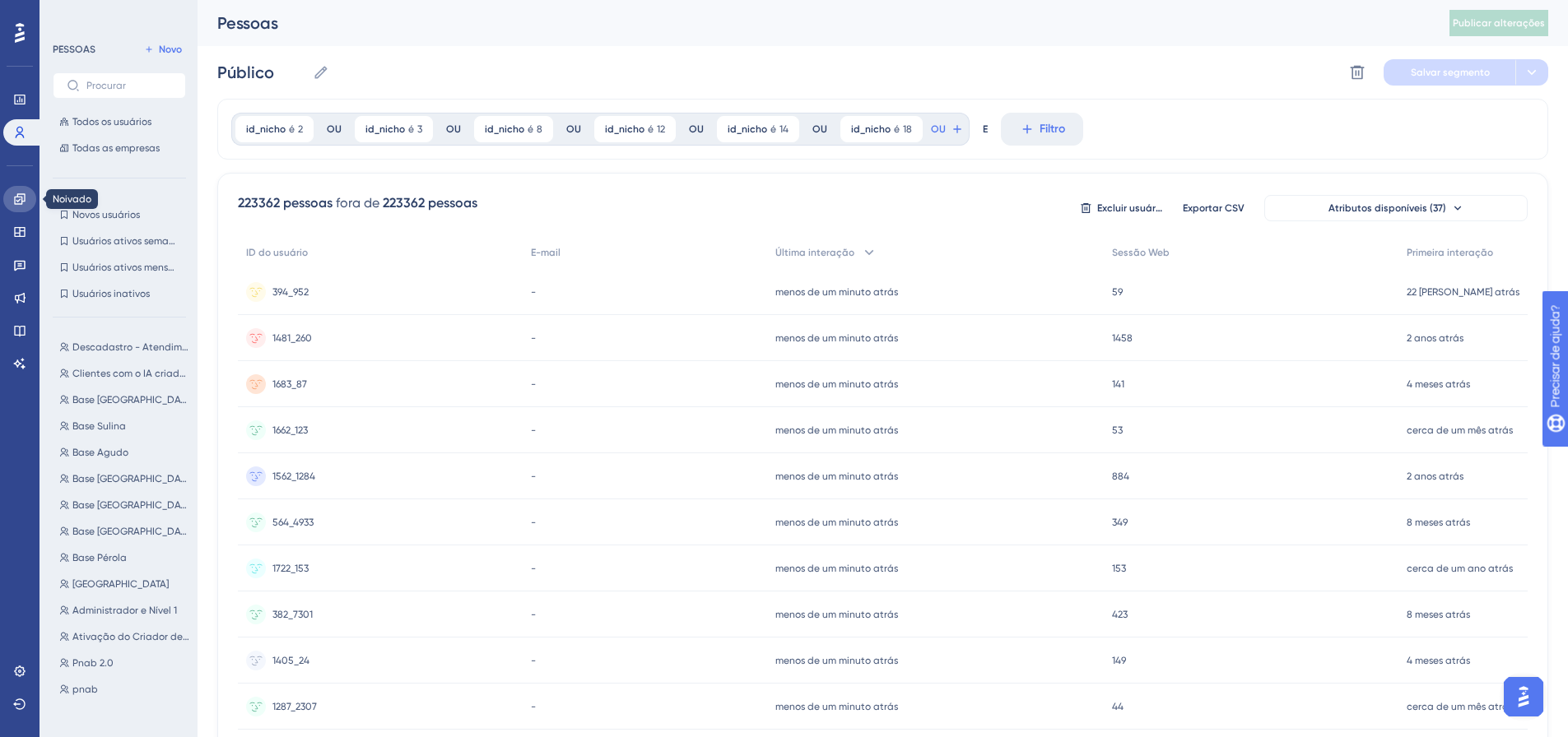
drag, startPoint x: 19, startPoint y: 203, endPoint x: 161, endPoint y: 227, distance: 144.0
click at [19, 203] on icon at bounding box center [20, 199] width 14 height 14
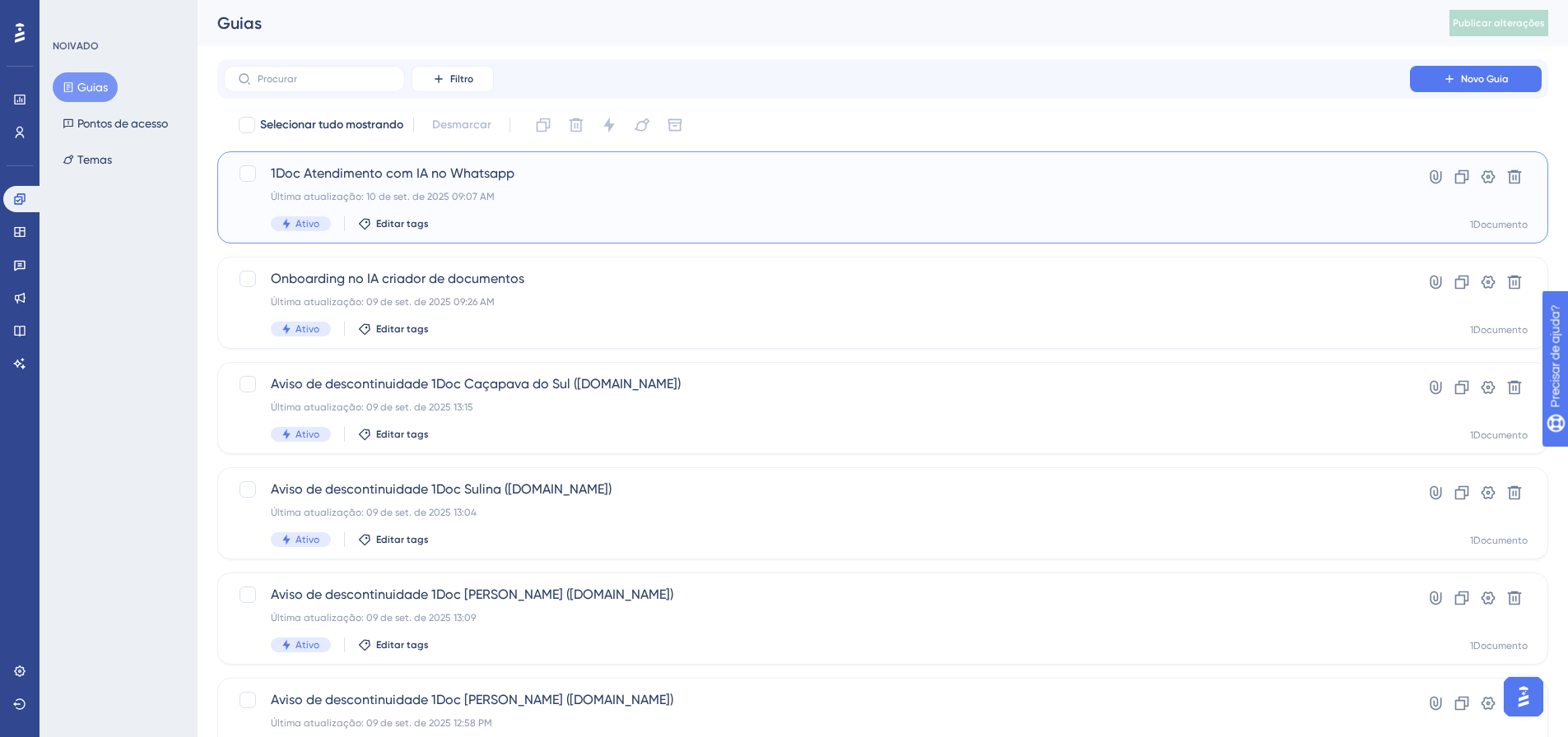
click at [450, 184] on div "1Doc Atendimento com IA no Whatsapp Última atualização: 10 de set. de 2025 09:0…" at bounding box center [816, 198] width 1093 height 68
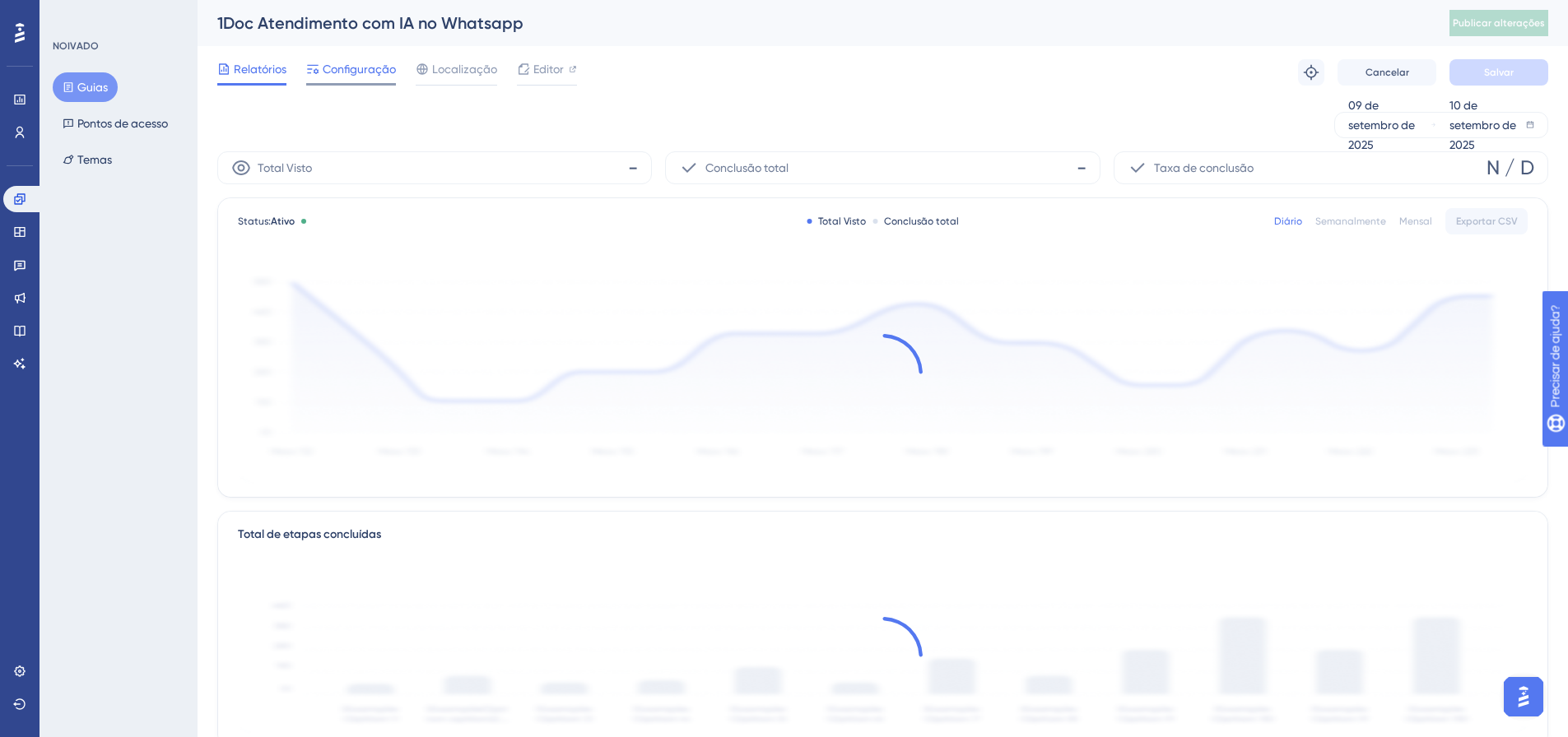
click at [348, 71] on font "Configuração" at bounding box center [359, 70] width 73 height 14
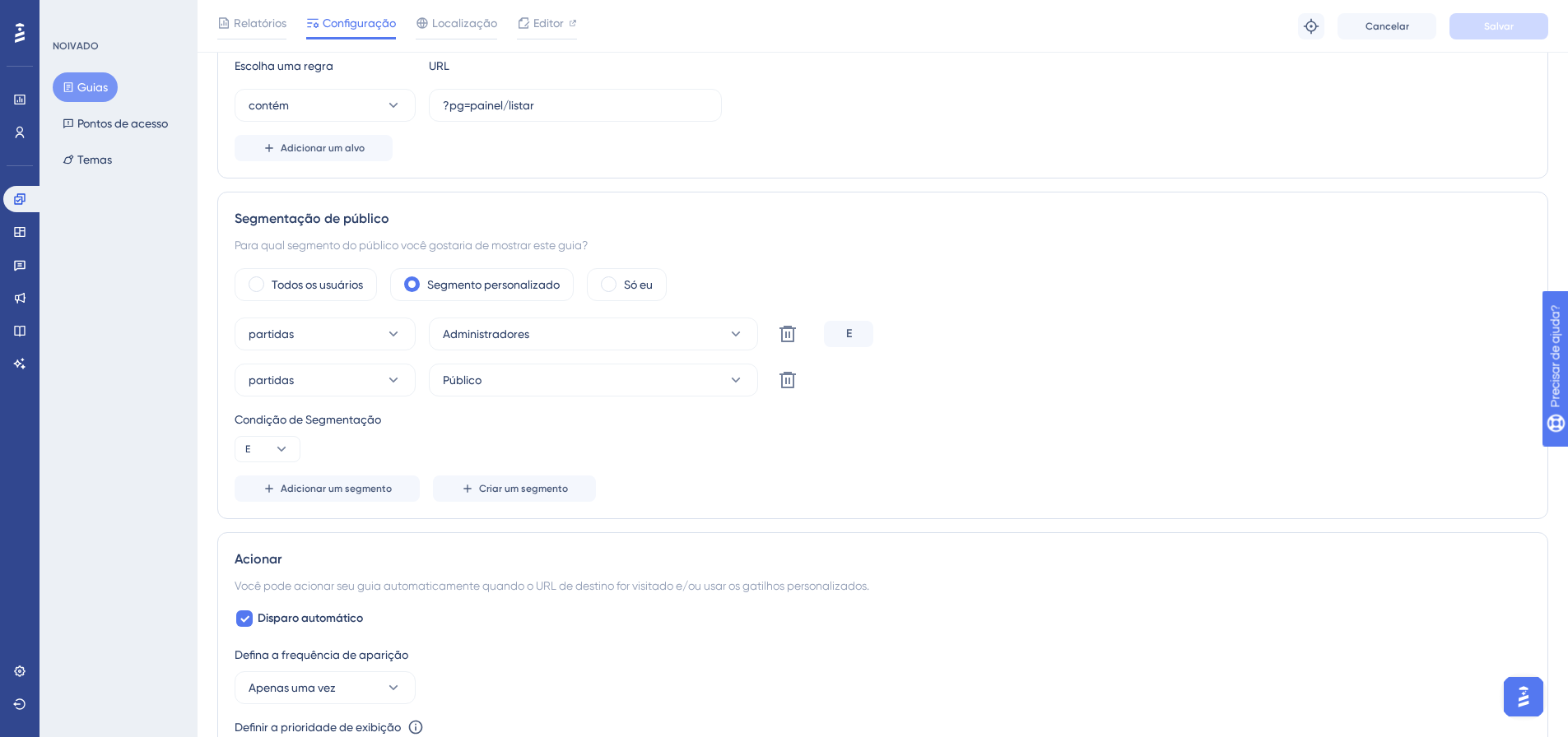
scroll to position [446, 0]
click at [24, 132] on icon at bounding box center [20, 132] width 14 height 14
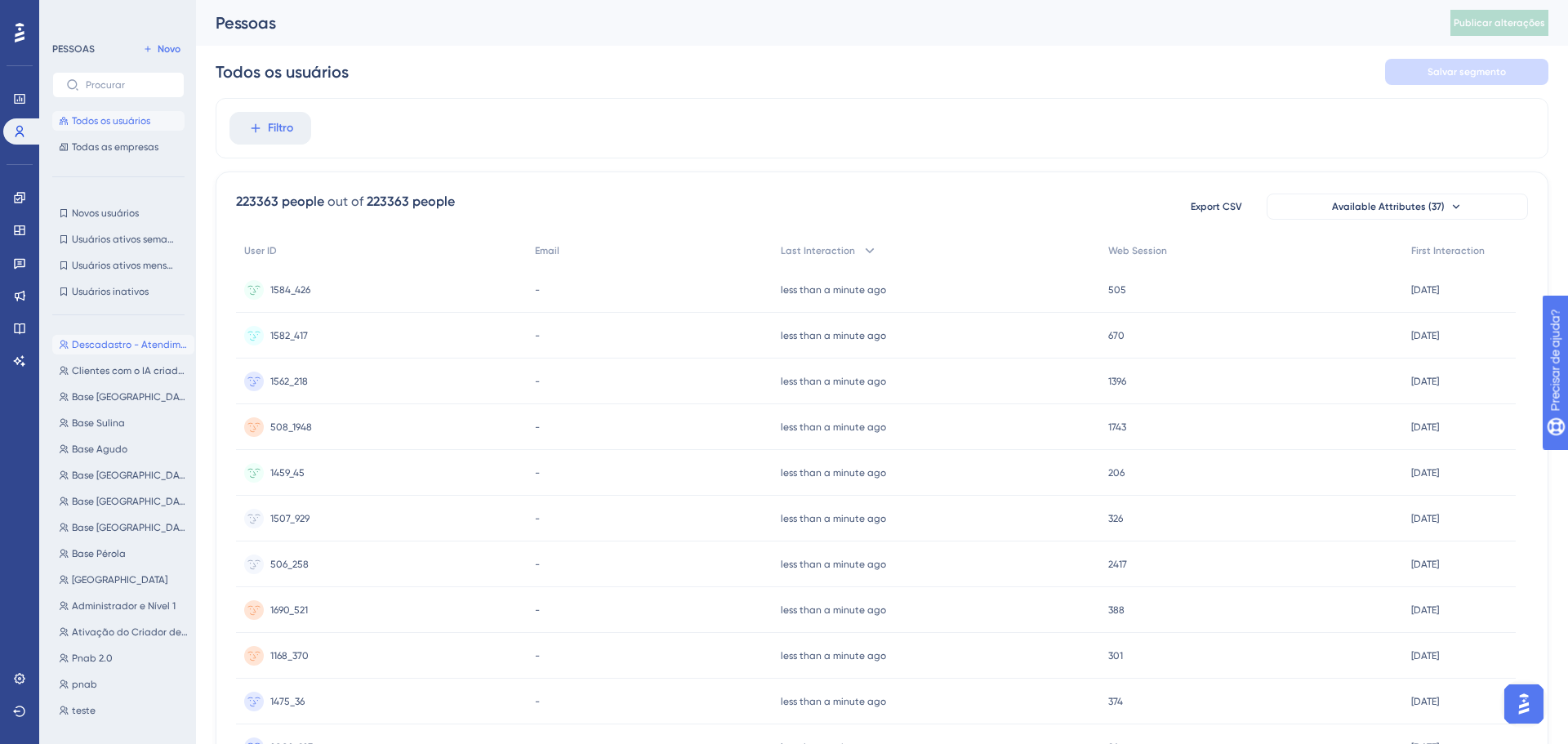
click at [150, 337] on button "Descadastro - Atendimento automático IA Whatsapp Descadastro - Atendimento auto…" at bounding box center [124, 344] width 142 height 19
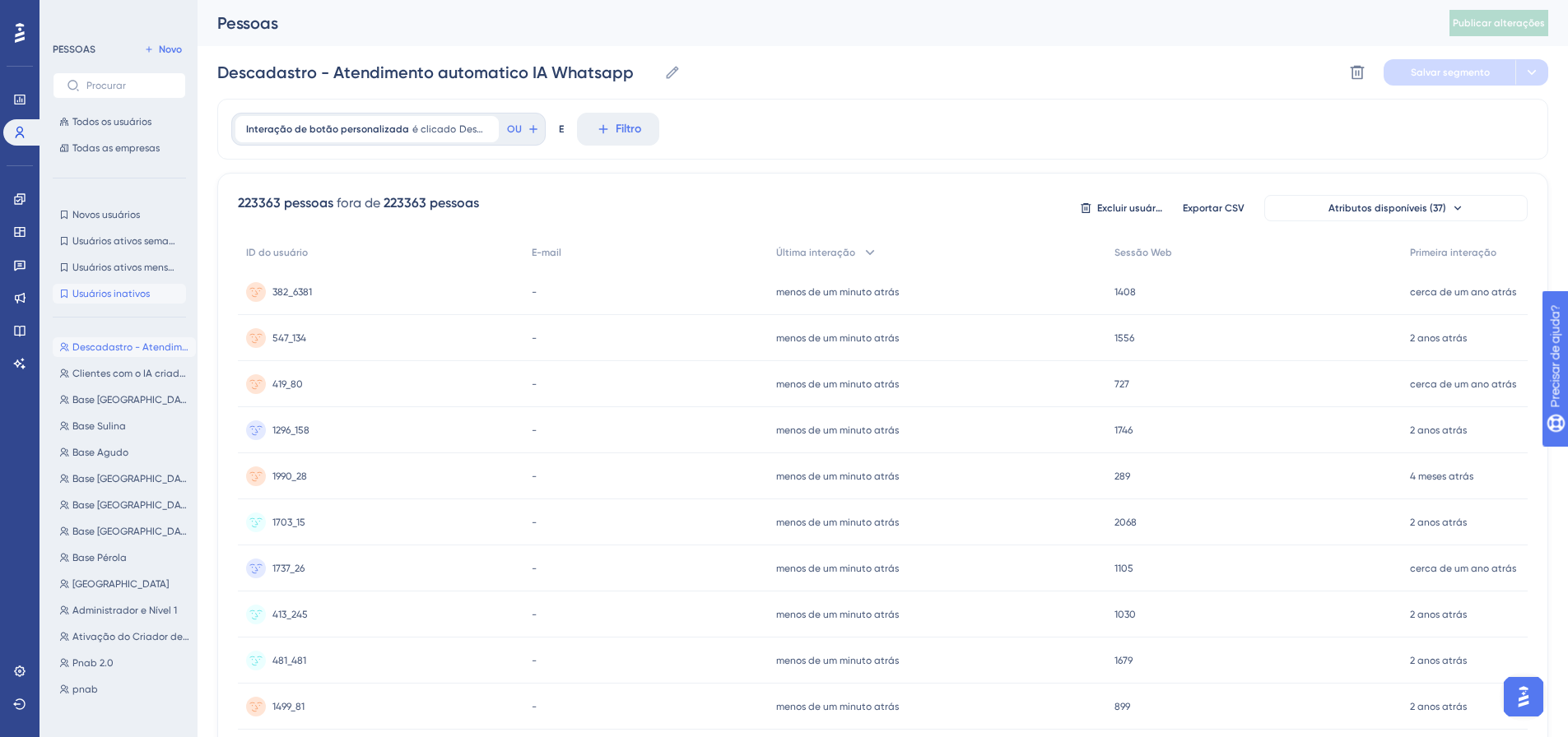
click at [125, 289] on font "Usuários inativos" at bounding box center [111, 294] width 77 height 12
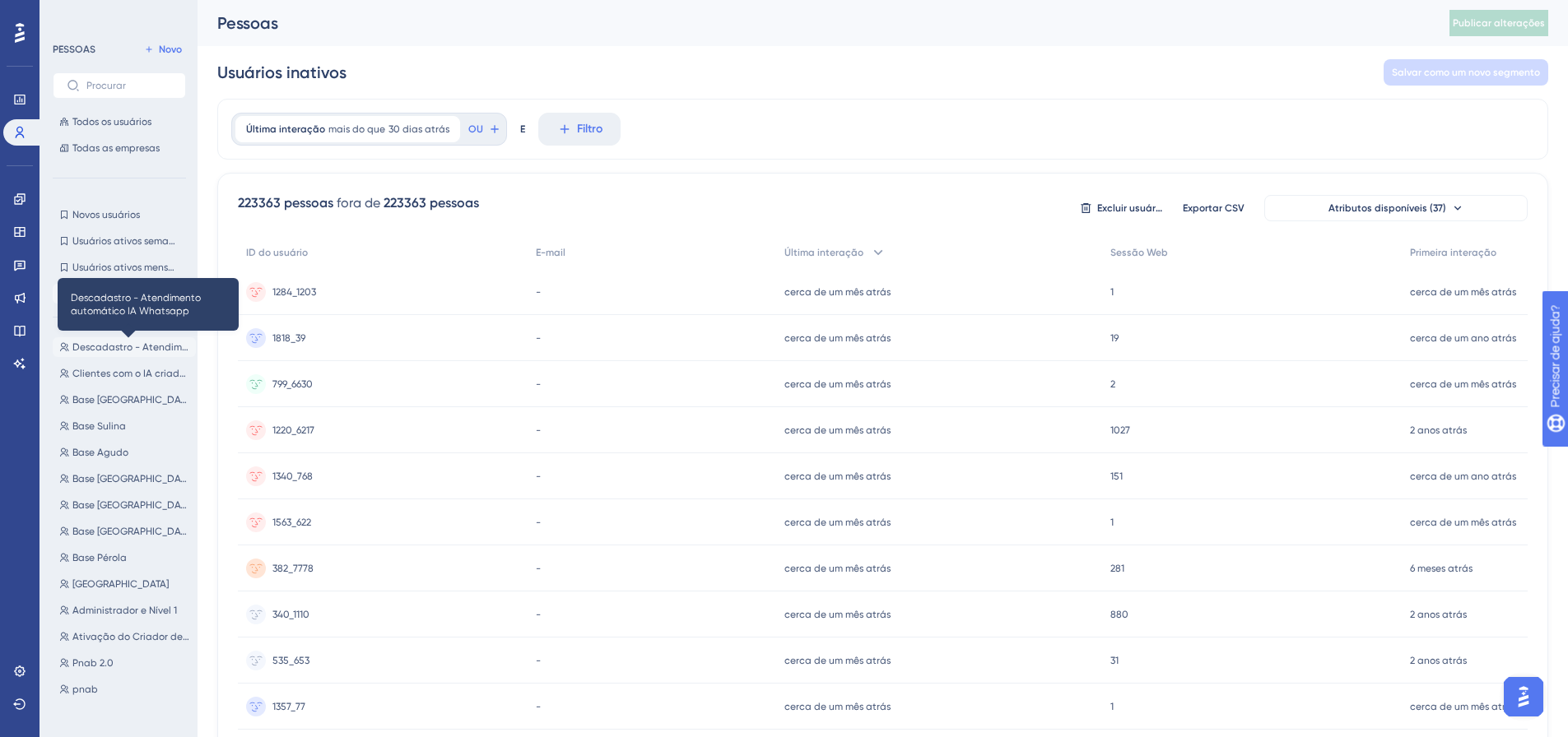
click at [125, 348] on font "Descadastro - Atendimento automático IA Whatsapp" at bounding box center [199, 348] width 253 height 12
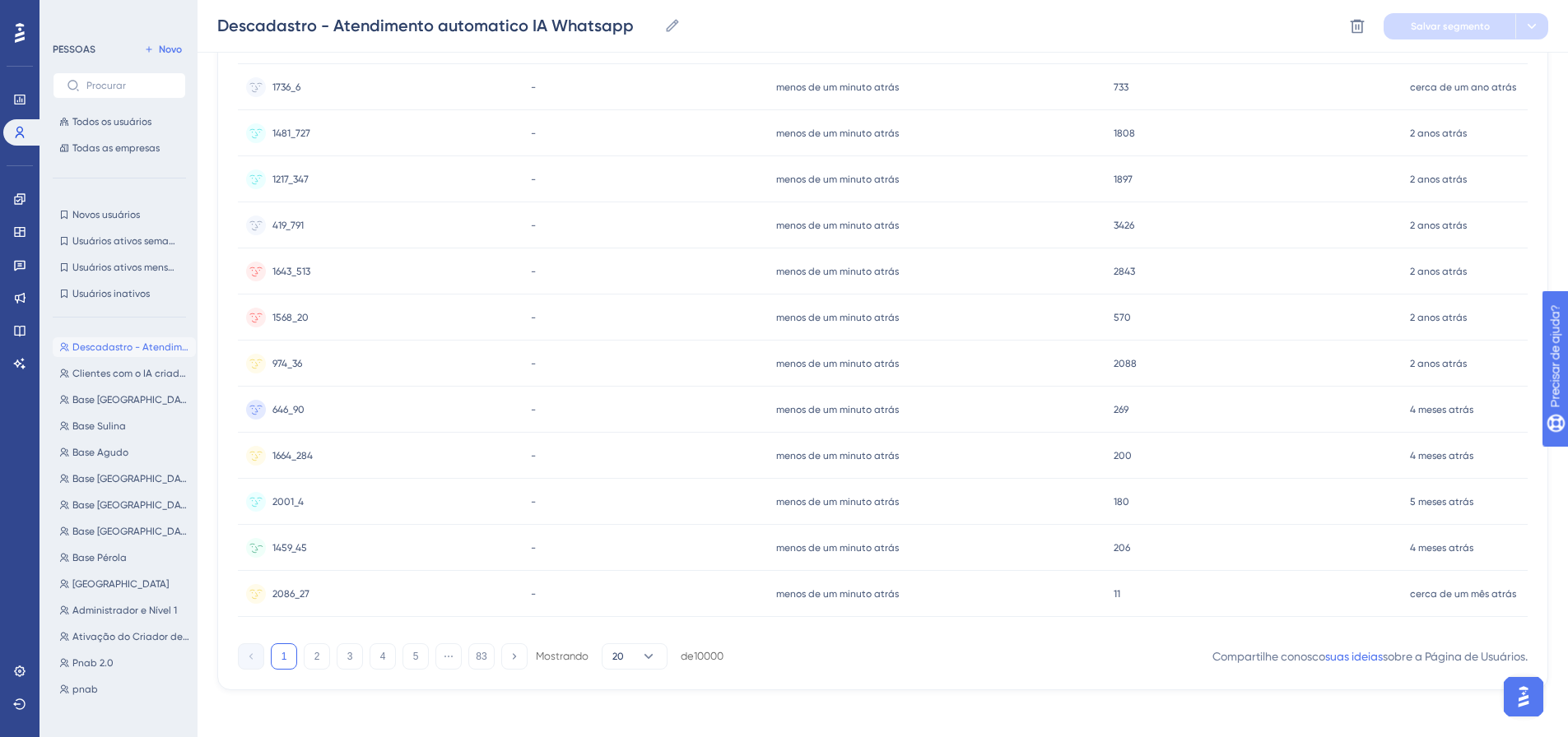
scroll to position [586, 0]
click at [304, 648] on button "2" at bounding box center [316, 650] width 26 height 26
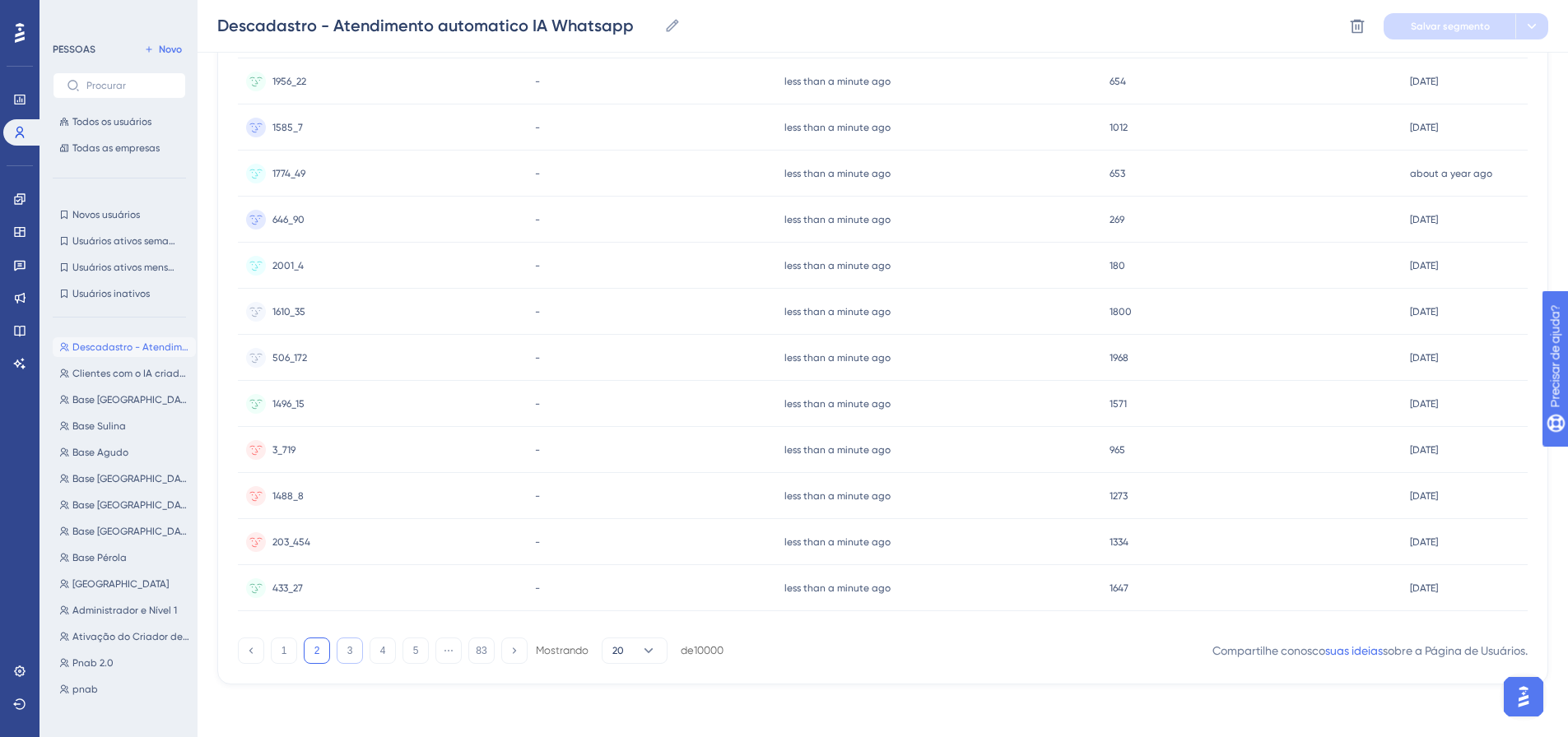
click at [342, 650] on button "3" at bounding box center [349, 650] width 26 height 26
click at [485, 657] on font "83" at bounding box center [480, 651] width 11 height 12
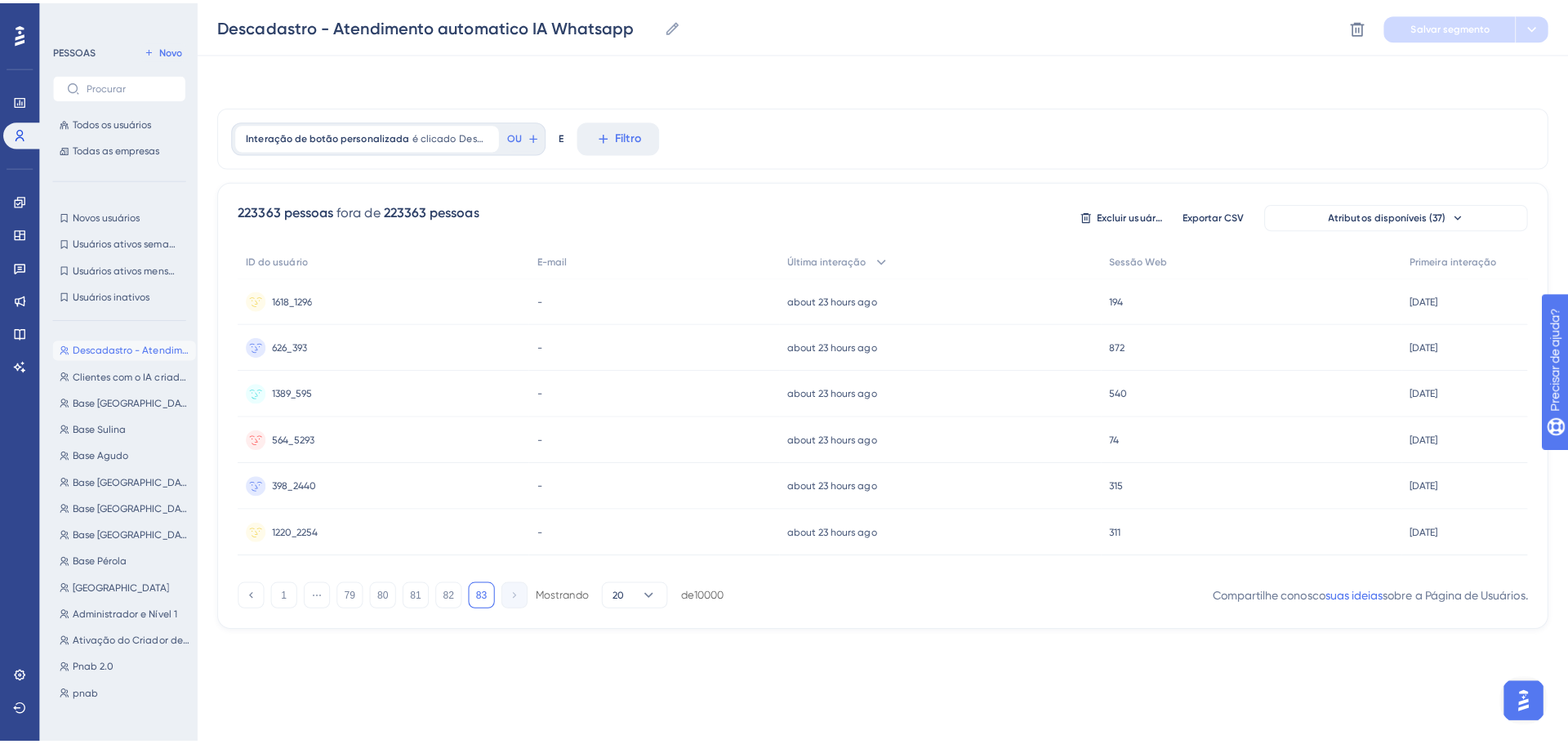
scroll to position [0, 0]
